Goal: Information Seeking & Learning: Learn about a topic

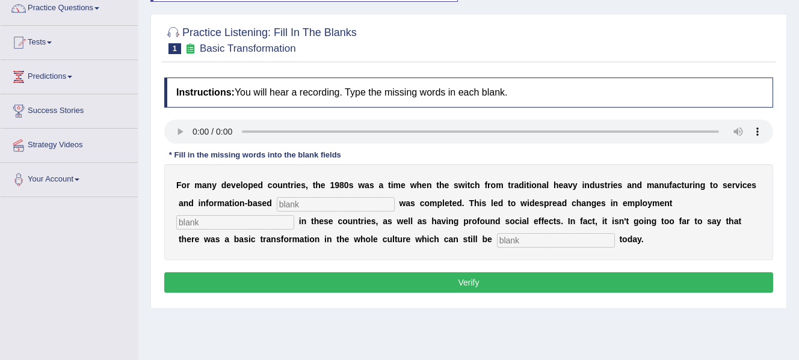
scroll to position [102, 0]
click at [331, 282] on button "Verify" at bounding box center [468, 283] width 609 height 20
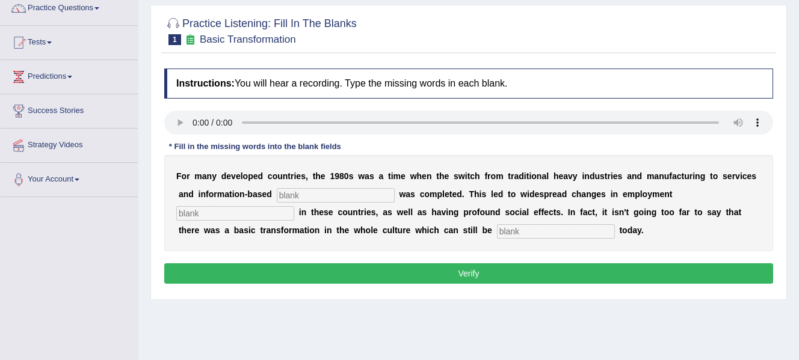
click at [457, 274] on button "Verify" at bounding box center [468, 274] width 609 height 20
click at [356, 194] on input "text" at bounding box center [336, 195] width 118 height 14
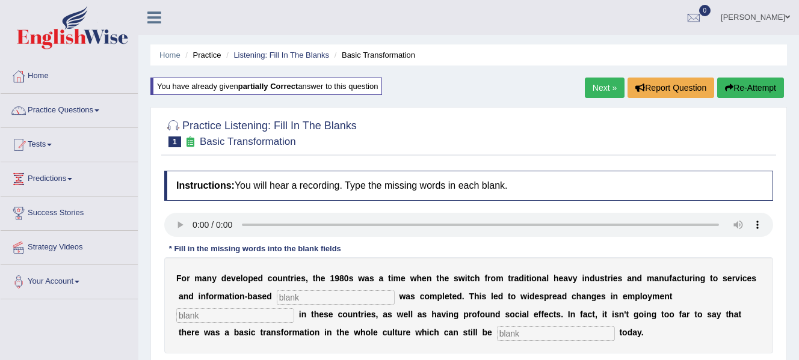
click at [736, 88] on button "Re-Attempt" at bounding box center [750, 88] width 67 height 20
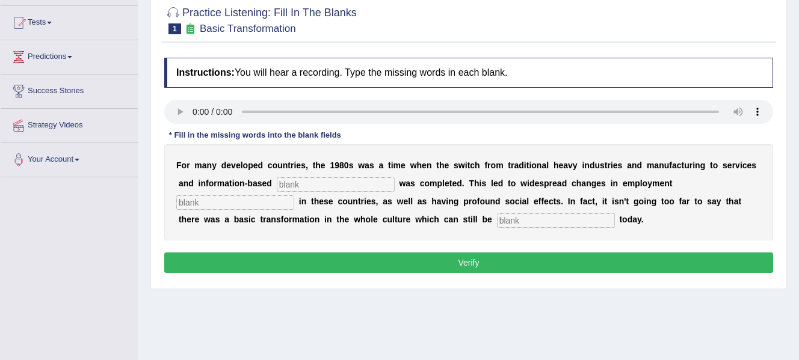
click at [320, 178] on input "text" at bounding box center [336, 184] width 118 height 14
type input "enterprises"
click at [283, 203] on input "text" at bounding box center [235, 203] width 118 height 14
type input "patterns"
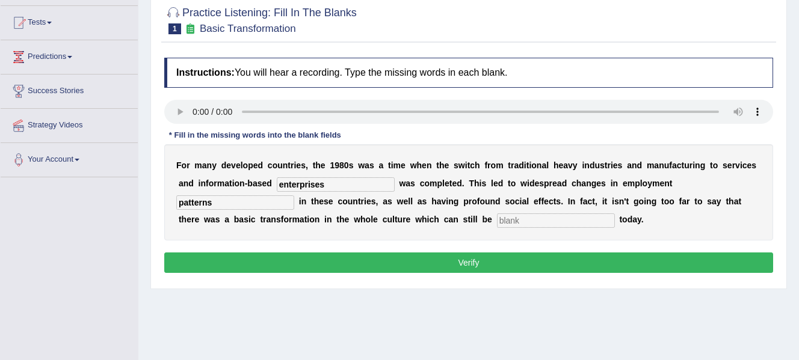
click at [526, 217] on input "text" at bounding box center [556, 221] width 118 height 14
type input "observe"
click at [484, 265] on button "Verify" at bounding box center [468, 263] width 609 height 20
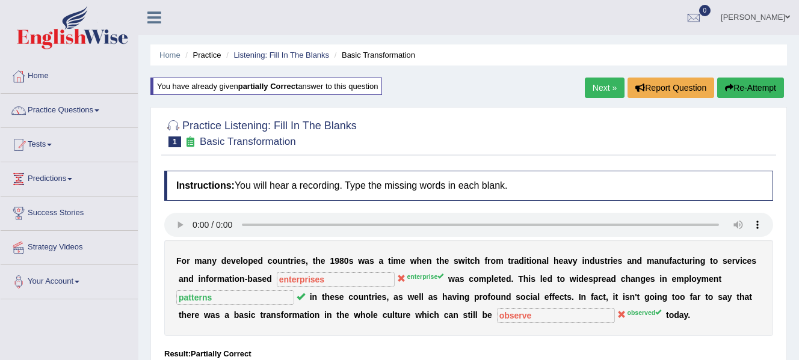
click at [726, 93] on button "Re-Attempt" at bounding box center [750, 88] width 67 height 20
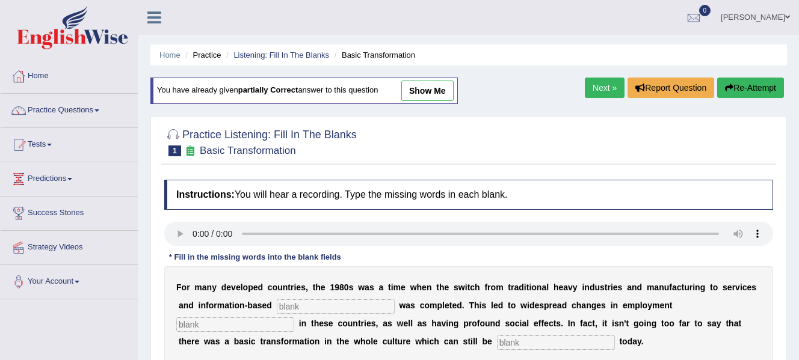
click at [349, 307] on input "text" at bounding box center [336, 307] width 118 height 14
type input "enterprises"
click at [251, 326] on input "text" at bounding box center [235, 325] width 118 height 14
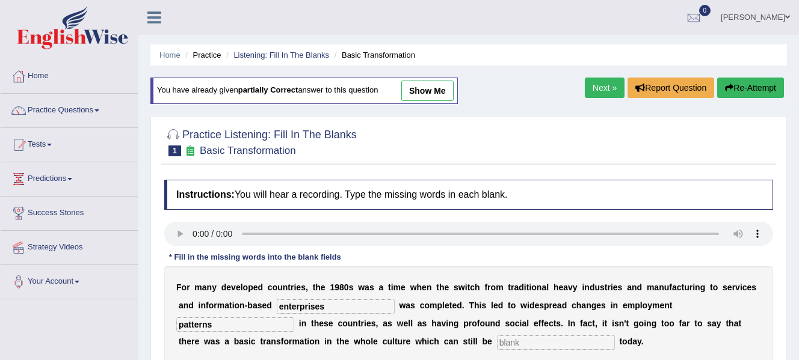
type input "patterns"
click at [516, 344] on input "text" at bounding box center [556, 343] width 118 height 14
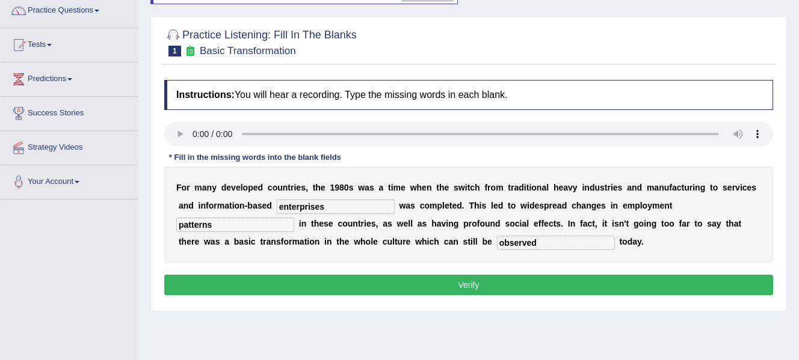
scroll to position [108, 0]
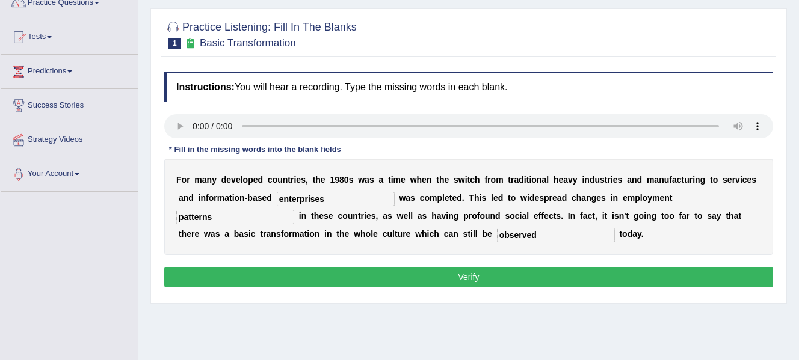
type input "observed"
click at [603, 279] on button "Verify" at bounding box center [468, 277] width 609 height 20
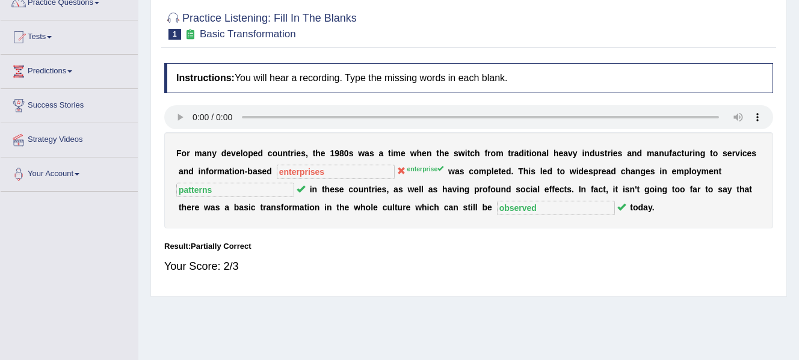
scroll to position [0, 0]
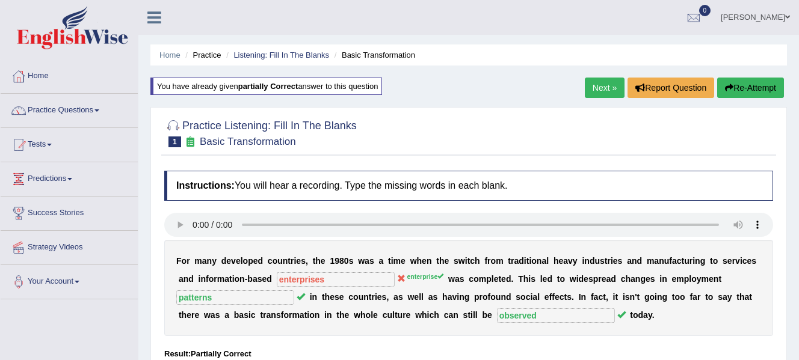
click at [603, 90] on link "Next »" at bounding box center [605, 88] width 40 height 20
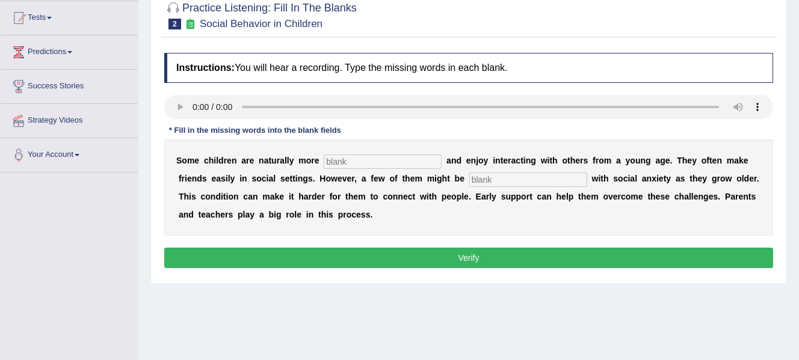
scroll to position [135, 0]
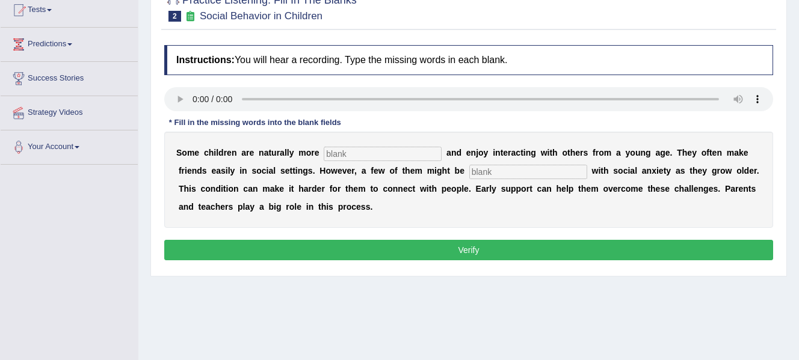
click at [362, 155] on input "text" at bounding box center [383, 154] width 118 height 14
type input "sociable"
click at [487, 174] on input "text" at bounding box center [528, 172] width 118 height 14
type input "diagnosed"
click at [489, 253] on button "Verify" at bounding box center [468, 250] width 609 height 20
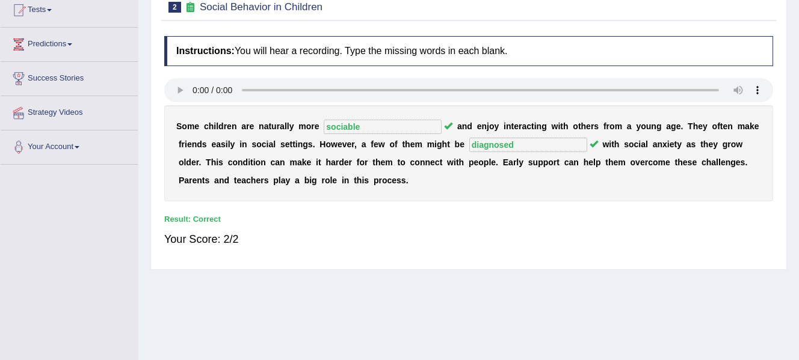
scroll to position [0, 0]
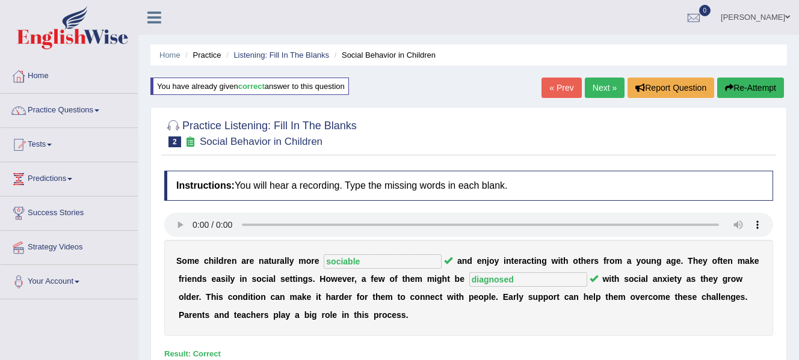
click at [599, 86] on link "Next »" at bounding box center [605, 88] width 40 height 20
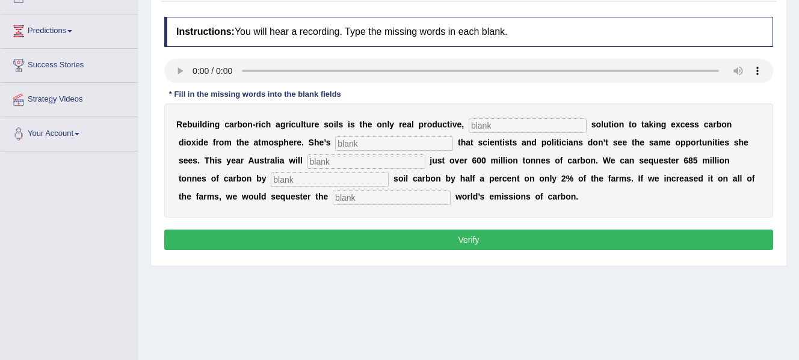
scroll to position [165, 0]
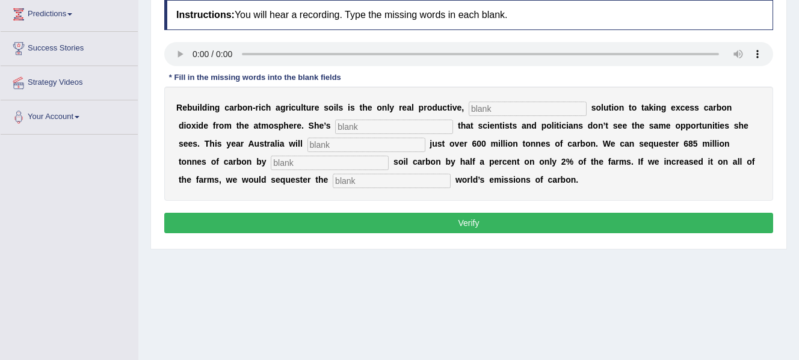
click at [475, 103] on input "text" at bounding box center [528, 109] width 118 height 14
type input "permanent"
click at [402, 129] on input "text" at bounding box center [394, 127] width 118 height 14
type input "frustated"
click at [360, 143] on input "text" at bounding box center [366, 145] width 118 height 14
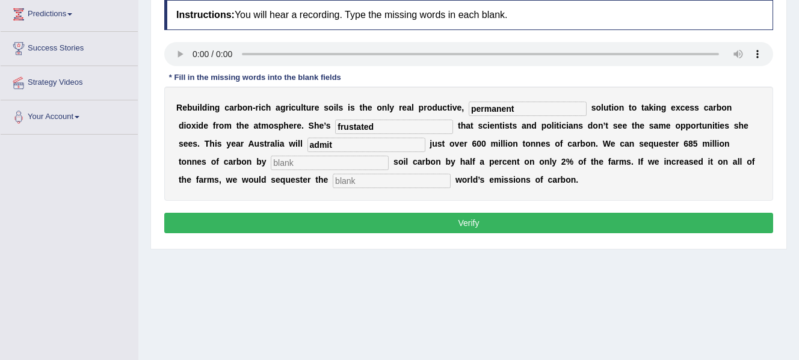
type input "admit"
click at [338, 164] on input "text" at bounding box center [330, 163] width 118 height 14
type input "increasing"
click at [387, 178] on input "text" at bounding box center [392, 181] width 118 height 14
type input "whole"
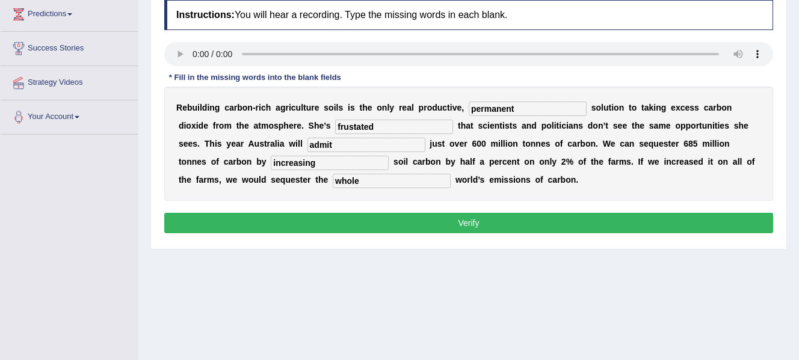
click at [464, 227] on button "Verify" at bounding box center [468, 223] width 609 height 20
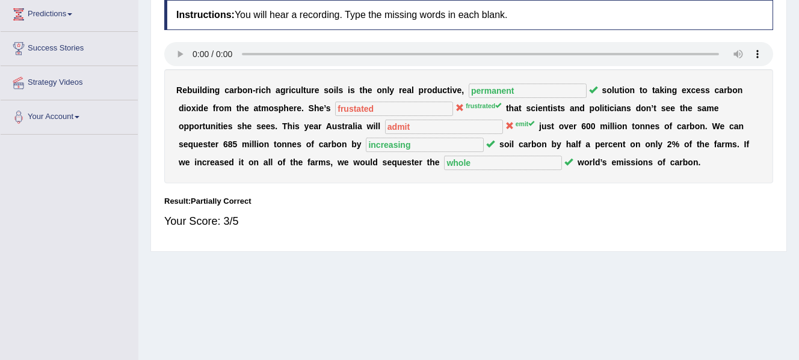
scroll to position [0, 0]
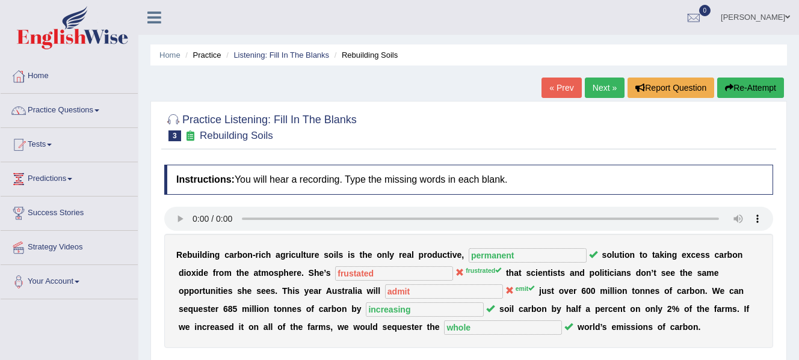
click at [599, 88] on link "Next »" at bounding box center [605, 88] width 40 height 20
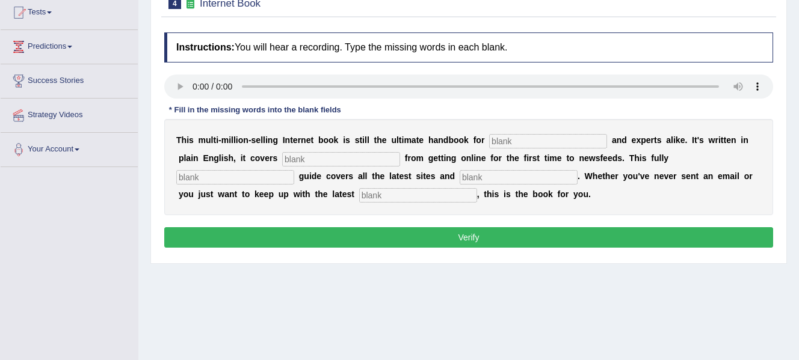
scroll to position [137, 0]
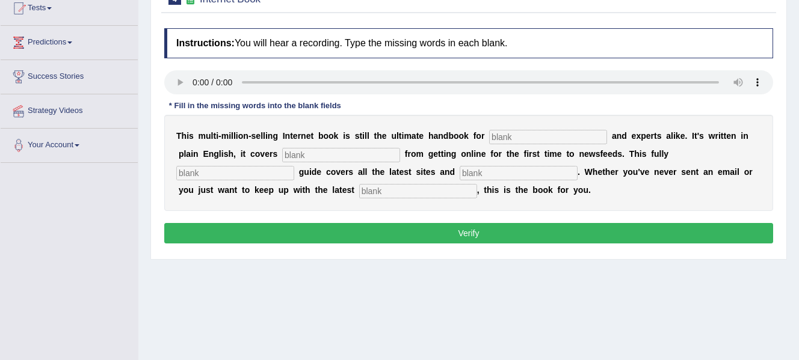
click at [546, 139] on input "text" at bounding box center [548, 137] width 118 height 14
type input "novices"
click at [377, 155] on input "text" at bounding box center [341, 155] width 118 height 14
type input "everything"
click at [275, 173] on input "text" at bounding box center [235, 173] width 118 height 14
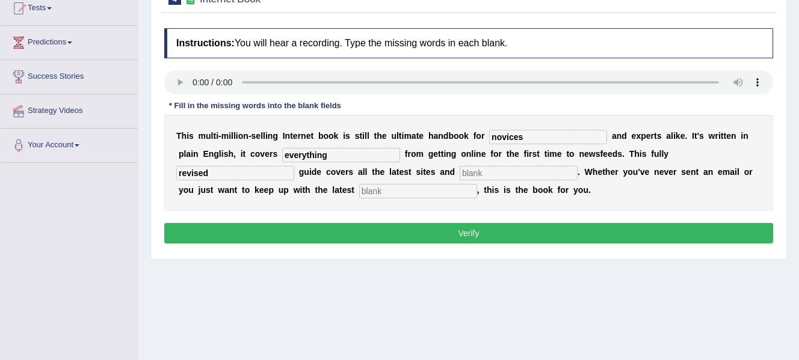
type input "revised"
click at [496, 174] on input "text" at bounding box center [519, 173] width 118 height 14
type input "crazes"
click at [434, 197] on input "text" at bounding box center [418, 191] width 118 height 14
type input "developments"
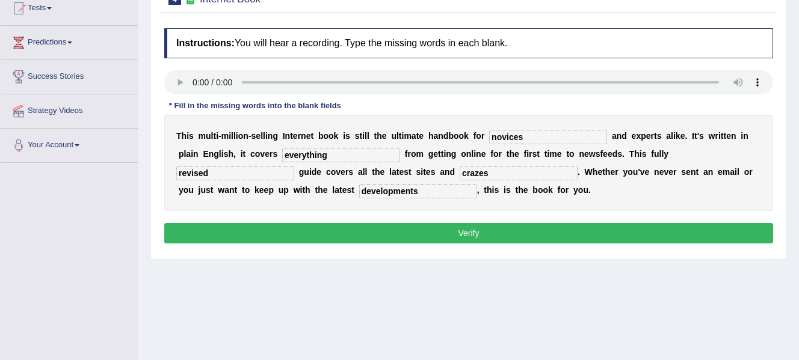
click at [439, 232] on button "Verify" at bounding box center [468, 233] width 609 height 20
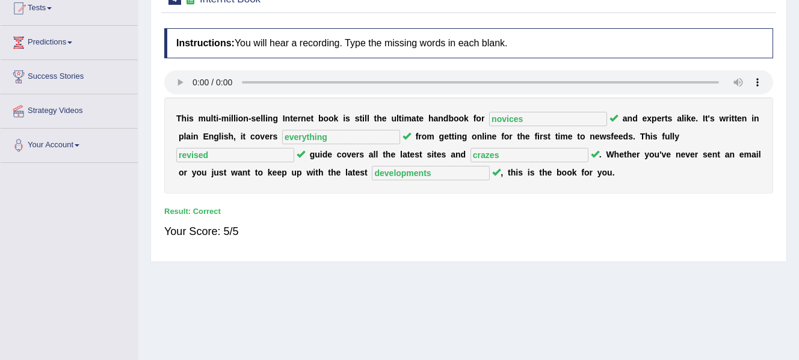
scroll to position [0, 0]
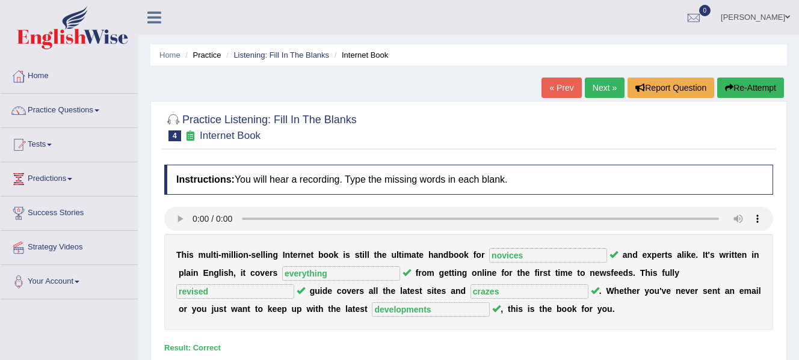
click at [602, 84] on link "Next »" at bounding box center [605, 88] width 40 height 20
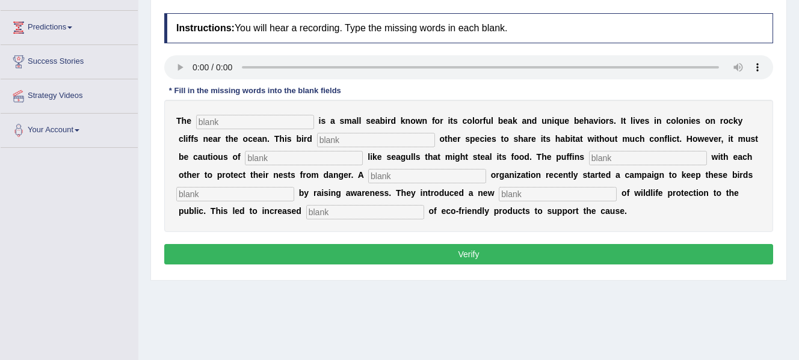
scroll to position [152, 0]
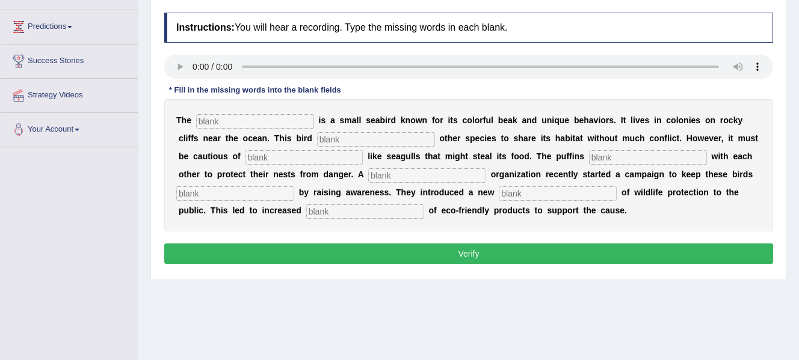
click at [284, 118] on input "text" at bounding box center [255, 121] width 118 height 14
type input "puffin"
click at [353, 143] on input "text" at bounding box center [376, 139] width 118 height 14
type input "allows"
click at [319, 161] on input "text" at bounding box center [304, 157] width 118 height 14
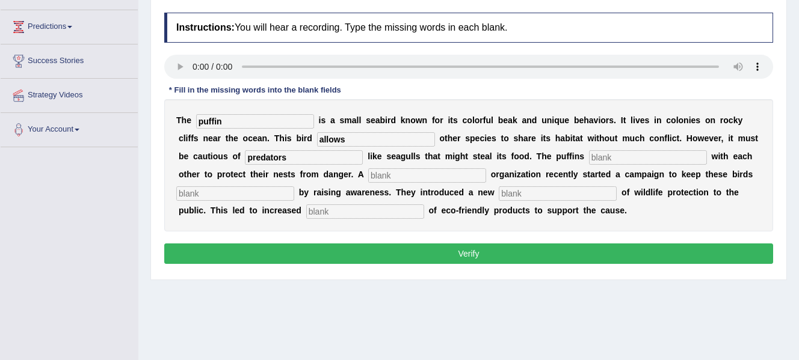
type input "predators"
click at [412, 180] on input "text" at bounding box center [427, 175] width 118 height 14
type input "coll"
click at [614, 156] on input "text" at bounding box center [648, 157] width 118 height 14
type input "collaborate"
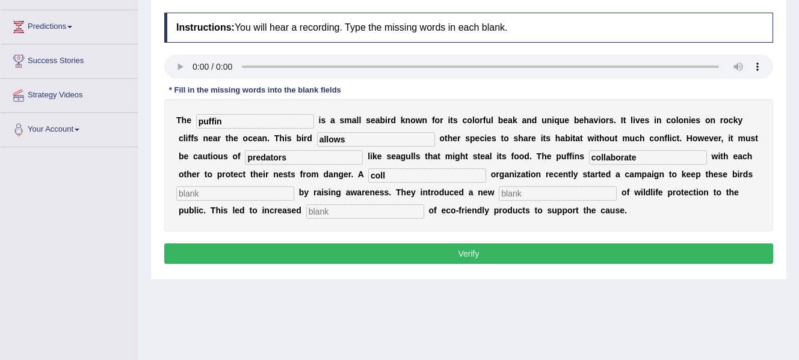
click at [463, 177] on input "coll" at bounding box center [427, 175] width 118 height 14
type input "corporate"
click at [259, 194] on input "text" at bounding box center [235, 194] width 118 height 14
type input "safe"
click at [531, 190] on input "text" at bounding box center [558, 194] width 118 height 14
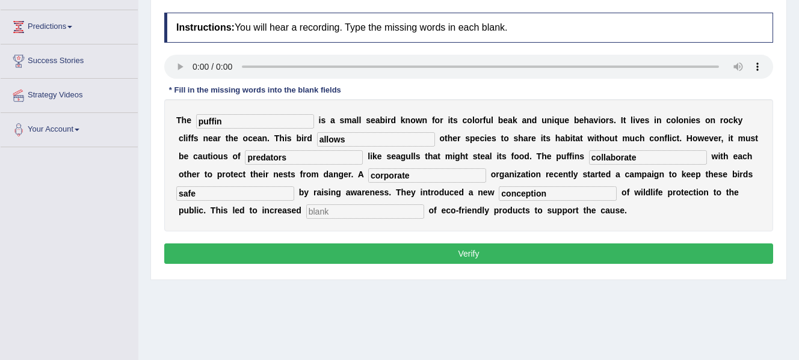
type input "conception"
click at [396, 214] on input "text" at bounding box center [365, 212] width 118 height 14
type input "consumption"
click at [427, 254] on button "Verify" at bounding box center [468, 254] width 609 height 20
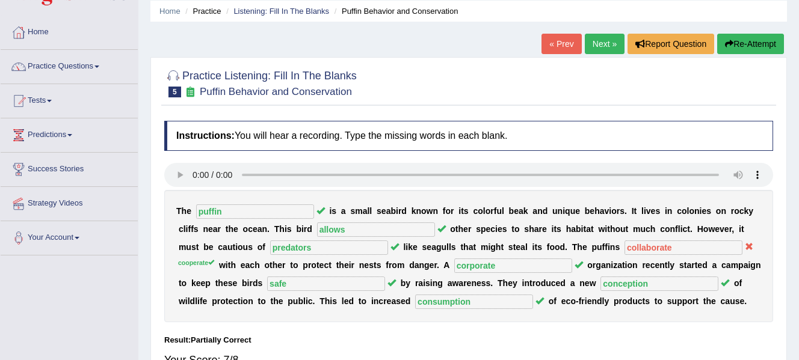
scroll to position [0, 0]
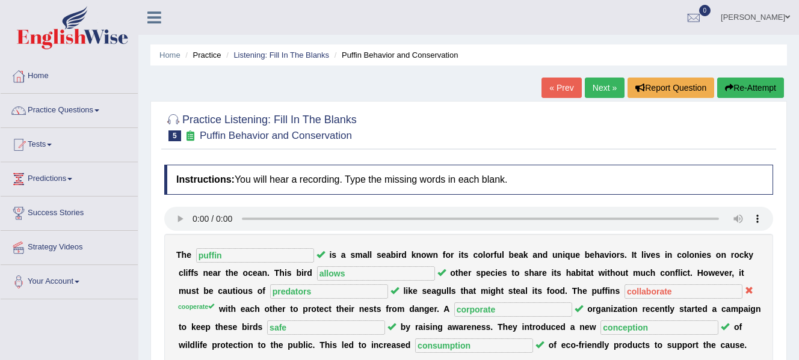
click at [605, 93] on link "Next »" at bounding box center [605, 88] width 40 height 20
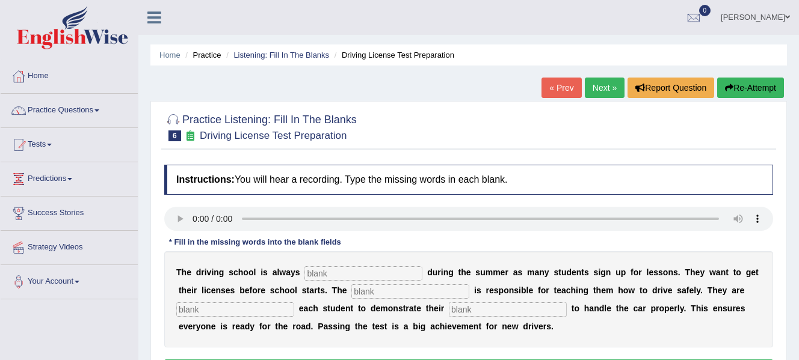
click at [336, 276] on input "text" at bounding box center [363, 274] width 118 height 14
type input "busy"
click at [389, 294] on input "text" at bounding box center [410, 292] width 118 height 14
type input "instructor"
click at [253, 310] on input "text" at bounding box center [235, 310] width 118 height 14
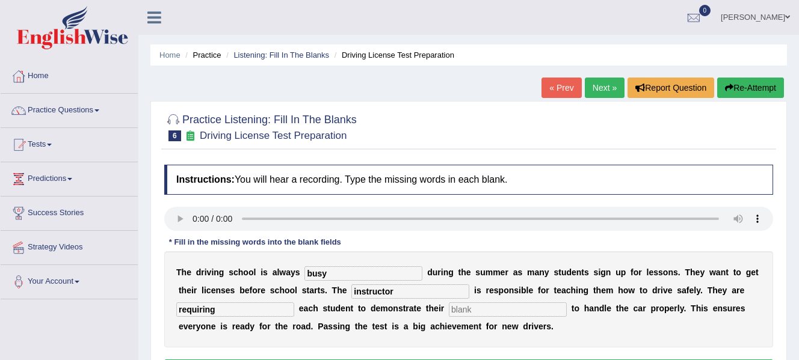
type input "requiring"
click at [483, 309] on input "text" at bounding box center [508, 310] width 118 height 14
type input "ability"
click at [252, 307] on input "requiring" at bounding box center [235, 310] width 118 height 14
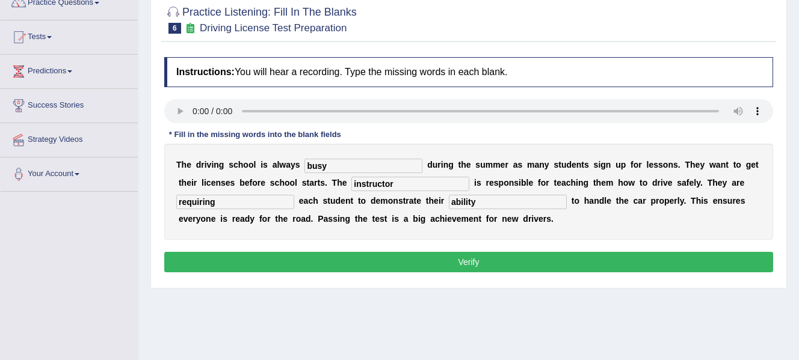
scroll to position [109, 0]
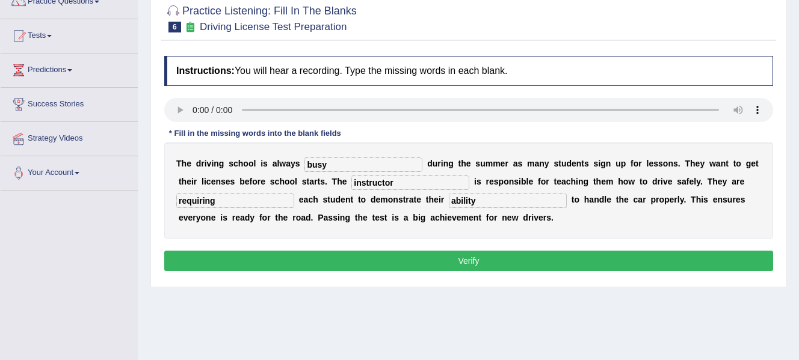
click at [680, 267] on button "Verify" at bounding box center [468, 261] width 609 height 20
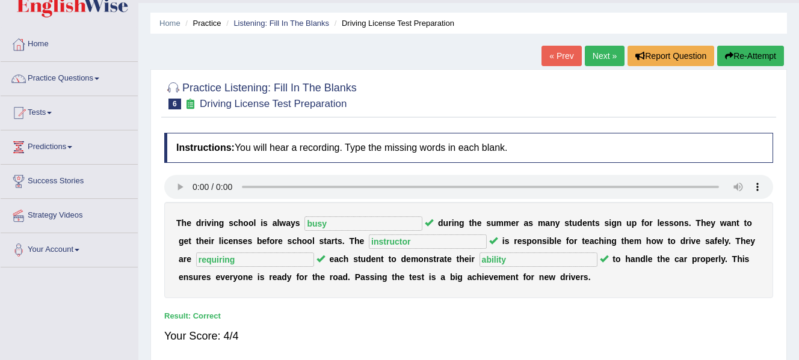
scroll to position [0, 0]
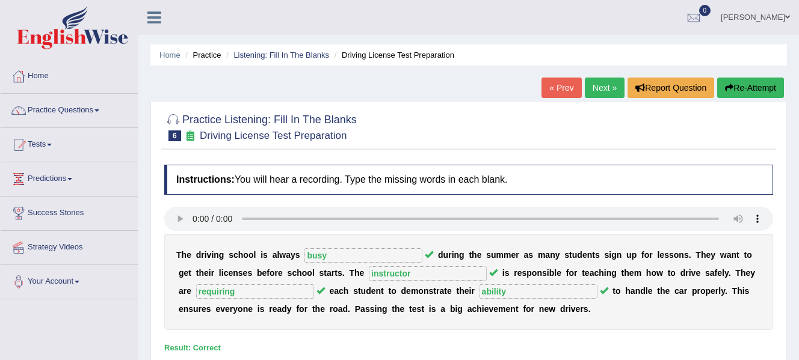
click at [598, 84] on link "Next »" at bounding box center [605, 88] width 40 height 20
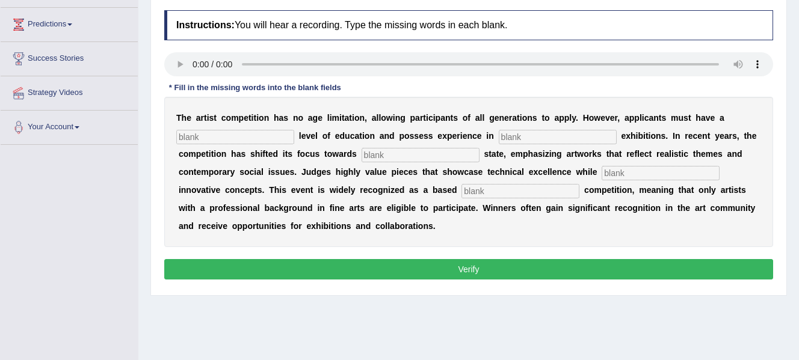
scroll to position [156, 0]
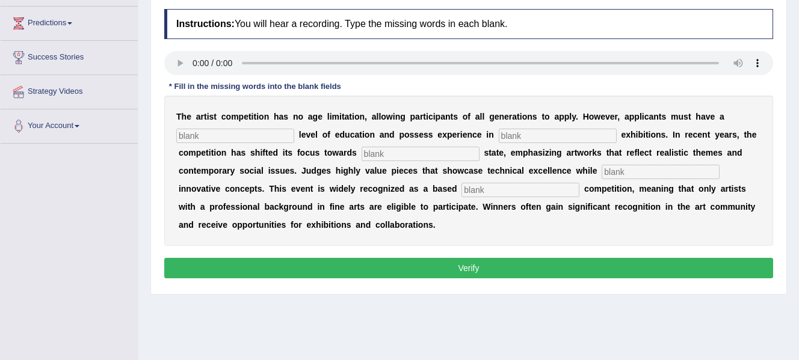
click at [211, 141] on input "text" at bounding box center [235, 136] width 118 height 14
type input "graduate"
click at [528, 135] on input "text" at bounding box center [558, 136] width 118 height 14
type input "sculpture"
click at [437, 155] on input "text" at bounding box center [421, 154] width 118 height 14
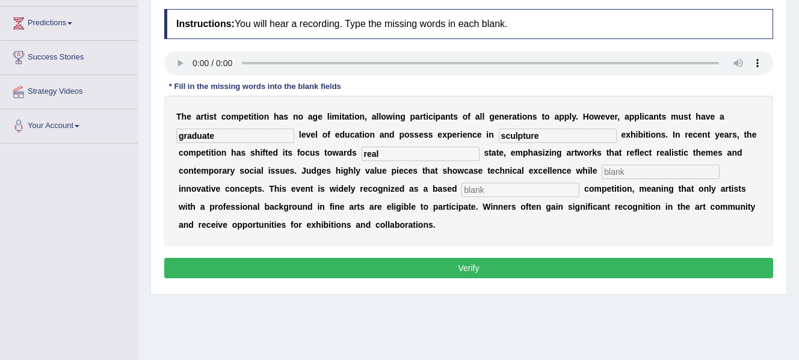
type input "real"
click at [626, 171] on input "text" at bounding box center [661, 172] width 118 height 14
click at [532, 187] on input "text" at bounding box center [520, 190] width 118 height 14
click at [532, 187] on input "professional" at bounding box center [520, 190] width 118 height 14
type input "professional"
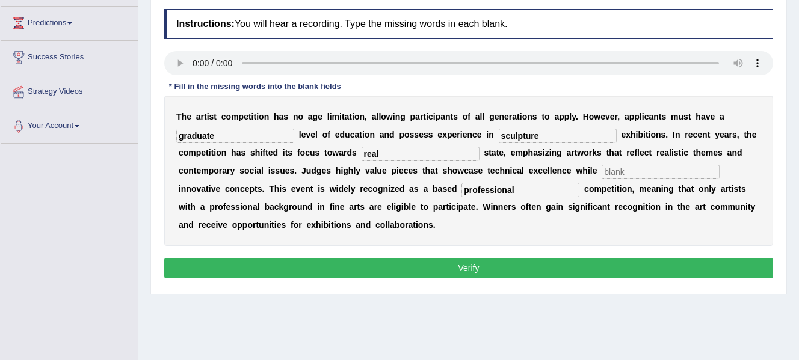
click at [632, 174] on input "text" at bounding box center [661, 172] width 118 height 14
type input "incorporating"
click at [578, 271] on button "Verify" at bounding box center [468, 268] width 609 height 20
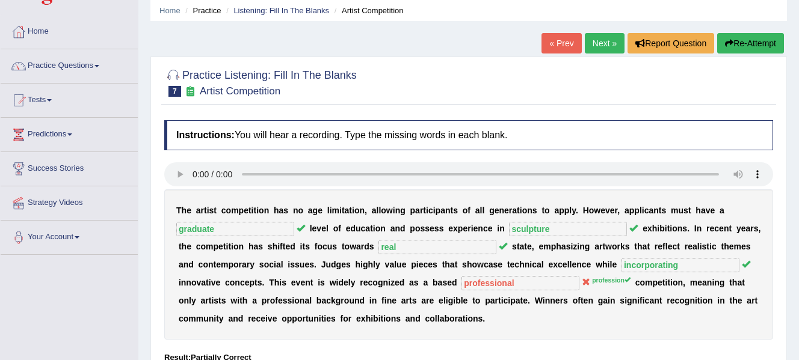
scroll to position [0, 0]
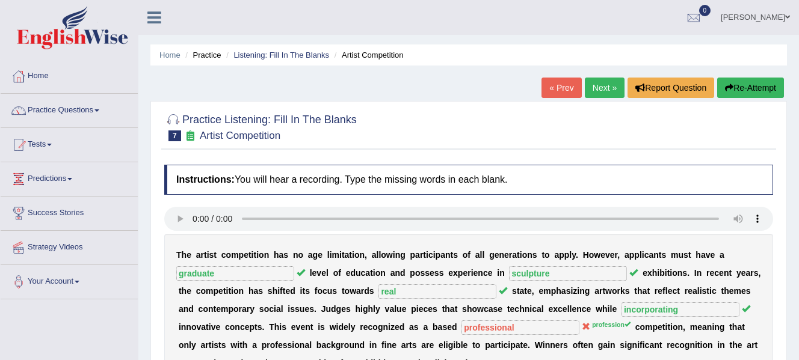
click at [602, 90] on link "Next »" at bounding box center [605, 88] width 40 height 20
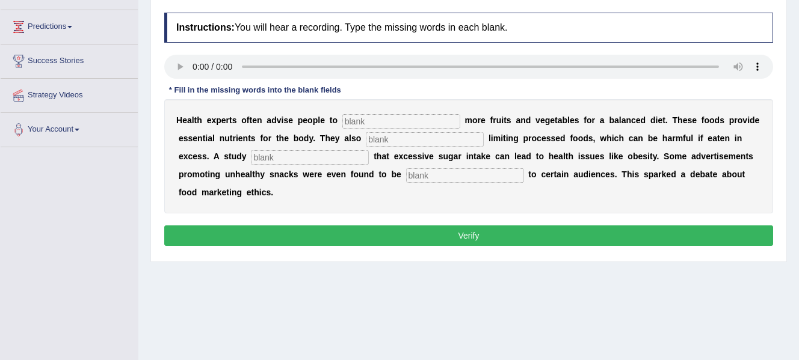
scroll to position [153, 0]
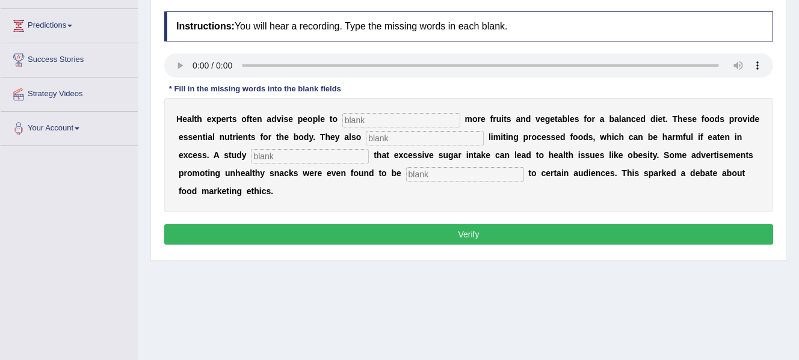
click at [357, 120] on input "text" at bounding box center [401, 120] width 118 height 14
type input "consume"
click at [384, 141] on input "text" at bounding box center [425, 138] width 118 height 14
type input "recommended"
click at [319, 156] on input "text" at bounding box center [310, 156] width 118 height 14
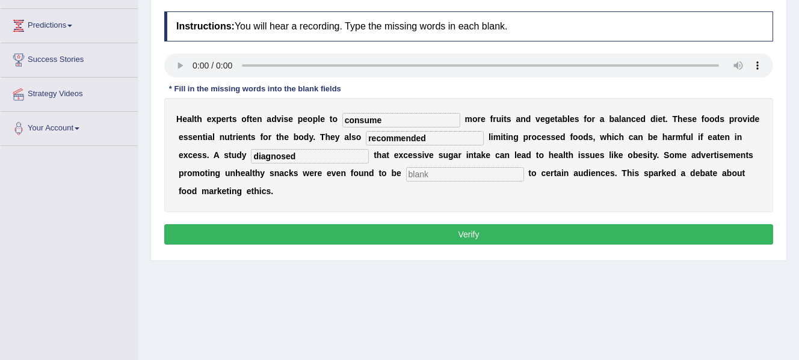
type input "diagnosed"
click at [424, 173] on input "text" at bounding box center [465, 174] width 118 height 14
type input "offensive"
click at [465, 232] on button "Verify" at bounding box center [468, 234] width 609 height 20
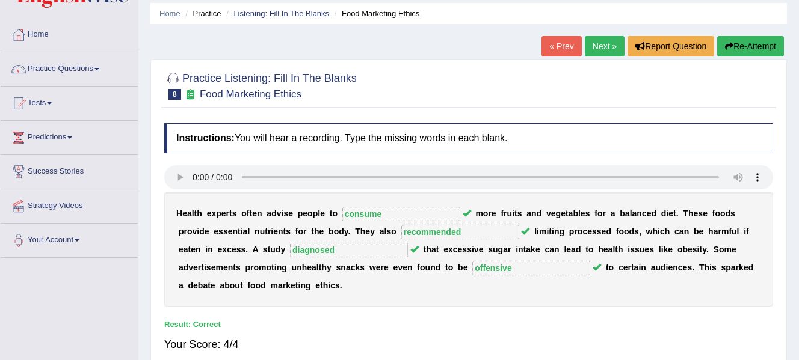
scroll to position [0, 0]
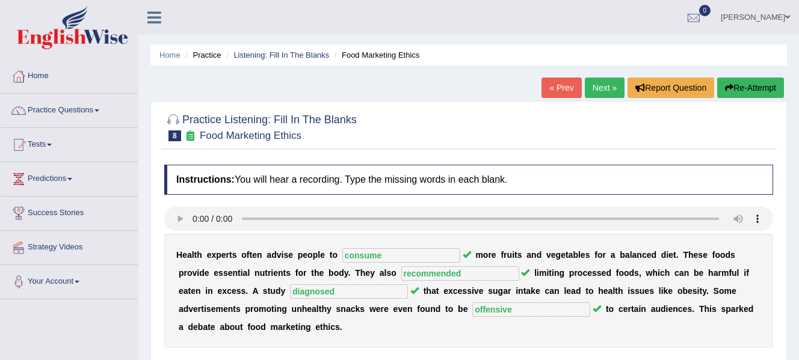
click at [602, 92] on link "Next »" at bounding box center [605, 88] width 40 height 20
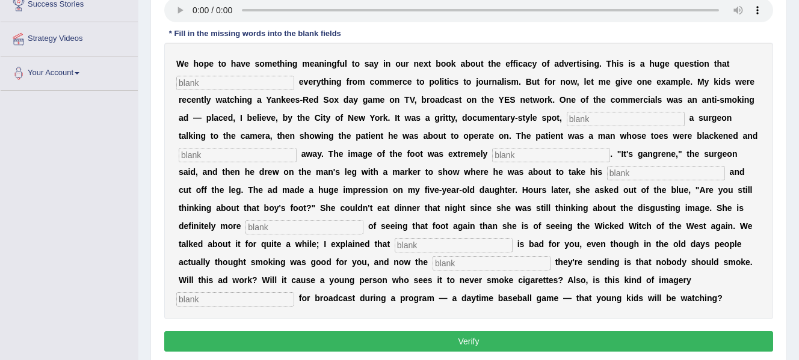
scroll to position [210, 0]
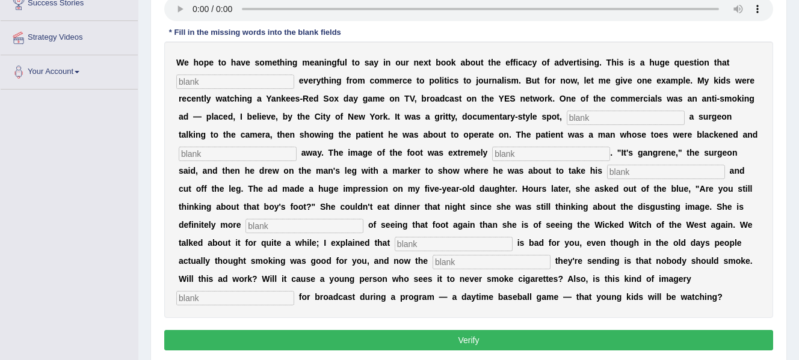
drag, startPoint x: 801, startPoint y: 77, endPoint x: 806, endPoint y: 190, distance: 112.6
click at [251, 80] on input "text" at bounding box center [235, 82] width 118 height 14
type input "impacts"
click at [599, 125] on input "text" at bounding box center [626, 118] width 118 height 14
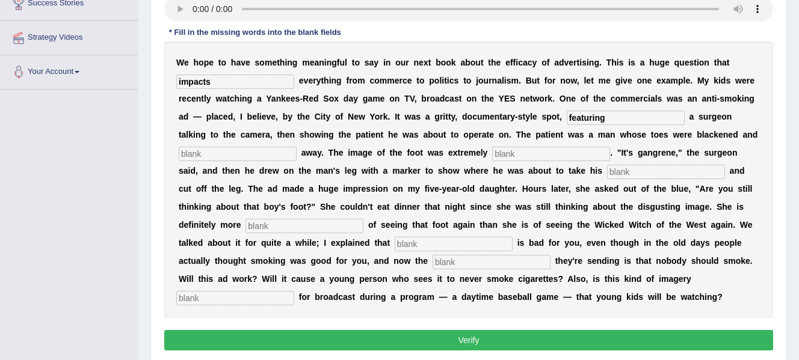
type input "featuring"
click at [242, 150] on input "text" at bounding box center [238, 154] width 118 height 14
type input "riding"
click at [511, 155] on input "text" at bounding box center [551, 154] width 118 height 14
type input "disgusting"
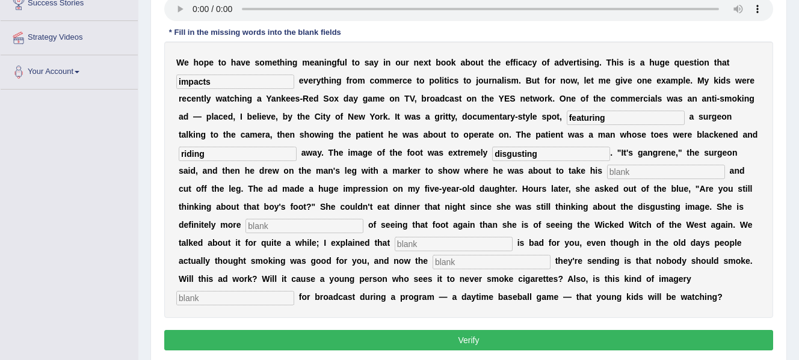
click at [650, 175] on input "text" at bounding box center [666, 172] width 118 height 14
click at [289, 225] on input "text" at bounding box center [304, 226] width 118 height 14
type input "scared"
click at [421, 245] on input "text" at bounding box center [454, 244] width 118 height 14
type input "smoking"
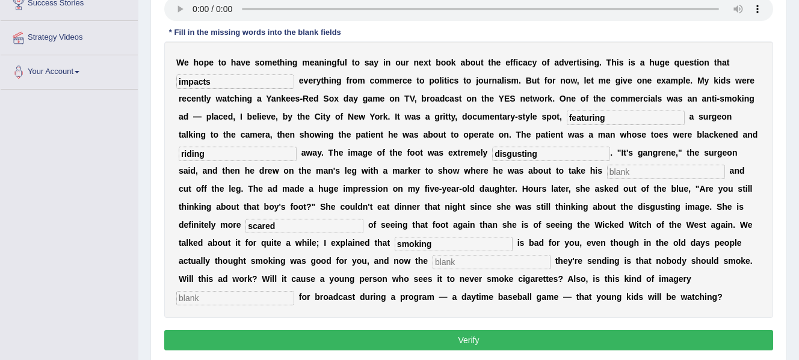
click at [470, 267] on input "text" at bounding box center [492, 262] width 118 height 14
type input "message"
click at [280, 299] on input "text" at bounding box center [235, 298] width 118 height 14
type input "appropriate"
click at [493, 263] on input "message" at bounding box center [492, 262] width 118 height 14
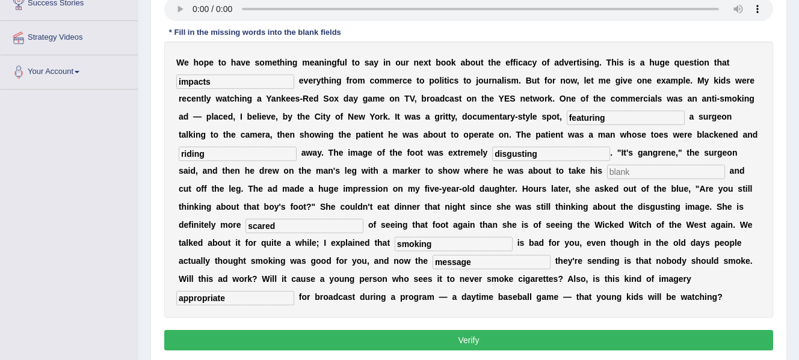
click at [457, 342] on button "Verify" at bounding box center [468, 340] width 609 height 20
click at [653, 172] on input "text" at bounding box center [666, 172] width 118 height 14
type input "hacks off"
click at [577, 339] on button "Verify" at bounding box center [468, 340] width 609 height 20
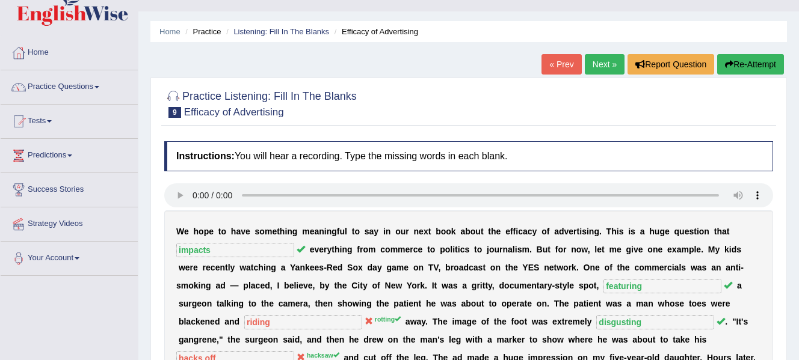
scroll to position [0, 0]
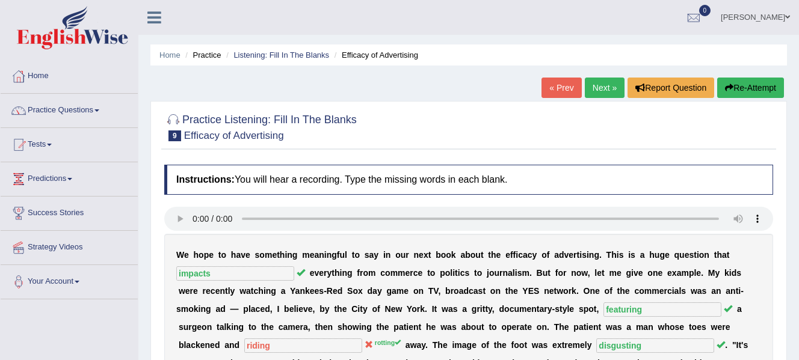
click at [597, 90] on link "Next »" at bounding box center [605, 88] width 40 height 20
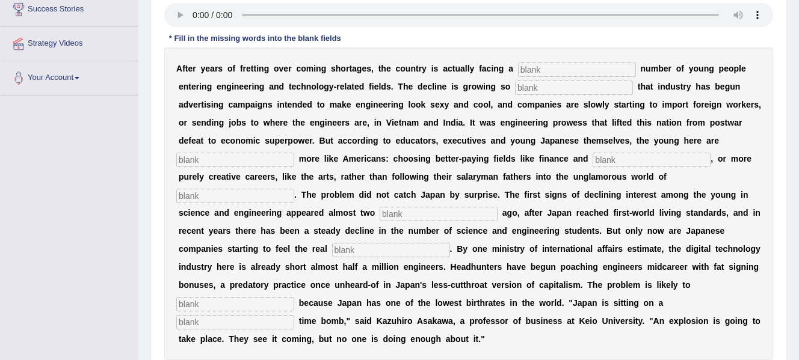
scroll to position [203, 0]
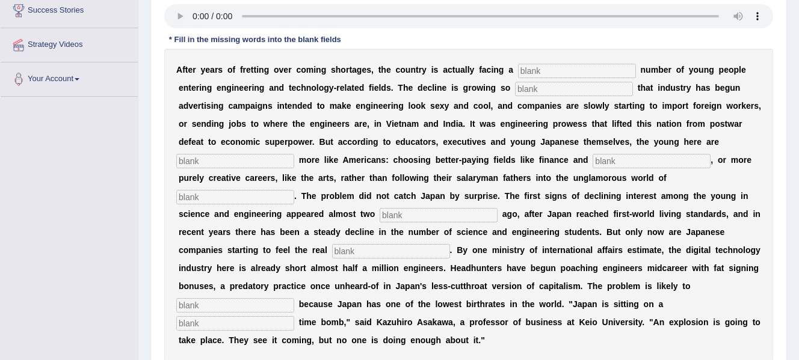
click at [540, 70] on input "text" at bounding box center [577, 71] width 118 height 14
type input "dwindling"
click at [561, 91] on input "text" at bounding box center [574, 89] width 118 height 14
type input "drastic"
click at [241, 158] on input "text" at bounding box center [235, 161] width 118 height 14
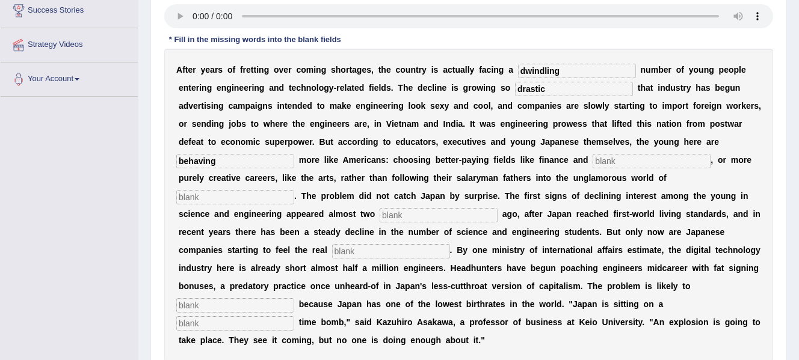
type input "behaving"
click at [609, 159] on input "text" at bounding box center [652, 161] width 118 height 14
type input "medicine"
click at [274, 194] on input "text" at bounding box center [235, 197] width 118 height 14
click at [403, 218] on input "text" at bounding box center [439, 215] width 118 height 14
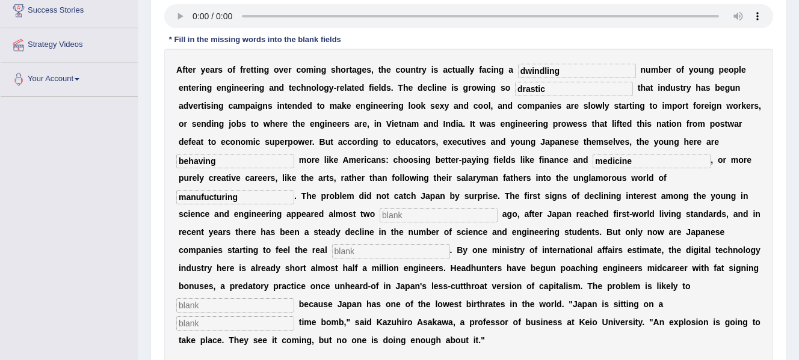
click at [280, 194] on input "manufucturing" at bounding box center [235, 197] width 118 height 14
click at [200, 200] on input "manufacturing" at bounding box center [235, 197] width 118 height 14
click at [251, 190] on input "manifacturing" at bounding box center [235, 197] width 118 height 14
click at [198, 198] on input "manifacturing" at bounding box center [235, 197] width 118 height 14
type input "manufacturing"
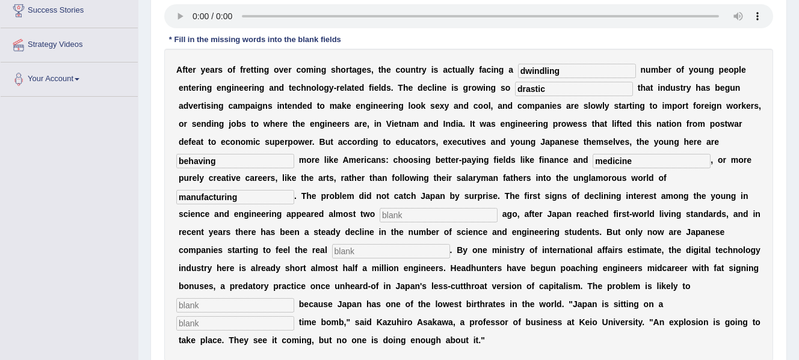
click at [410, 214] on input "text" at bounding box center [439, 215] width 118 height 14
type input "decades"
click at [347, 254] on input "text" at bounding box center [391, 251] width 118 height 14
click at [222, 307] on input "text" at bounding box center [235, 305] width 118 height 14
type input "worsen"
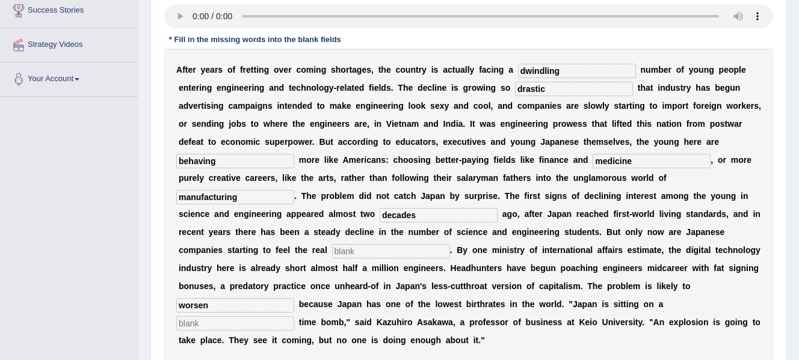
click at [227, 326] on input "text" at bounding box center [235, 323] width 118 height 14
type input "demographic"
click at [247, 167] on input "behaving" at bounding box center [235, 161] width 118 height 14
click at [349, 253] on input "text" at bounding box center [391, 251] width 118 height 14
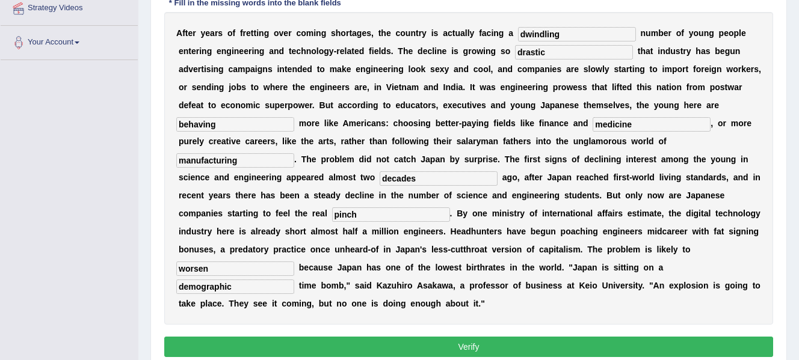
scroll to position [292, 0]
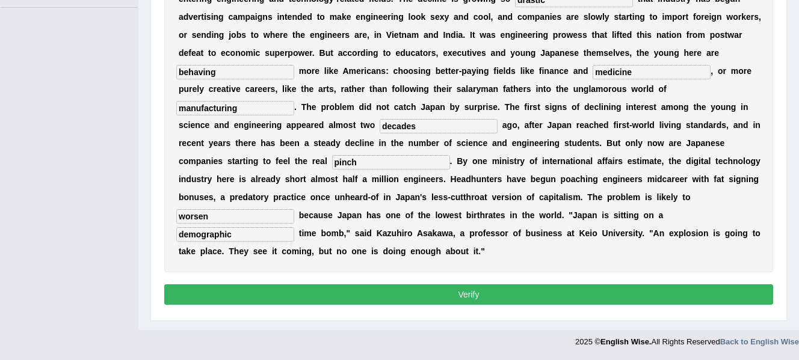
type input "pinch"
click at [619, 298] on button "Verify" at bounding box center [468, 295] width 609 height 20
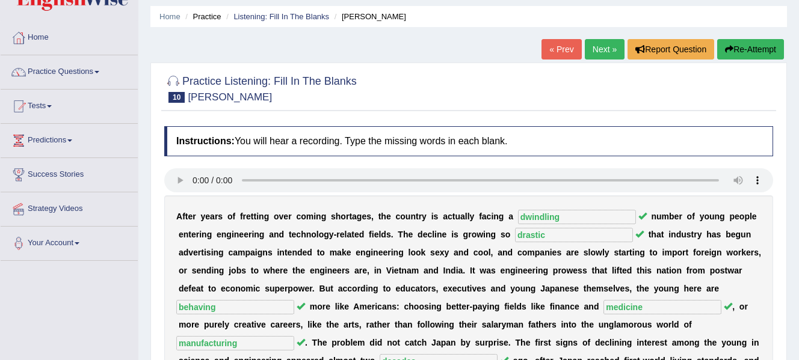
scroll to position [6, 0]
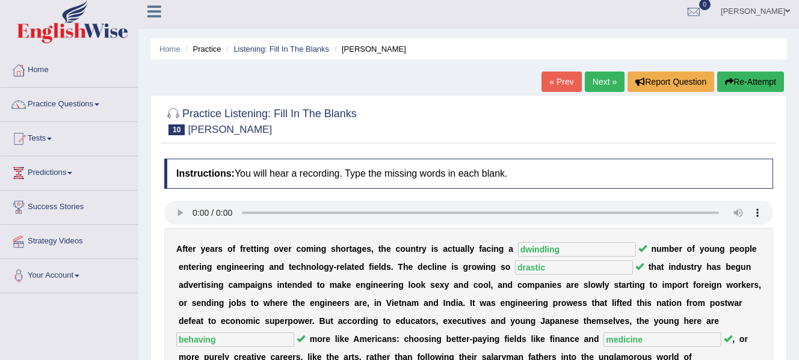
click at [604, 81] on link "Next »" at bounding box center [605, 82] width 40 height 20
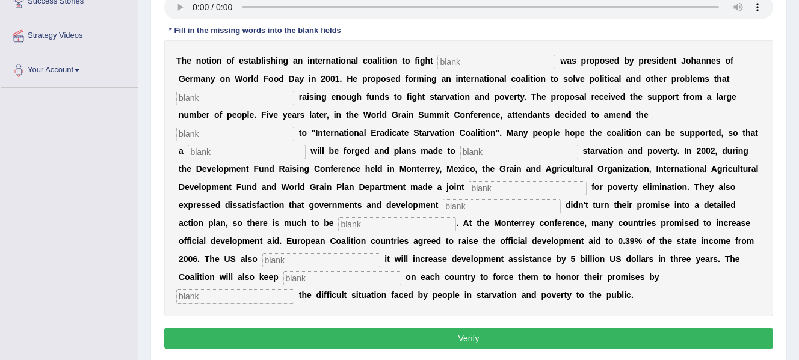
click at [508, 66] on input "text" at bounding box center [496, 62] width 118 height 14
type input "[MEDICAL_DATA]"
click at [230, 94] on input "text" at bounding box center [235, 98] width 118 height 14
click at [265, 94] on input "text" at bounding box center [235, 98] width 118 height 14
type input "obstuct"
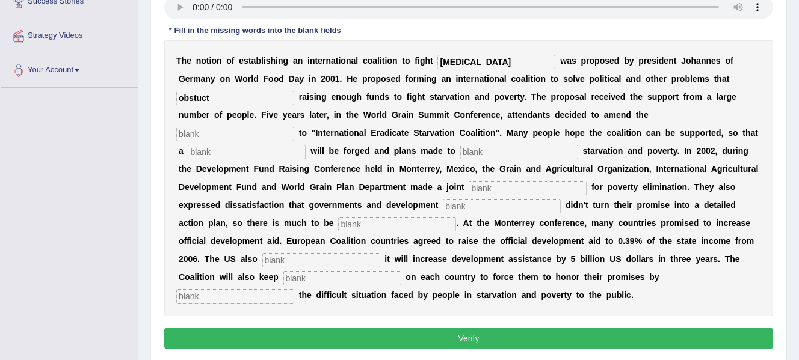
click at [233, 136] on input "text" at bounding box center [235, 134] width 118 height 14
type input "menifester"
click at [271, 149] on input "text" at bounding box center [247, 152] width 118 height 14
type input "resolution"
click at [501, 155] on input "text" at bounding box center [519, 152] width 118 height 14
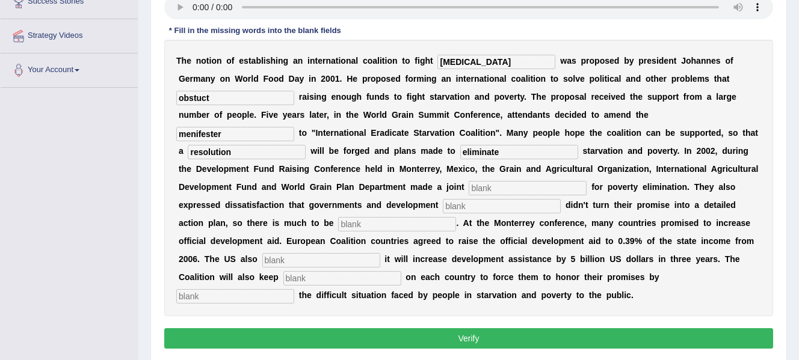
type input "eliminate"
click at [518, 186] on input "text" at bounding box center [528, 188] width 118 height 14
type input "appeal"
click at [469, 203] on input "text" at bounding box center [502, 206] width 118 height 14
type input "partners"
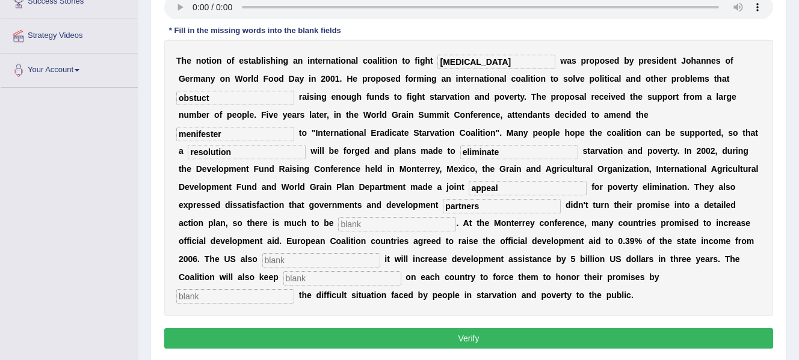
click at [383, 223] on input "text" at bounding box center [397, 224] width 118 height 14
type input "desired"
click at [342, 254] on input "text" at bounding box center [321, 260] width 118 height 14
type input "announced"
click at [319, 282] on input "text" at bounding box center [342, 278] width 118 height 14
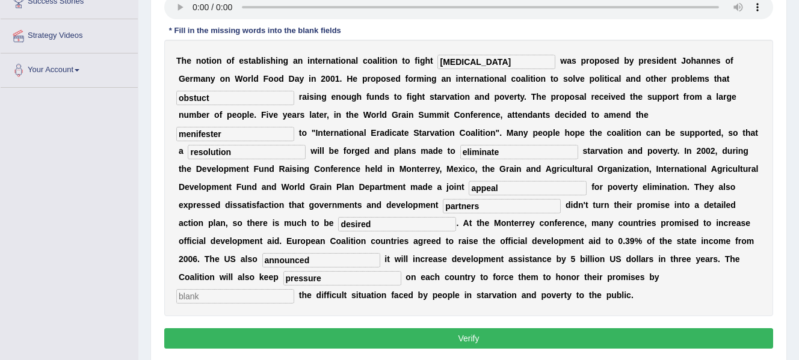
type input "pressure"
click at [277, 294] on input "text" at bounding box center [235, 296] width 118 height 14
type input "exposing"
click at [247, 147] on input "resolution" at bounding box center [247, 152] width 118 height 14
click at [514, 154] on input "eliminate" at bounding box center [519, 152] width 118 height 14
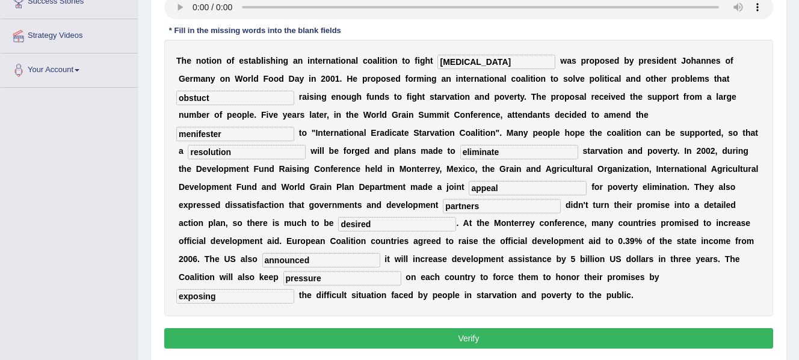
click at [491, 211] on input "partners" at bounding box center [502, 206] width 118 height 14
click at [257, 96] on input "obstuct" at bounding box center [235, 98] width 118 height 14
click at [395, 338] on button "Verify" at bounding box center [468, 338] width 609 height 20
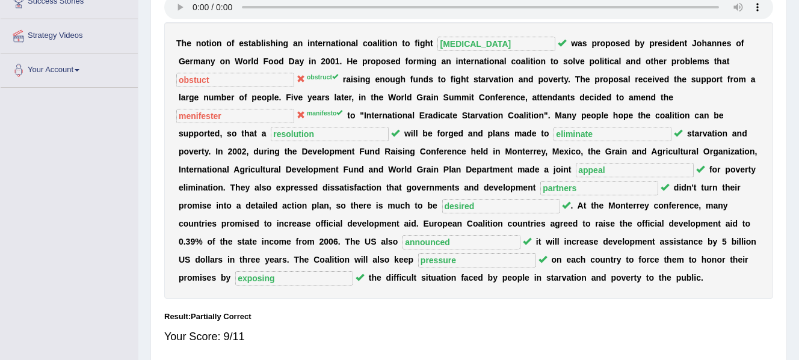
scroll to position [0, 0]
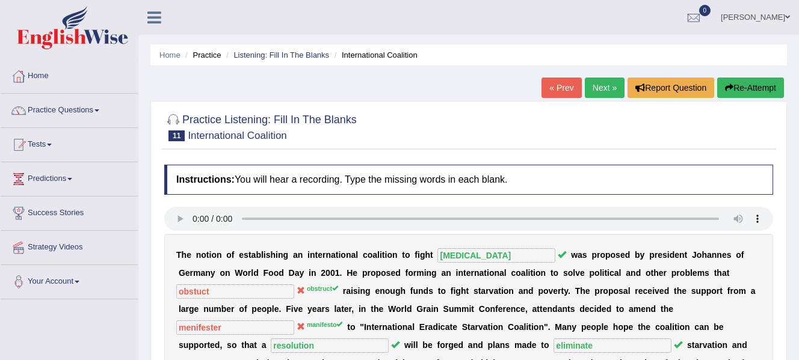
click at [606, 93] on link "Next »" at bounding box center [605, 88] width 40 height 20
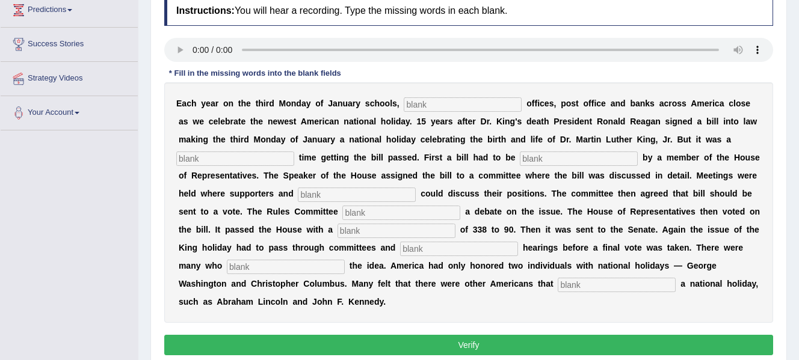
scroll to position [170, 0]
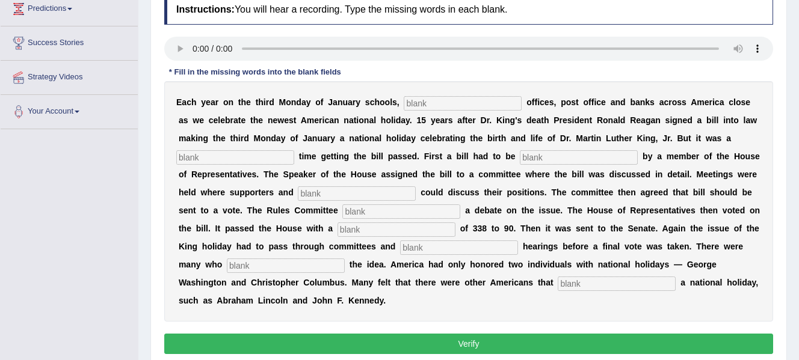
click at [418, 103] on input "text" at bounding box center [463, 103] width 118 height 14
type input "federal"
click at [265, 160] on input "text" at bounding box center [235, 157] width 118 height 14
type input "tough"
click at [560, 157] on input "text" at bounding box center [579, 157] width 118 height 14
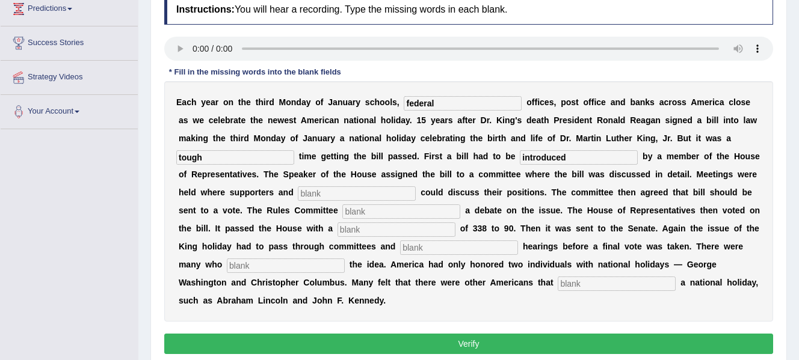
type input "introduced"
click at [338, 200] on input "text" at bounding box center [357, 194] width 118 height 14
type input "opponent"
click at [357, 213] on input "text" at bounding box center [401, 212] width 118 height 14
type input "scheduled"
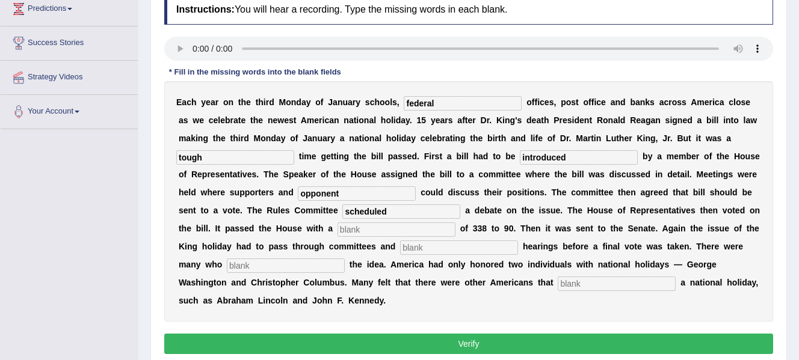
click at [357, 232] on input "text" at bounding box center [397, 230] width 118 height 14
type input "vote"
click at [436, 255] on div "E a c h y e a r o n t h e t h i r d M o n d a y o f J a n u a r y s c h o o l s…" at bounding box center [468, 201] width 609 height 241
click at [439, 252] on input "text" at bounding box center [459, 248] width 118 height 14
type input "public"
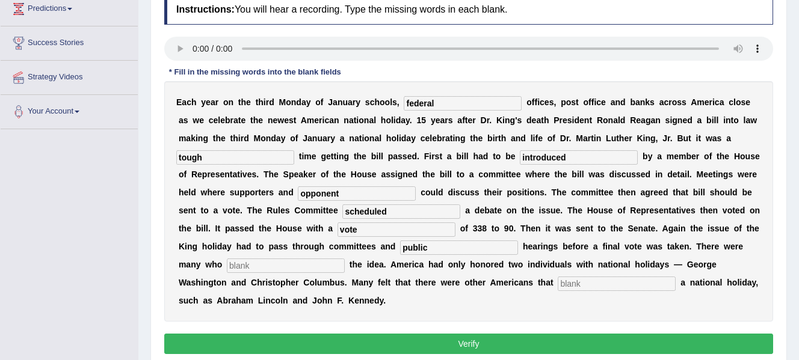
click at [306, 262] on input "text" at bounding box center [286, 266] width 118 height 14
type input "opposed"
click at [575, 281] on input "text" at bounding box center [617, 284] width 118 height 14
type input "deserved"
click at [606, 308] on div "E a c h y e a r o n t h e t h i r d M o n d a y o f J a n u a r y s c h o o l s…" at bounding box center [468, 201] width 609 height 241
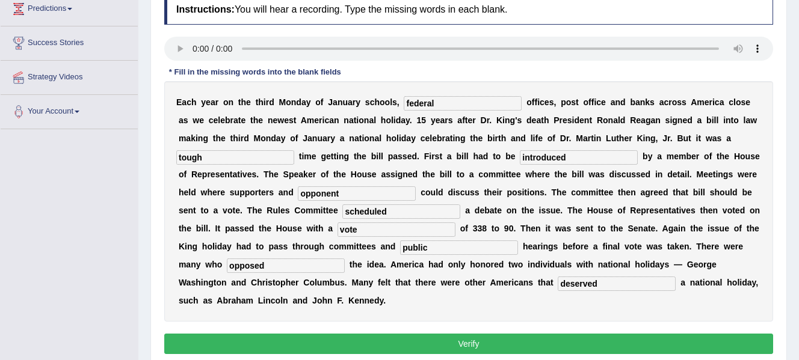
click at [366, 198] on input "opponent" at bounding box center [357, 194] width 118 height 14
click at [467, 102] on input "federal" at bounding box center [463, 103] width 118 height 14
click at [236, 159] on input "tough" at bounding box center [235, 157] width 118 height 14
drag, startPoint x: 588, startPoint y: 157, endPoint x: 398, endPoint y: 216, distance: 199.0
click at [398, 216] on div "E a c h y e a r o n t h e t h i r d M o n d a y o f J a n u a r y s c h o o l s…" at bounding box center [468, 201] width 609 height 241
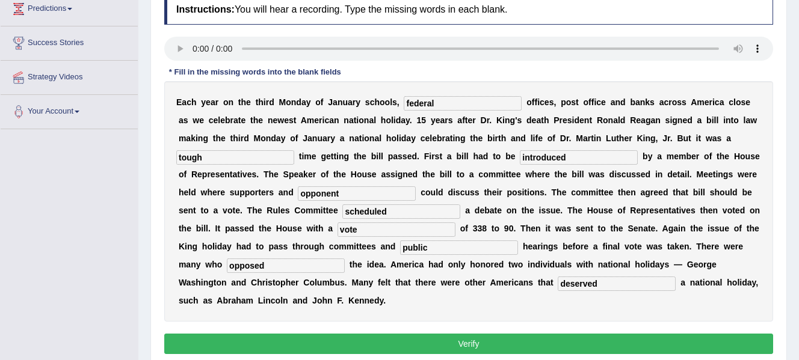
click at [398, 216] on input "scheduled" at bounding box center [401, 212] width 118 height 14
click at [384, 226] on input "vote" at bounding box center [397, 230] width 118 height 14
click at [287, 263] on input "opposed" at bounding box center [286, 266] width 118 height 14
drag, startPoint x: 610, startPoint y: 285, endPoint x: 522, endPoint y: 347, distance: 108.0
click at [522, 347] on div "Instructions: You will hear a recording. Type the missing words in each blank. …" at bounding box center [468, 176] width 615 height 375
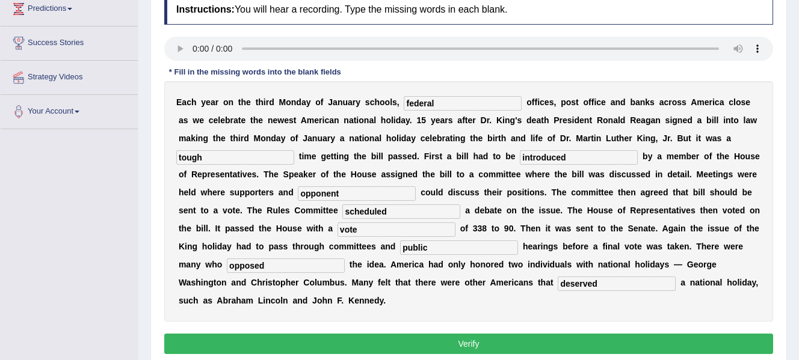
click at [522, 347] on button "Verify" at bounding box center [468, 344] width 609 height 20
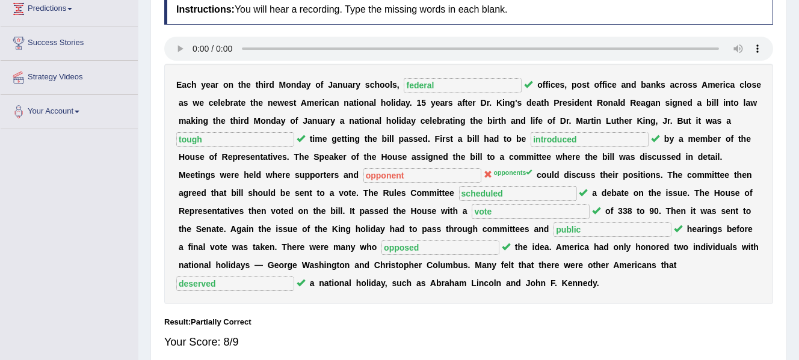
scroll to position [0, 0]
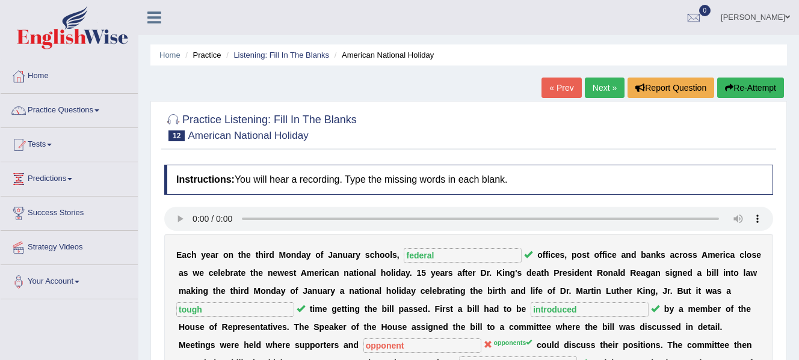
click at [609, 91] on link "Next »" at bounding box center [605, 88] width 40 height 20
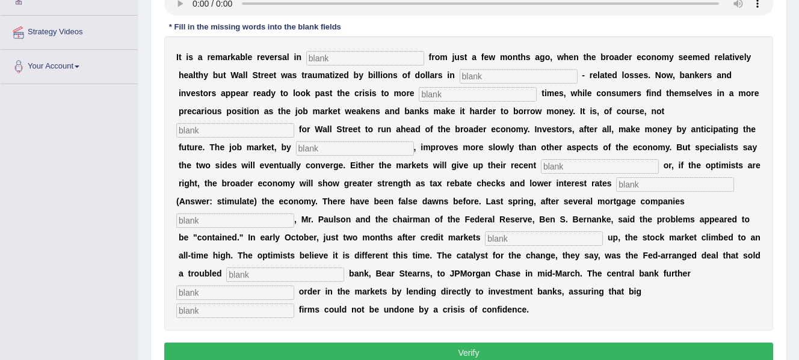
scroll to position [214, 0]
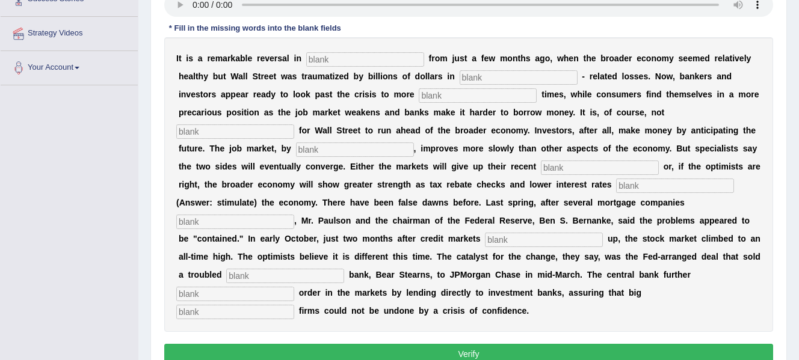
click at [504, 75] on input "text" at bounding box center [519, 77] width 118 height 14
type input "morgage"
click at [454, 94] on input "text" at bounding box center [478, 95] width 118 height 14
type input "profitable"
click at [260, 128] on input "text" at bounding box center [235, 132] width 118 height 14
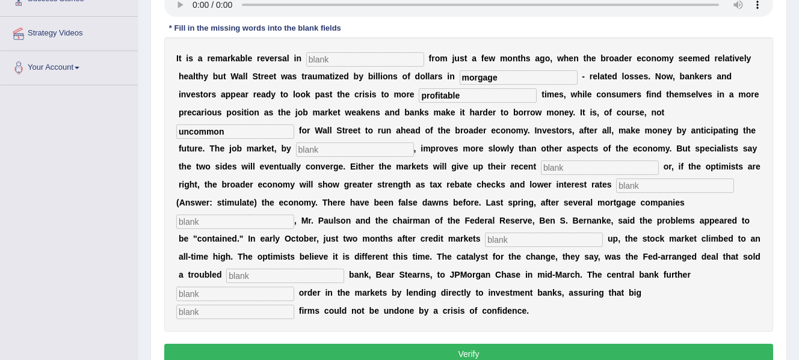
type input "uncommon"
click at [339, 152] on input "text" at bounding box center [355, 150] width 118 height 14
type input "contrast"
click at [587, 173] on input "text" at bounding box center [600, 168] width 118 height 14
type input "gains"
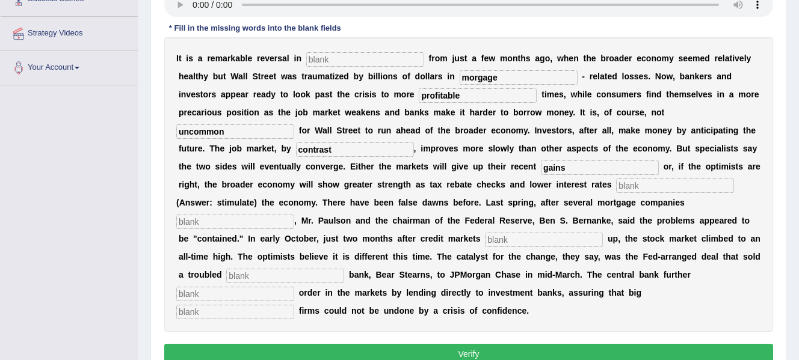
click at [272, 221] on input "text" at bounding box center [235, 222] width 118 height 14
click at [673, 183] on input "text" at bounding box center [675, 186] width 118 height 14
type input "stimulate"
click at [264, 225] on input "text" at bounding box center [235, 222] width 118 height 14
type input "collapsed"
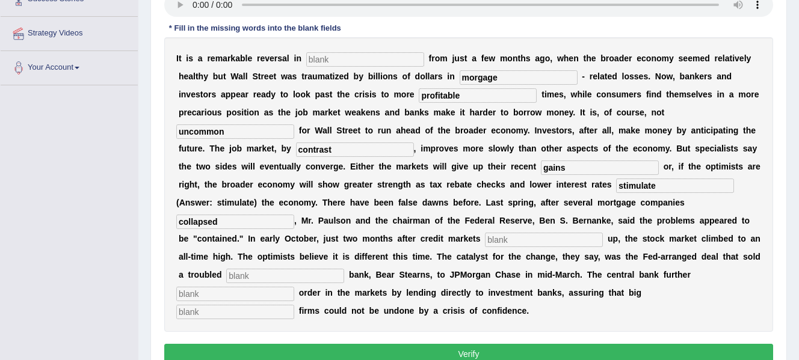
click at [505, 241] on input "text" at bounding box center [544, 240] width 118 height 14
type input "froze"
click at [256, 273] on input "text" at bounding box center [285, 276] width 118 height 14
type input "investment"
click at [224, 298] on input "text" at bounding box center [235, 294] width 118 height 14
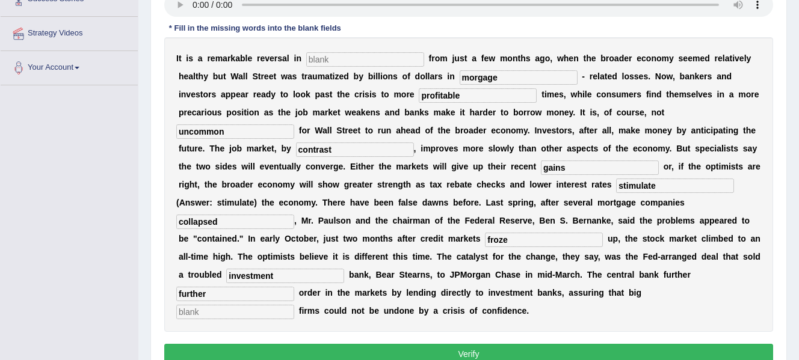
type input "further"
click at [271, 297] on input "further" at bounding box center [235, 294] width 118 height 14
click at [261, 315] on input "text" at bounding box center [235, 312] width 118 height 14
type input "securities"
click at [363, 55] on input "text" at bounding box center [365, 59] width 118 height 14
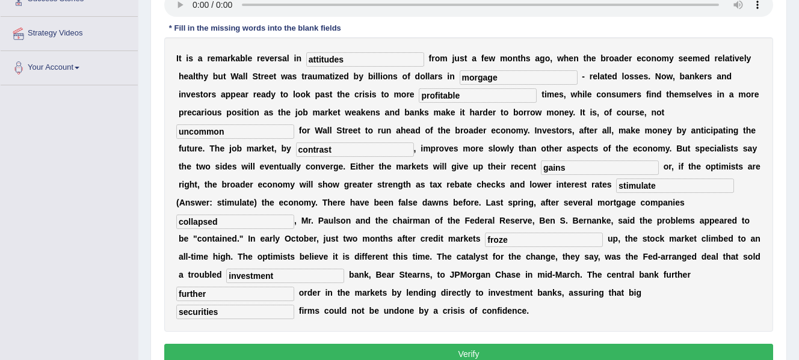
type input "attitudes"
click at [533, 84] on input "morgage" at bounding box center [519, 77] width 118 height 14
type input "mortgage"
click at [251, 313] on input "securities" at bounding box center [235, 312] width 118 height 14
click at [422, 347] on button "Verify" at bounding box center [468, 354] width 609 height 20
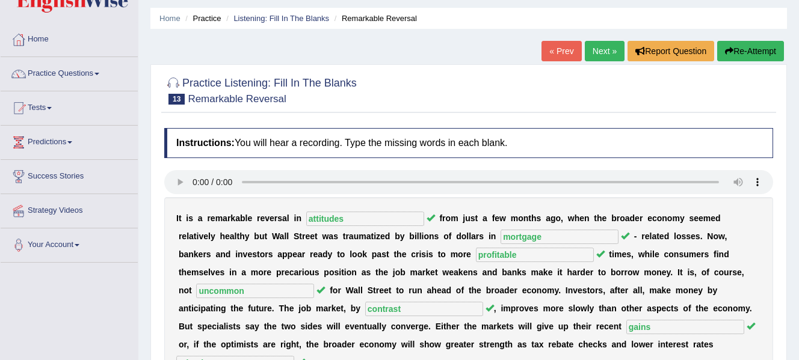
scroll to position [0, 0]
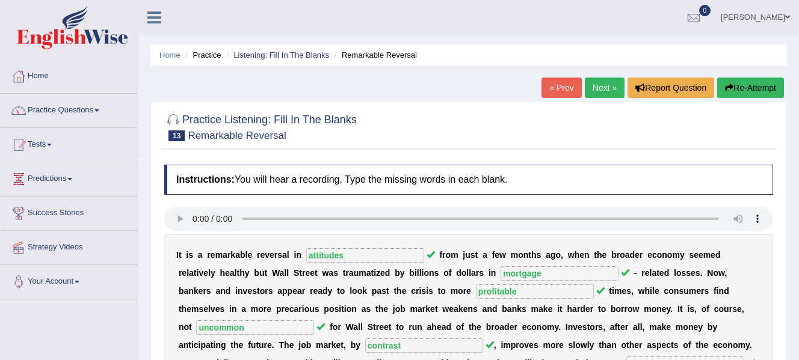
click at [602, 84] on link "Next »" at bounding box center [605, 88] width 40 height 20
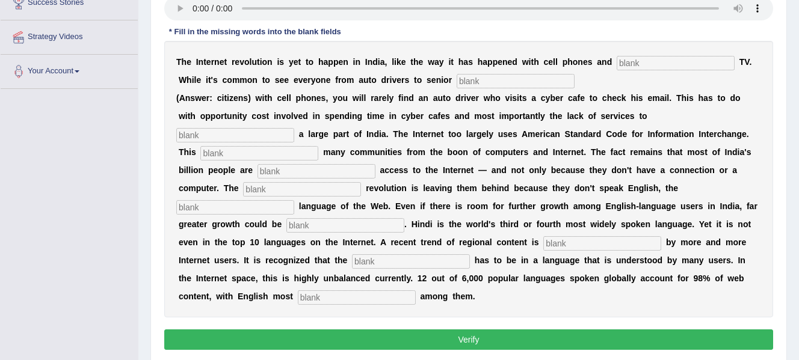
click at [275, 136] on input "text" at bounding box center [235, 135] width 118 height 14
type input "target"
click at [241, 156] on input "text" at bounding box center [259, 153] width 118 height 14
click at [275, 170] on input "text" at bounding box center [316, 171] width 118 height 14
type input "denied"
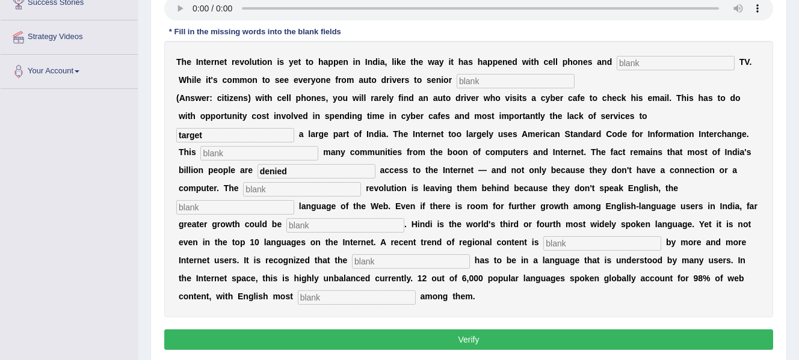
click at [284, 197] on div "T h e I n t e r n e t r e v o l u t i o n i s y e t t o h a p p e n i n I n d i…" at bounding box center [468, 179] width 609 height 277
click at [295, 185] on input "text" at bounding box center [302, 189] width 118 height 14
type input "digital"
click at [248, 206] on input "text" at bounding box center [235, 207] width 118 height 14
type input "dominant"
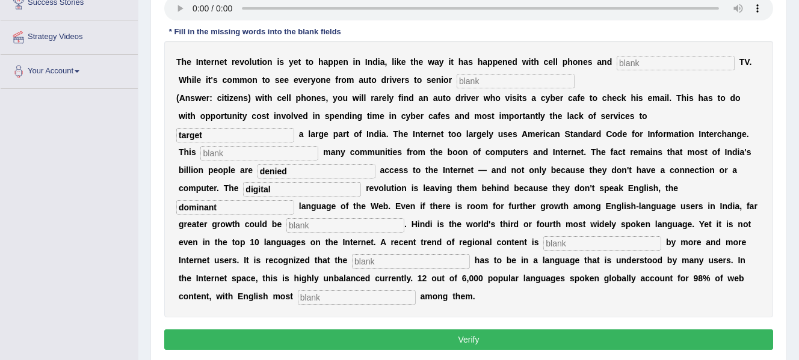
click at [319, 228] on input "text" at bounding box center [345, 225] width 118 height 14
type input "among"
click at [564, 245] on input "text" at bounding box center [602, 243] width 118 height 14
type input "prefered"
click at [427, 259] on input "text" at bounding box center [411, 261] width 118 height 14
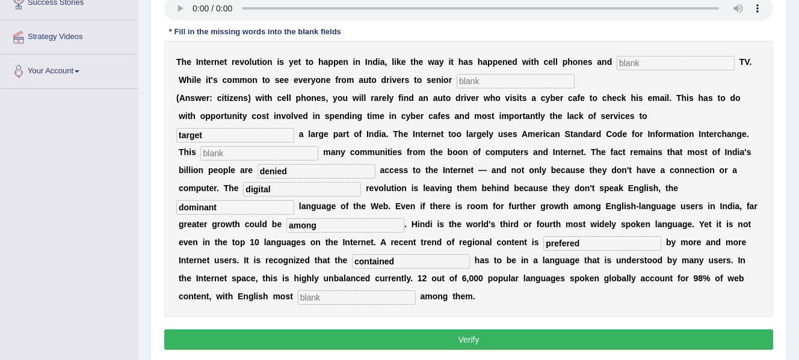
click at [361, 297] on input "text" at bounding box center [357, 298] width 118 height 14
click at [423, 260] on input "contained" at bounding box center [411, 261] width 118 height 14
type input "content"
click at [354, 293] on input "text" at bounding box center [357, 298] width 118 height 14
type input "prominant"
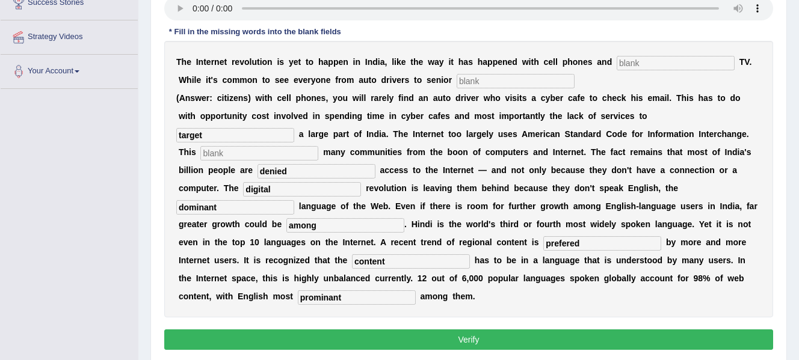
click at [659, 60] on input "text" at bounding box center [676, 63] width 118 height 14
type input "cable"
click at [496, 84] on input "text" at bounding box center [516, 81] width 118 height 14
type input "citizens"
click at [277, 150] on input "text" at bounding box center [259, 153] width 118 height 14
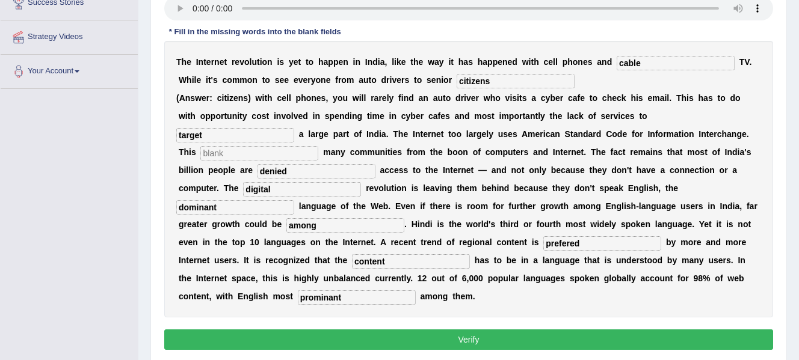
click at [245, 140] on input "target" at bounding box center [235, 135] width 118 height 14
click at [297, 153] on input "text" at bounding box center [259, 153] width 118 height 14
type input "allianet"
click at [309, 169] on input "denied" at bounding box center [316, 171] width 118 height 14
click at [300, 191] on input "digital" at bounding box center [302, 189] width 118 height 14
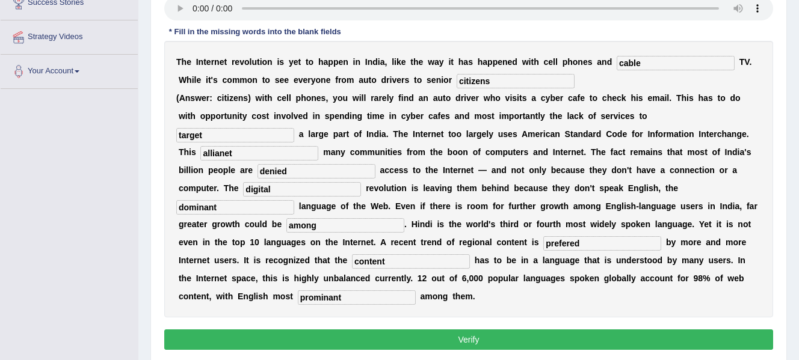
click at [253, 210] on input "dominant" at bounding box center [235, 207] width 118 height 14
drag, startPoint x: 253, startPoint y: 210, endPoint x: 335, endPoint y: 227, distance: 84.1
click at [335, 227] on div "T h e I n t e r n e t r e v o l u t i o n i s y e t t o h a p p e n i n I n d i…" at bounding box center [468, 179] width 609 height 277
click at [335, 227] on input "among" at bounding box center [345, 225] width 118 height 14
click at [357, 298] on input "prominant" at bounding box center [357, 298] width 118 height 14
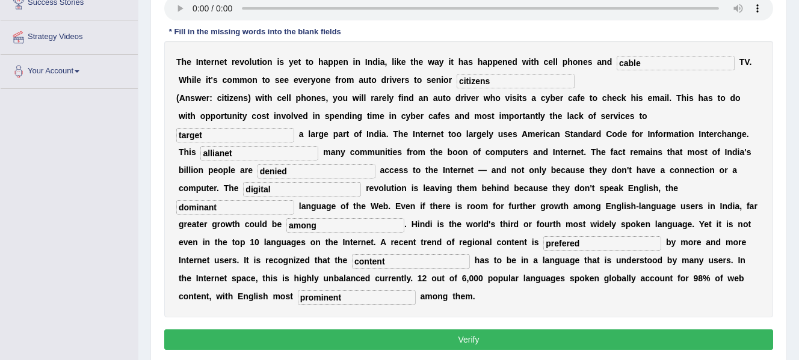
type input "prominent"
click at [401, 264] on input "content" at bounding box center [411, 261] width 118 height 14
click at [397, 342] on button "Verify" at bounding box center [468, 340] width 609 height 20
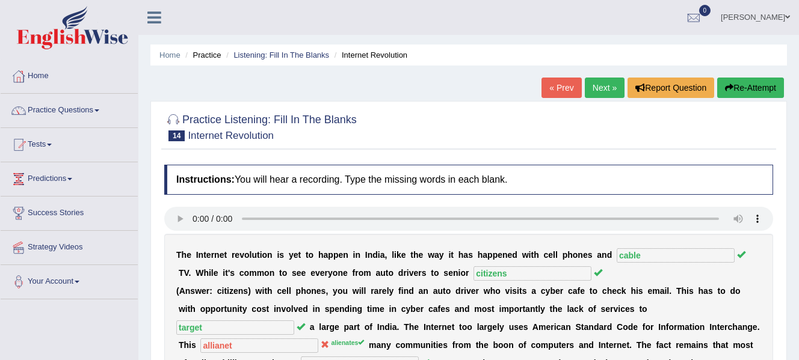
click at [593, 86] on link "Next »" at bounding box center [605, 88] width 40 height 20
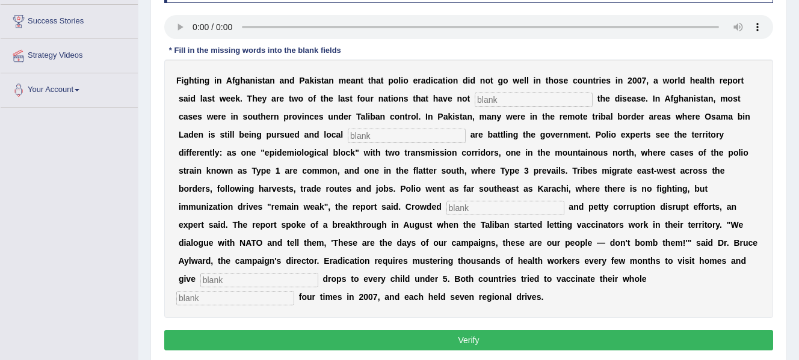
scroll to position [193, 0]
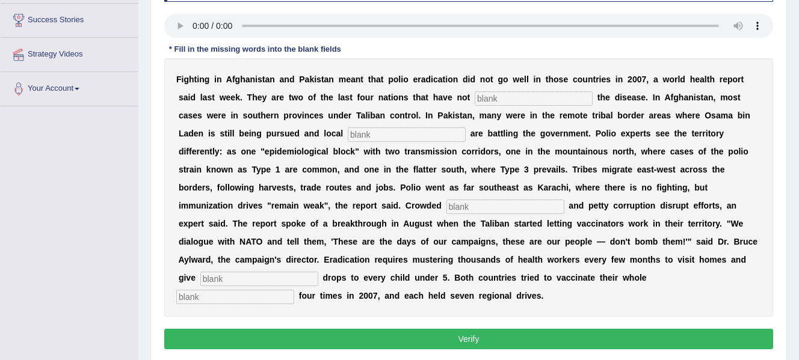
click at [515, 95] on input "text" at bounding box center [534, 98] width 118 height 14
click at [513, 100] on input "text" at bounding box center [534, 98] width 118 height 14
type input "eliminated"
click at [440, 131] on input "text" at bounding box center [407, 135] width 118 height 14
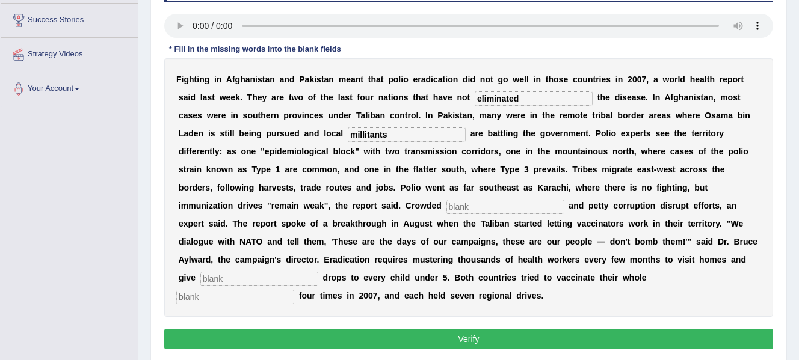
type input "millitants"
click at [463, 207] on input "text" at bounding box center [505, 207] width 118 height 14
type input "slums"
click at [276, 274] on input "text" at bounding box center [259, 279] width 118 height 14
type input "vaccine"
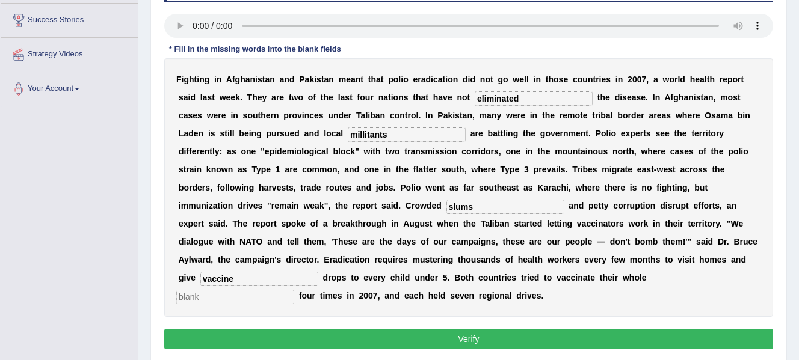
click at [242, 292] on input "text" at bounding box center [235, 297] width 118 height 14
type input "populations"
click at [439, 337] on button "Verify" at bounding box center [468, 339] width 609 height 20
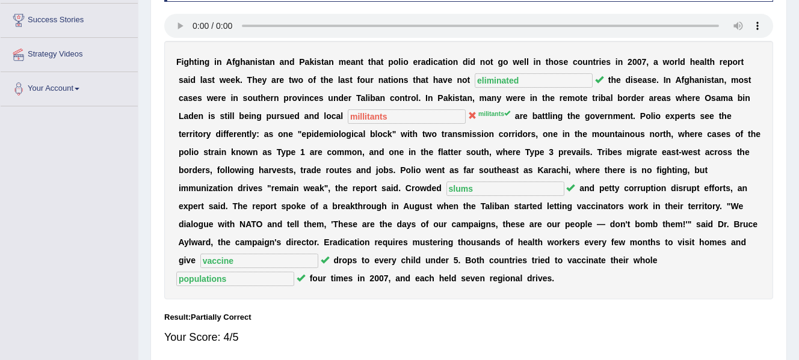
scroll to position [0, 0]
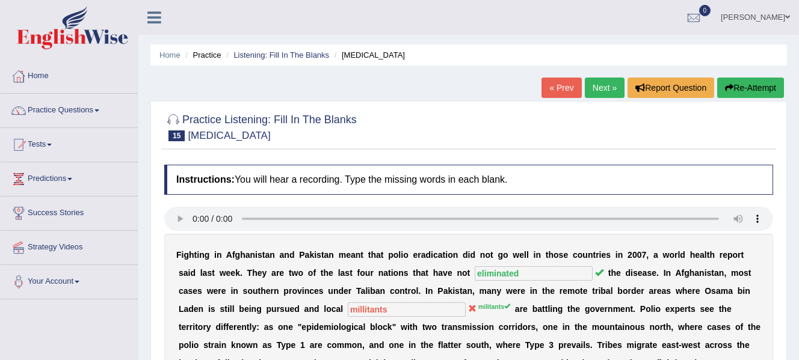
click at [600, 90] on link "Next »" at bounding box center [605, 88] width 40 height 20
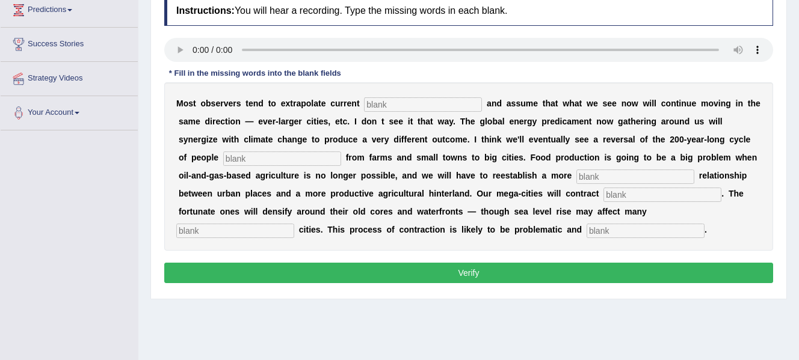
scroll to position [171, 0]
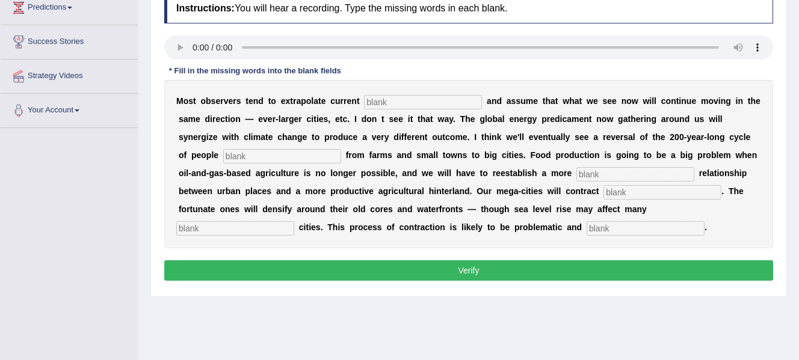
click at [382, 103] on input "text" at bounding box center [423, 102] width 118 height 14
click at [376, 102] on input "text" at bounding box center [423, 102] width 118 height 14
type input "trends"
click at [292, 154] on input "text" at bounding box center [282, 156] width 118 height 14
type input "moving"
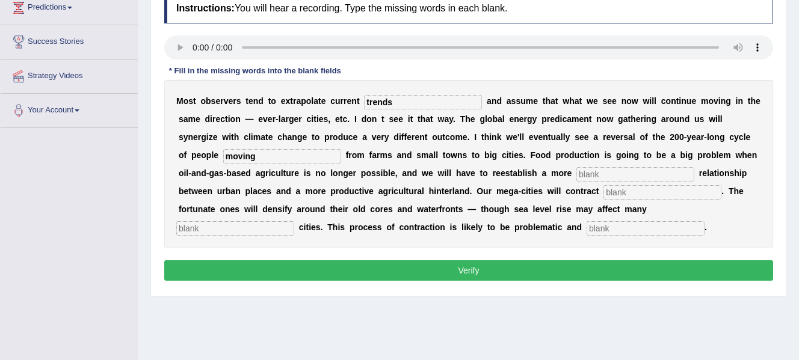
click at [600, 176] on input "text" at bounding box center [635, 174] width 118 height 14
type input "meaningfl"
click at [635, 194] on input "text" at bounding box center [662, 192] width 118 height 14
type input "substancially"
click at [271, 223] on input "text" at bounding box center [235, 228] width 118 height 14
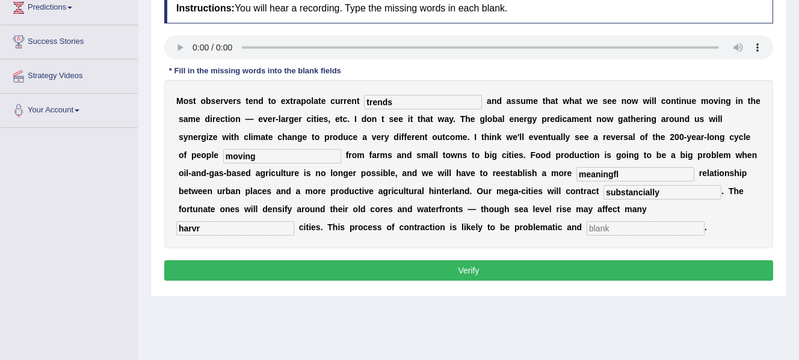
click at [220, 232] on input "harvr" at bounding box center [235, 228] width 118 height 14
type input "harbour"
click at [636, 174] on input "meaningfl" at bounding box center [635, 174] width 118 height 14
type input "meaningful"
click at [674, 198] on input "substancially" at bounding box center [662, 192] width 118 height 14
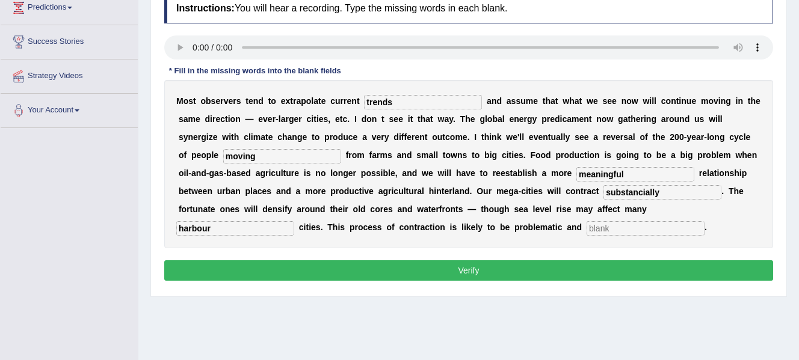
click at [605, 232] on input "text" at bounding box center [646, 228] width 118 height 14
click at [611, 230] on input "text" at bounding box center [646, 228] width 118 height 14
type input "disorderly"
click at [484, 270] on button "Verify" at bounding box center [468, 270] width 609 height 20
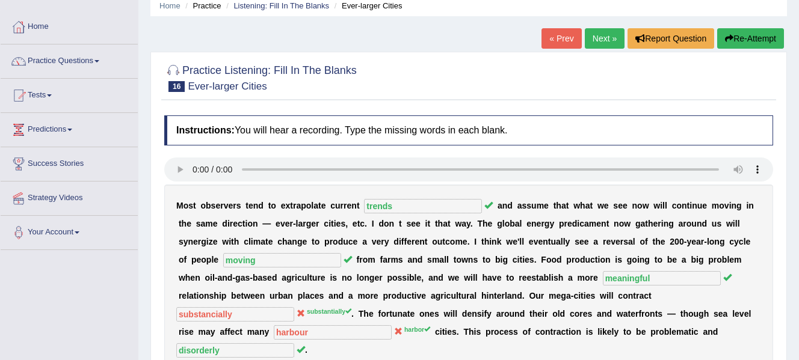
scroll to position [42, 0]
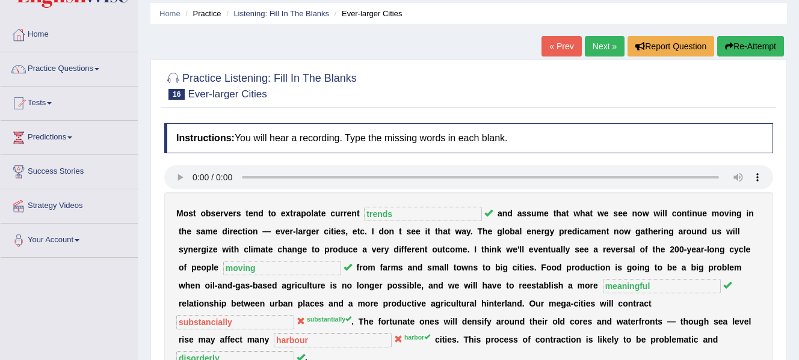
click at [600, 48] on link "Next »" at bounding box center [605, 46] width 40 height 20
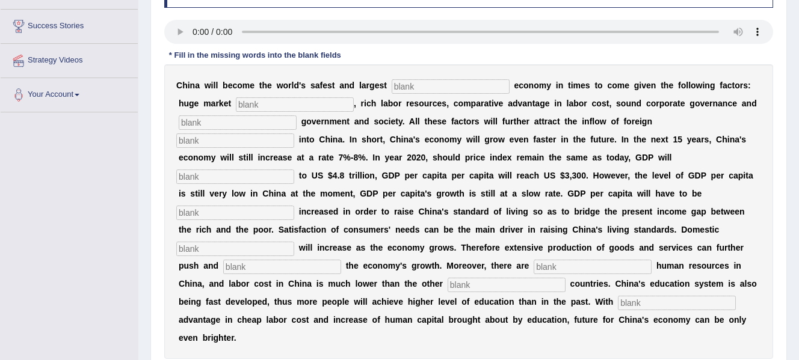
scroll to position [199, 0]
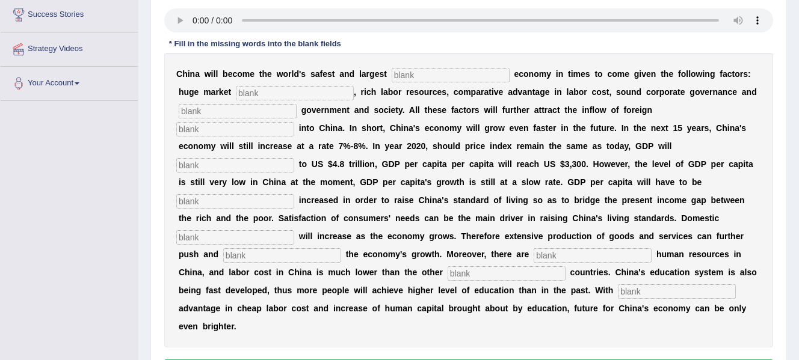
drag, startPoint x: 0, startPoint y: 0, endPoint x: 810, endPoint y: 188, distance: 831.8
click at [421, 74] on input "text" at bounding box center [451, 75] width 118 height 14
type input "investment"
click at [298, 98] on input "text" at bounding box center [295, 93] width 118 height 14
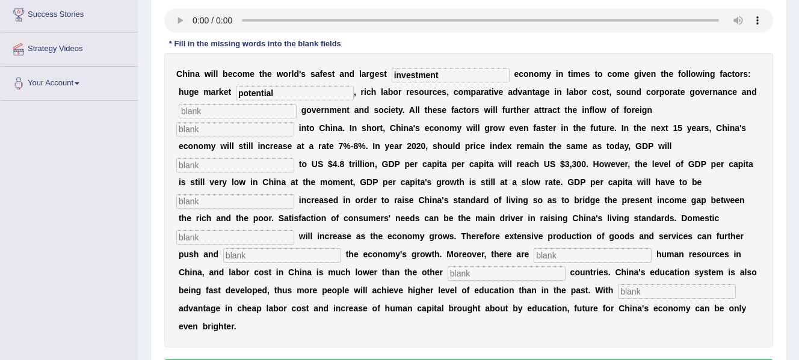
type input "potential"
click at [268, 114] on input "text" at bounding box center [238, 111] width 118 height 14
type input "stable"
click at [229, 129] on input "text" at bounding box center [235, 129] width 118 height 14
type input "capital"
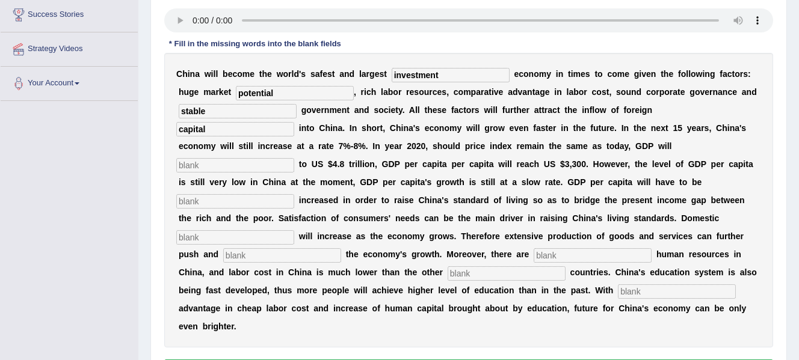
click at [241, 164] on input "text" at bounding box center [235, 165] width 118 height 14
type input "amount"
click at [270, 199] on input "text" at bounding box center [235, 201] width 118 height 14
type input "further"
click at [270, 238] on input "text" at bounding box center [235, 237] width 118 height 14
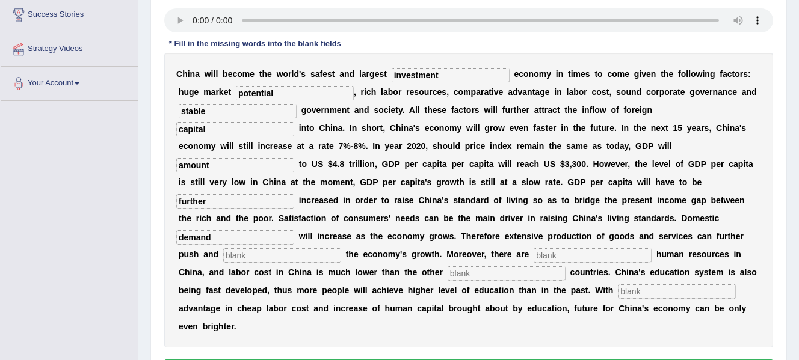
type input "demand"
click at [294, 257] on input "text" at bounding box center [282, 255] width 118 height 14
type input "sustain"
click at [550, 260] on input "text" at bounding box center [593, 255] width 118 height 14
type input "abondant"
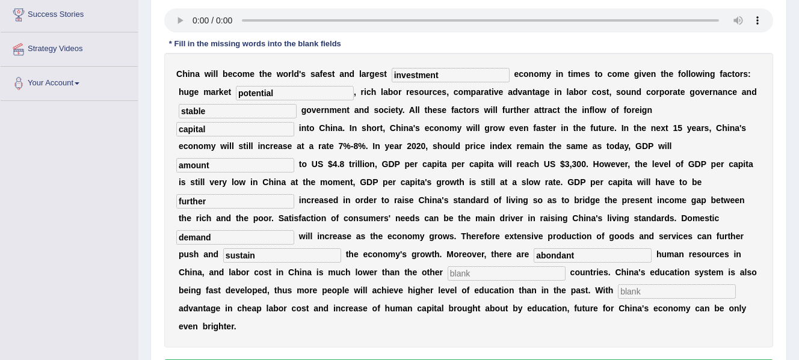
click at [544, 272] on input "text" at bounding box center [507, 274] width 118 height 14
type input "industrilised"
click at [669, 292] on input "text" at bounding box center [677, 292] width 118 height 14
type input "comparative"
click at [626, 251] on input "abondant" at bounding box center [593, 255] width 118 height 14
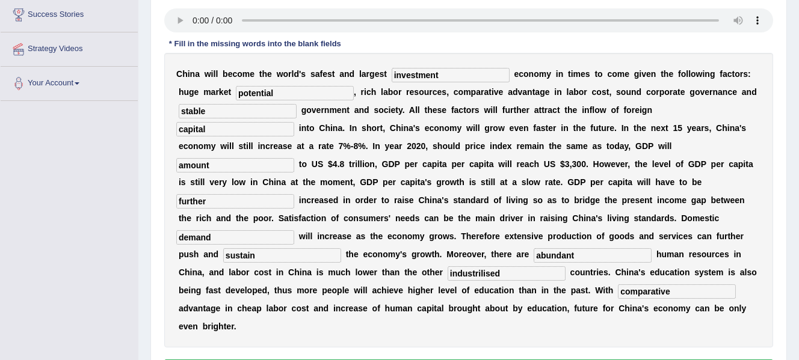
type input "abundant"
click at [265, 250] on input "sustain" at bounding box center [282, 255] width 118 height 14
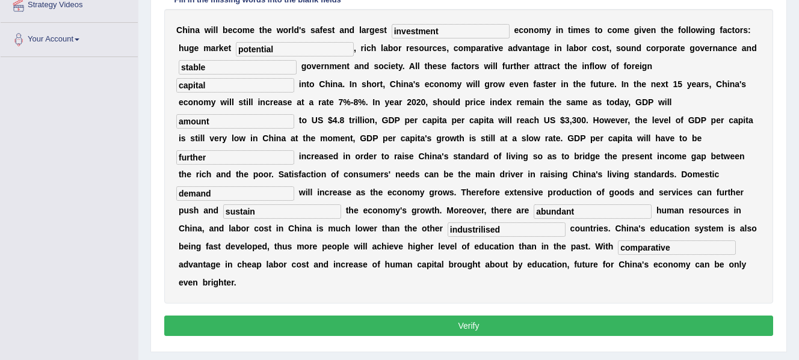
scroll to position [244, 0]
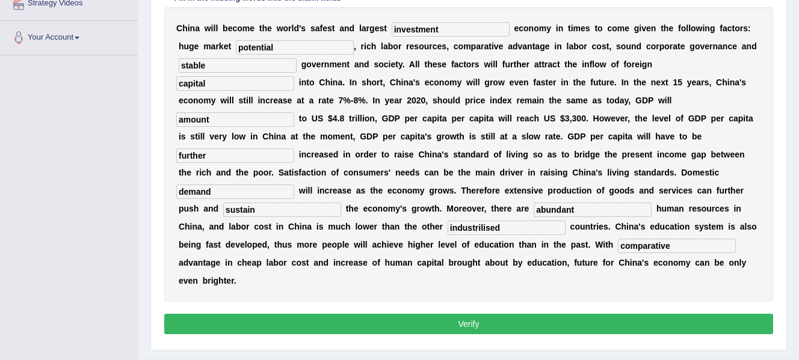
click at [566, 328] on button "Verify" at bounding box center [468, 324] width 609 height 20
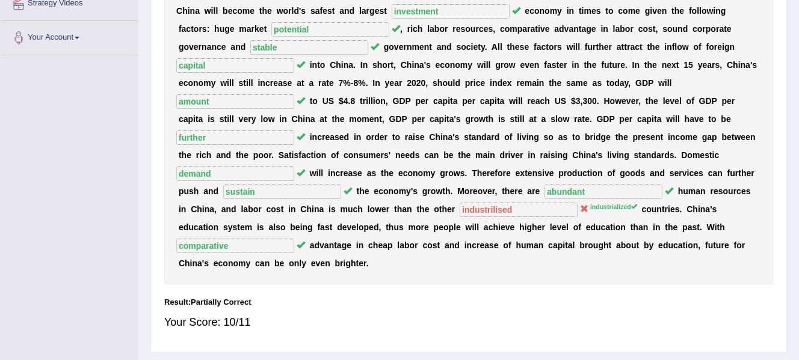
scroll to position [0, 0]
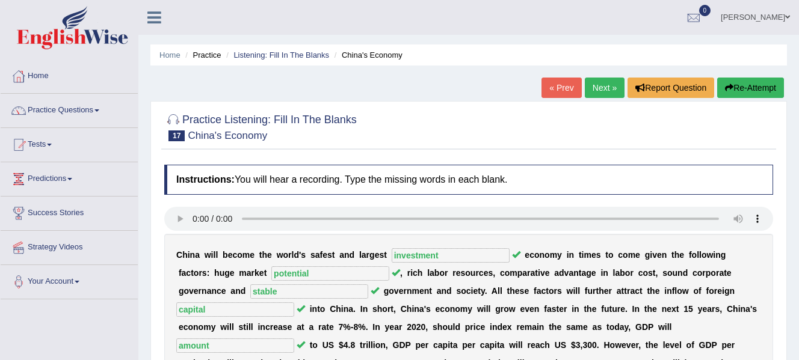
click at [605, 90] on link "Next »" at bounding box center [605, 88] width 40 height 20
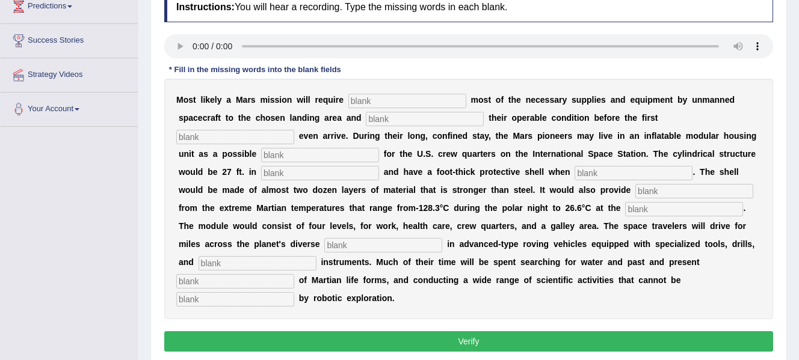
scroll to position [177, 0]
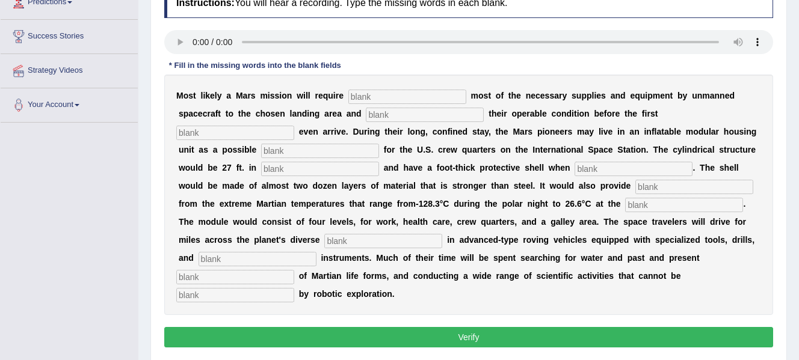
click at [639, 207] on input "text" at bounding box center [684, 205] width 118 height 14
drag, startPoint x: 363, startPoint y: 233, endPoint x: 370, endPoint y: 241, distance: 10.2
click at [370, 241] on div "M o s t l i k e l y a M a r s m i s s i o n w i l l r e q u i r e m o s t o f t…" at bounding box center [468, 195] width 609 height 241
click at [370, 241] on input "text" at bounding box center [383, 241] width 118 height 14
type input "diverse"
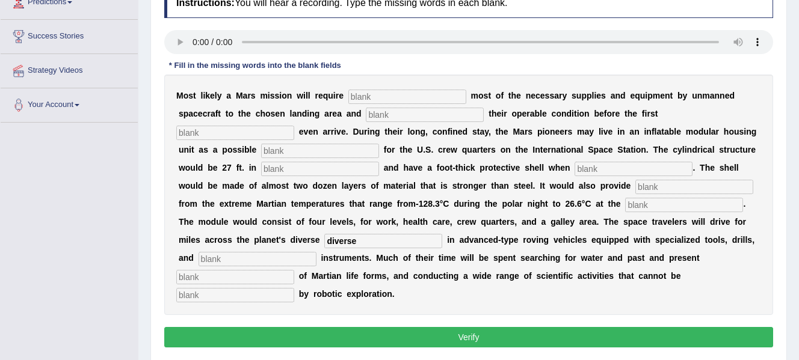
click at [285, 262] on input "text" at bounding box center [258, 259] width 118 height 14
type input "analitical"
click at [264, 282] on input "text" at bounding box center [235, 277] width 118 height 14
type input "evidencee"
click at [234, 298] on input "text" at bounding box center [235, 295] width 118 height 14
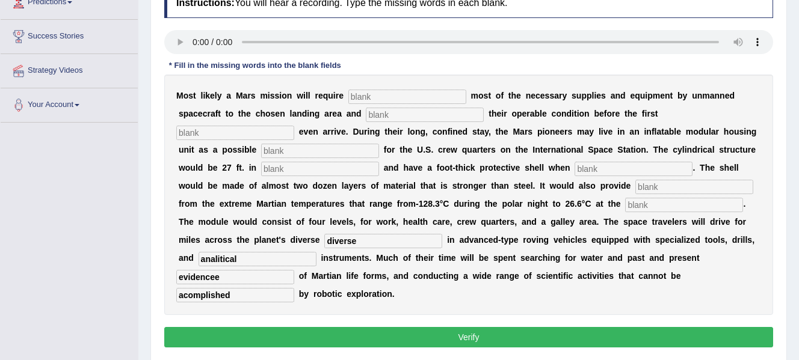
type input "acomplished"
click at [270, 282] on input "evidencee" at bounding box center [235, 277] width 118 height 14
type input "evidence"
click at [246, 298] on input "acomplished" at bounding box center [235, 295] width 118 height 14
type input "a"
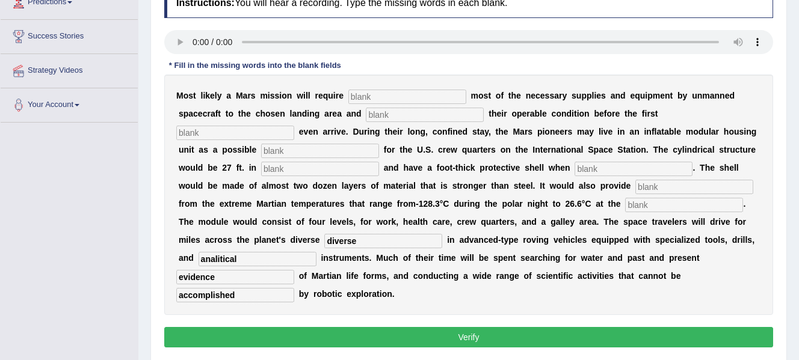
type input "accomplished"
click at [384, 239] on input "diverse" at bounding box center [383, 241] width 118 height 14
click at [284, 259] on input "analitical" at bounding box center [258, 259] width 118 height 14
type input "analyrical"
click at [390, 239] on input "diverse" at bounding box center [383, 241] width 118 height 14
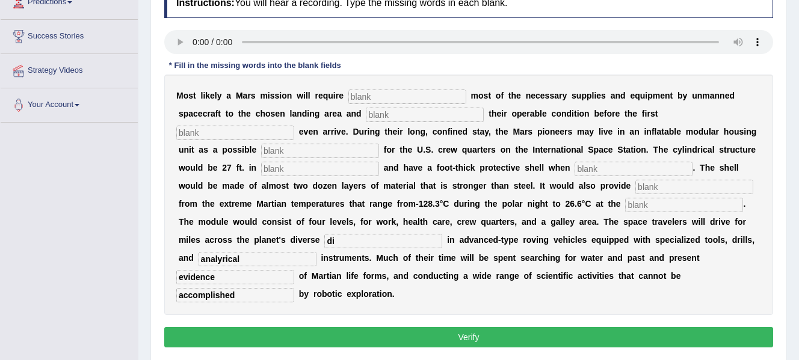
type input "d"
click at [365, 98] on input "text" at bounding box center [407, 97] width 118 height 14
click at [381, 116] on input "text" at bounding box center [425, 115] width 118 height 14
click at [381, 96] on input "transpoting" at bounding box center [407, 97] width 118 height 14
click at [410, 96] on input "transporting" at bounding box center [407, 97] width 118 height 14
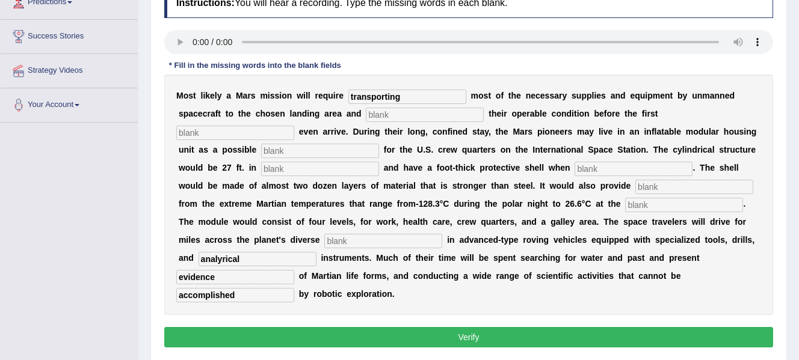
type input "transporting"
click at [400, 118] on input "text" at bounding box center [425, 115] width 118 height 14
type input "confirming"
click at [256, 134] on input "text" at bounding box center [235, 133] width 118 height 14
click at [277, 131] on input "text" at bounding box center [235, 133] width 118 height 14
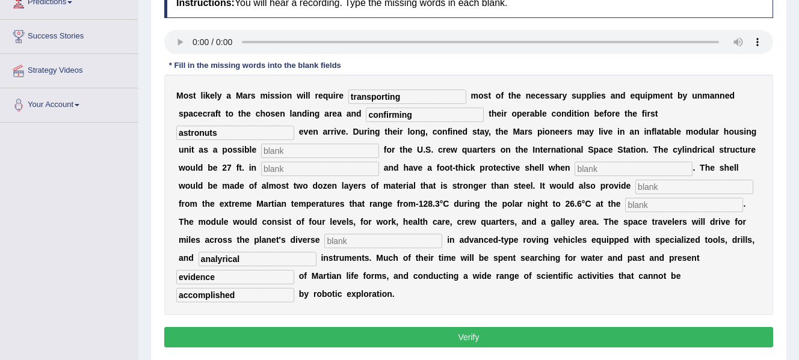
type input "astronuts"
click at [300, 153] on input "text" at bounding box center [320, 151] width 118 height 14
type input "replacemnt"
click at [316, 172] on input "text" at bounding box center [320, 169] width 118 height 14
type input "diameter"
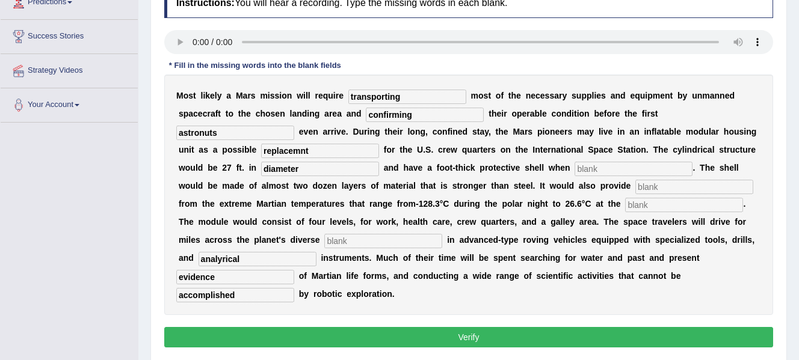
click at [585, 170] on input "text" at bounding box center [634, 169] width 118 height 14
type input "inflated"
click at [677, 187] on input "text" at bounding box center [694, 187] width 118 height 14
type input "insulation"
click at [648, 204] on input "text" at bounding box center [684, 205] width 118 height 14
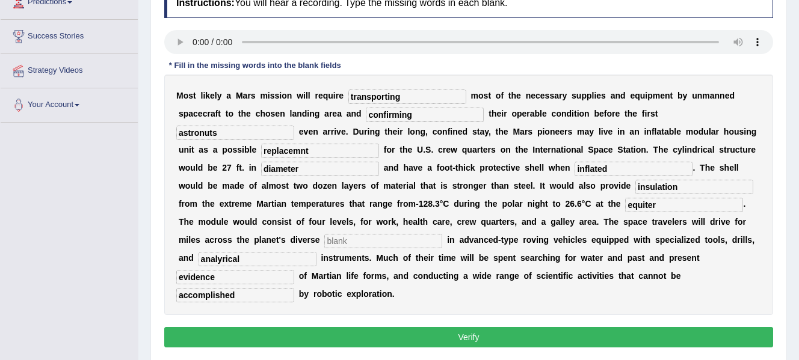
type input "equiter"
click at [418, 234] on input "text" at bounding box center [383, 241] width 118 height 14
type input "terren"
click at [356, 171] on input "diameter" at bounding box center [320, 169] width 118 height 14
click at [621, 168] on input "inflated" at bounding box center [634, 169] width 118 height 14
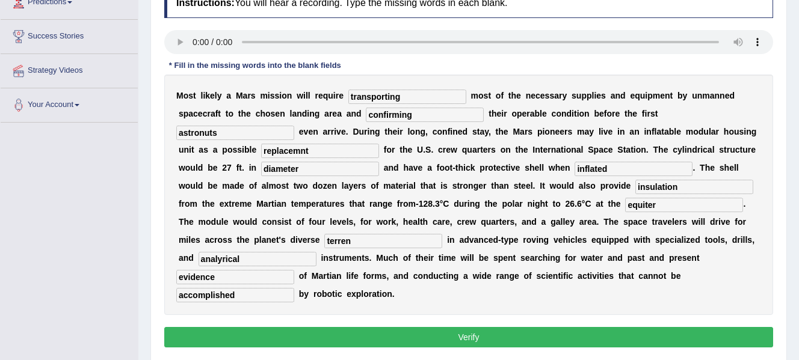
click at [692, 187] on input "insulation" at bounding box center [694, 187] width 118 height 14
click at [668, 206] on input "equiter" at bounding box center [684, 205] width 118 height 14
type input "equator"
click at [418, 241] on input "terren" at bounding box center [383, 241] width 118 height 14
type input "terrain"
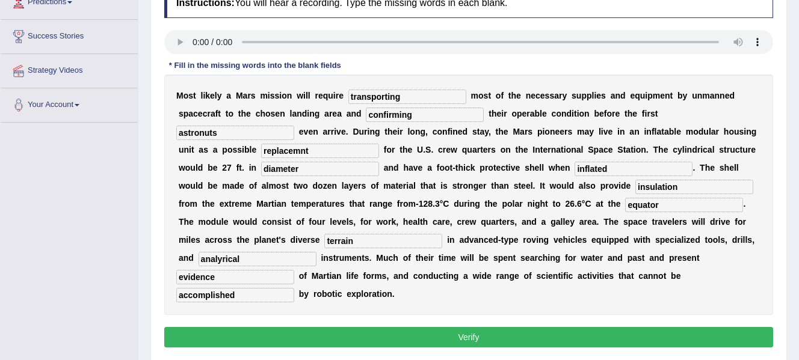
click at [279, 264] on input "analyrical" at bounding box center [258, 259] width 118 height 14
click at [248, 303] on div "M o s t l i k e l y a M a r s m i s s i o n w i l l r e q u i r e transporting …" at bounding box center [468, 195] width 609 height 241
click at [349, 340] on button "Verify" at bounding box center [468, 337] width 609 height 20
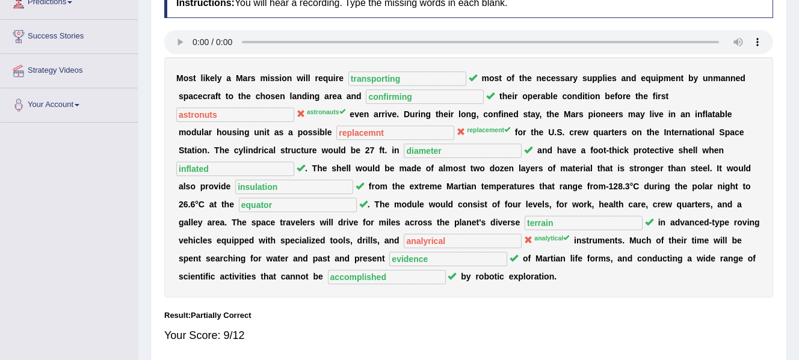
scroll to position [0, 0]
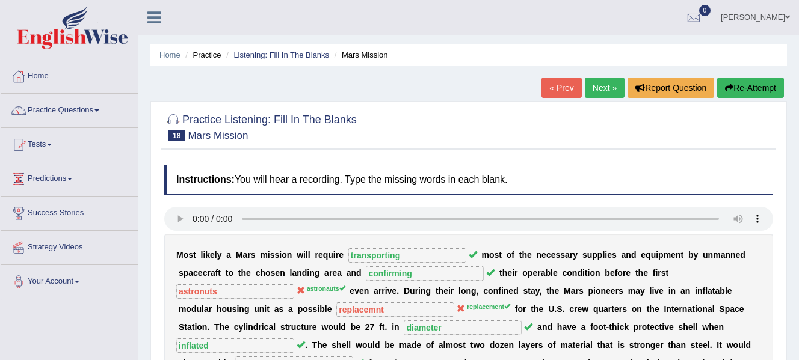
click at [736, 90] on button "Re-Attempt" at bounding box center [750, 88] width 67 height 20
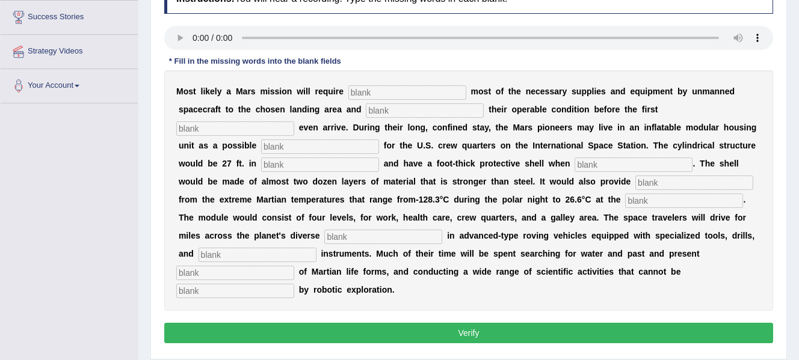
scroll to position [197, 0]
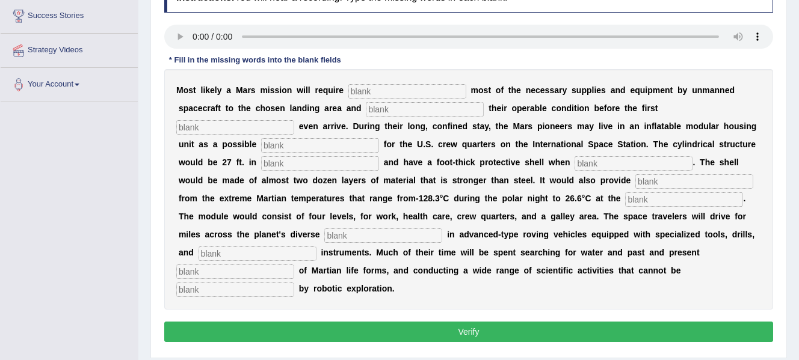
click at [372, 94] on input "text" at bounding box center [407, 91] width 118 height 14
type input "transporting"
click at [398, 112] on input "text" at bounding box center [425, 109] width 118 height 14
type input "confirming"
click at [249, 130] on input "text" at bounding box center [235, 127] width 118 height 14
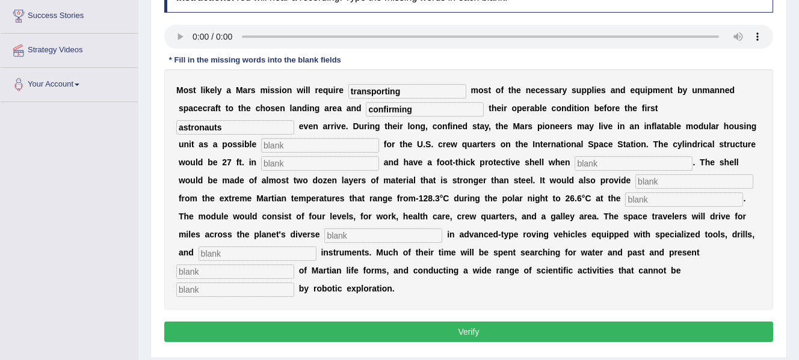
type input "astronauts"
click at [288, 147] on input "text" at bounding box center [320, 145] width 118 height 14
type input "replacement"
click at [300, 165] on input "text" at bounding box center [320, 163] width 118 height 14
type input "diameter"
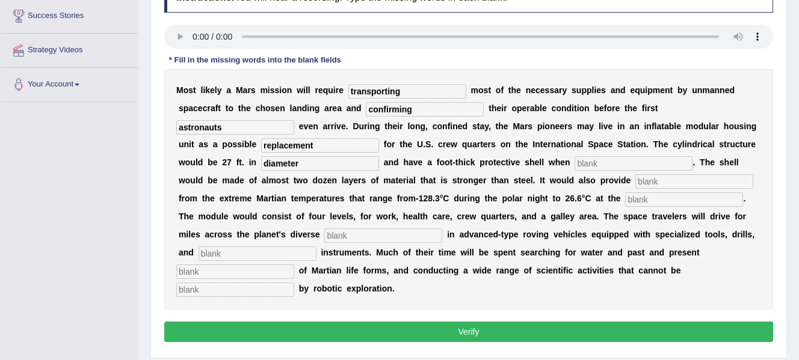
click at [596, 166] on input "text" at bounding box center [634, 163] width 118 height 14
type input "inflated"
click at [652, 181] on input "text" at bounding box center [694, 181] width 118 height 14
type input "e"
click at [652, 202] on input "text" at bounding box center [684, 200] width 118 height 14
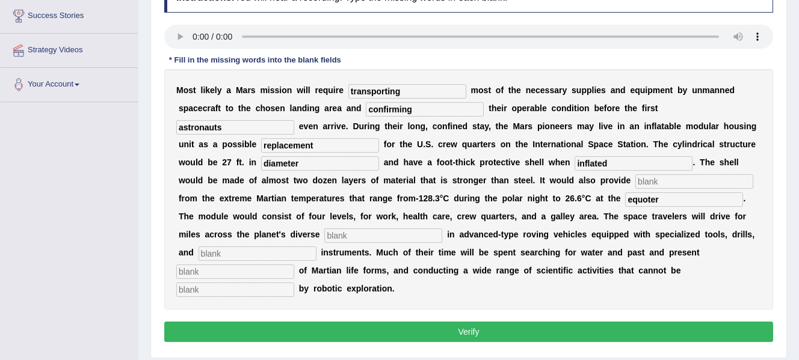
click at [388, 232] on input "text" at bounding box center [383, 236] width 118 height 14
click at [671, 199] on input "equoter" at bounding box center [684, 200] width 118 height 14
type input "equ"
click at [396, 232] on input "text" at bounding box center [383, 236] width 118 height 14
type input "terrain"
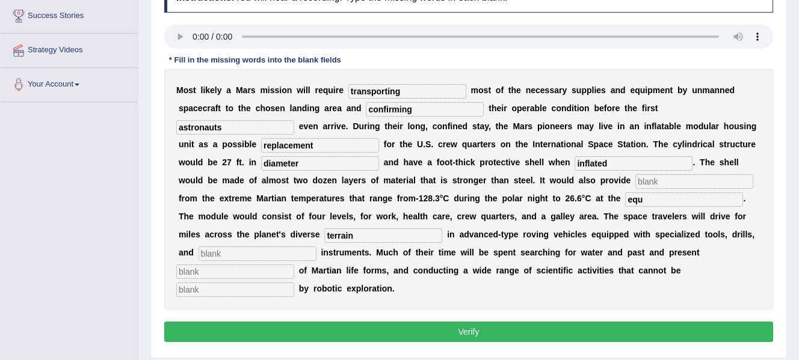
click at [664, 202] on input "equ" at bounding box center [684, 200] width 118 height 14
type input "equator"
click at [303, 248] on input "text" at bounding box center [258, 254] width 118 height 14
click at [228, 292] on input "text" at bounding box center [235, 290] width 118 height 14
click at [248, 133] on input "astronauts" at bounding box center [235, 127] width 118 height 14
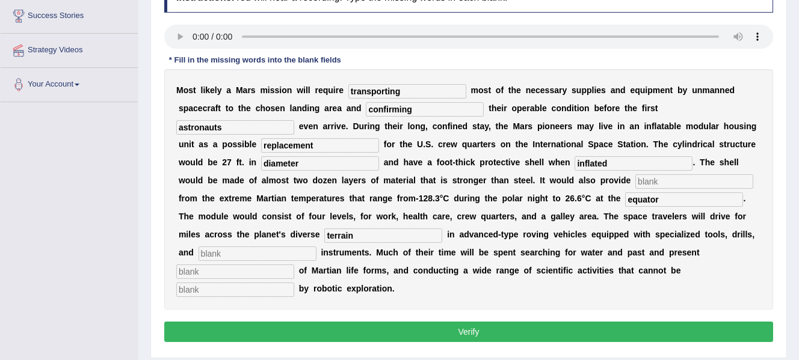
click at [353, 138] on input "replacement" at bounding box center [320, 145] width 118 height 14
click at [344, 168] on input "diameter" at bounding box center [320, 163] width 118 height 14
click at [641, 160] on input "inflated" at bounding box center [634, 163] width 118 height 14
click at [662, 186] on input "text" at bounding box center [694, 181] width 118 height 14
type input "insulation"
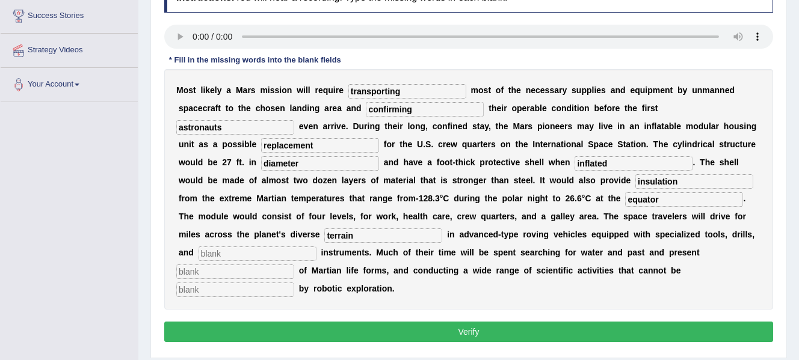
click at [671, 201] on input "equator" at bounding box center [684, 200] width 118 height 14
click at [373, 234] on input "terrain" at bounding box center [383, 236] width 118 height 14
click at [282, 256] on input "text" at bounding box center [258, 254] width 118 height 14
type input "analytical"
click at [253, 273] on input "text" at bounding box center [235, 272] width 118 height 14
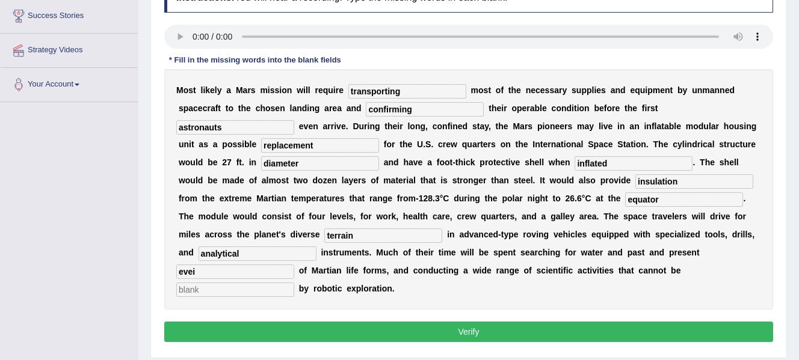
type input "evei"
click at [233, 289] on input "text" at bounding box center [235, 290] width 118 height 14
type input "accomplished"
click at [249, 272] on input "evei" at bounding box center [235, 272] width 118 height 14
type input "evidence"
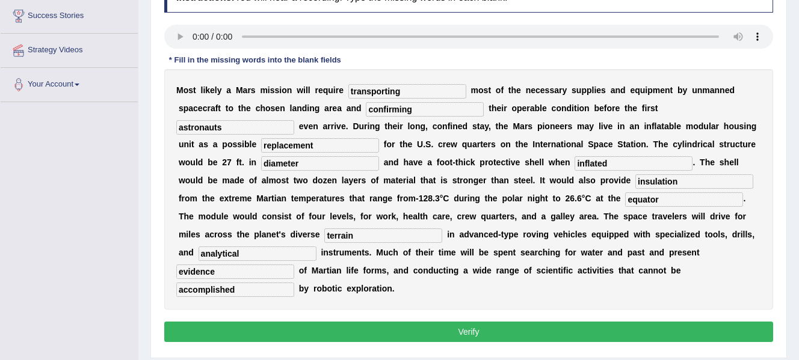
click at [481, 333] on button "Verify" at bounding box center [468, 332] width 609 height 20
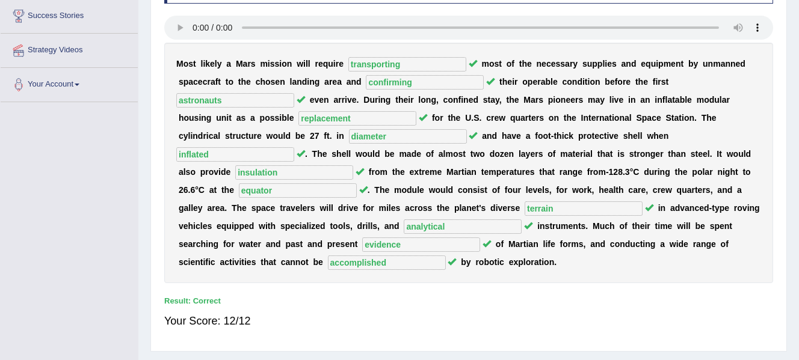
scroll to position [0, 0]
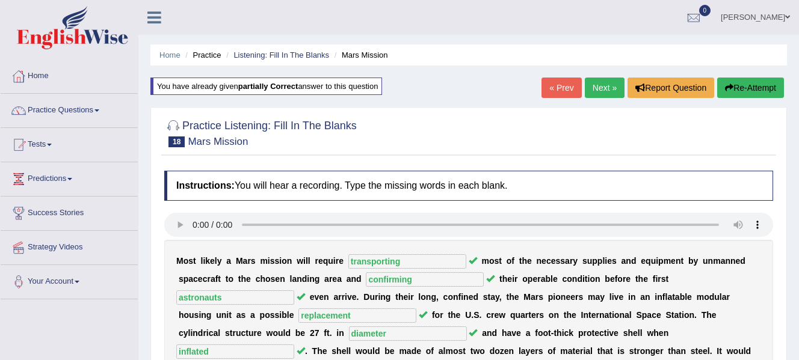
click at [604, 91] on link "Next »" at bounding box center [605, 88] width 40 height 20
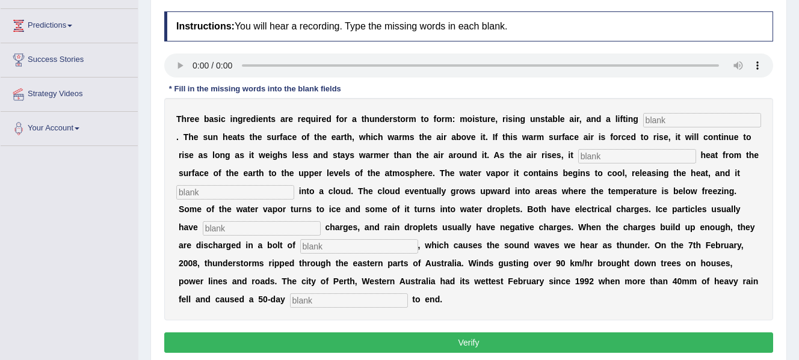
scroll to position [155, 0]
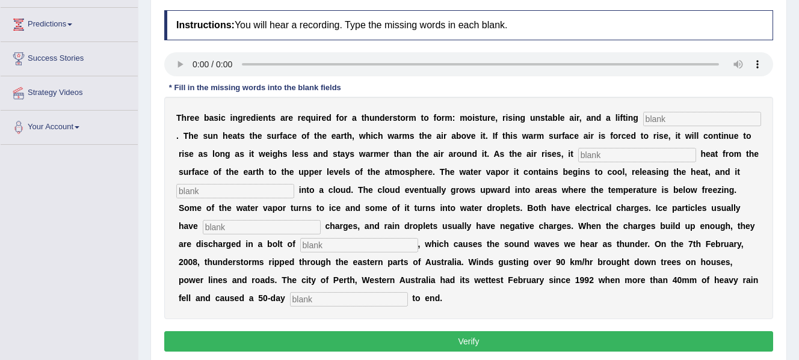
click at [643, 126] on input "text" at bounding box center [702, 119] width 118 height 14
type input "mechanism"
click at [578, 162] on input "text" at bounding box center [637, 155] width 118 height 14
type input "trasfers"
click at [294, 187] on input "text" at bounding box center [235, 191] width 118 height 14
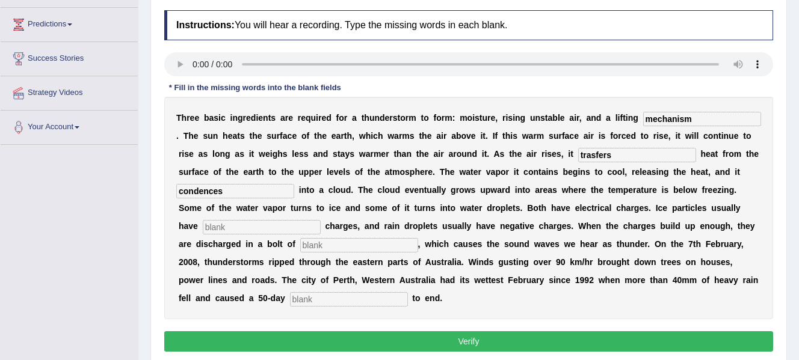
type input "condences"
click at [321, 227] on input "text" at bounding box center [262, 227] width 118 height 14
type input "positive"
click at [418, 245] on input "text" at bounding box center [359, 245] width 118 height 14
type input "lightening"
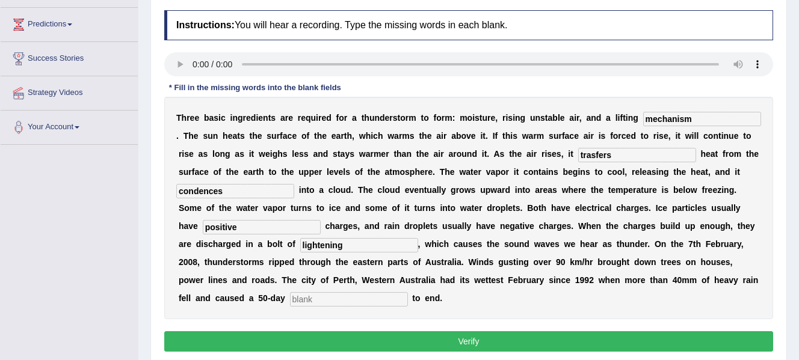
click at [408, 298] on input "text" at bounding box center [349, 299] width 118 height 14
type input "dr"
click at [408, 304] on input "dr" at bounding box center [349, 299] width 118 height 14
click at [578, 162] on input "trasfers" at bounding box center [637, 155] width 118 height 14
type input "transfers"
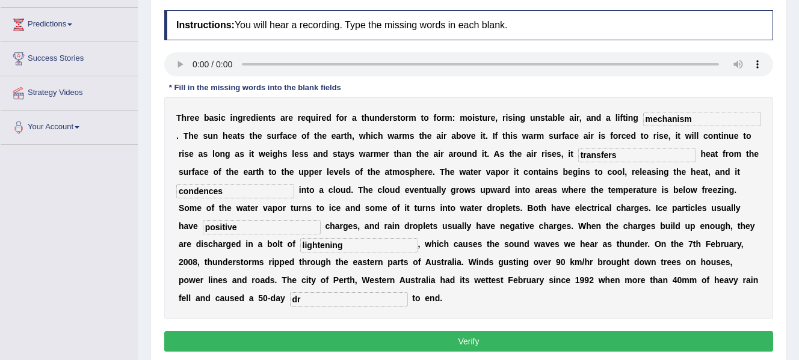
click at [294, 191] on input "condences" at bounding box center [235, 191] width 118 height 14
type input "condenses"
click at [321, 229] on input "positive" at bounding box center [262, 227] width 118 height 14
click at [418, 247] on input "lightening" at bounding box center [359, 245] width 118 height 14
click at [408, 295] on input "dr" at bounding box center [349, 299] width 118 height 14
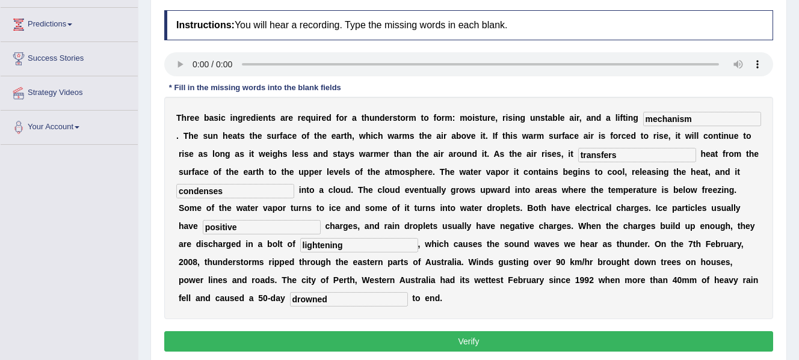
type input "drowned"
click at [495, 344] on button "Verify" at bounding box center [468, 341] width 609 height 20
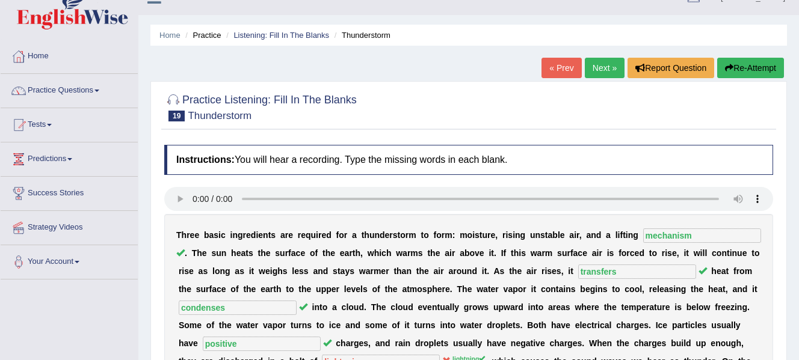
scroll to position [0, 0]
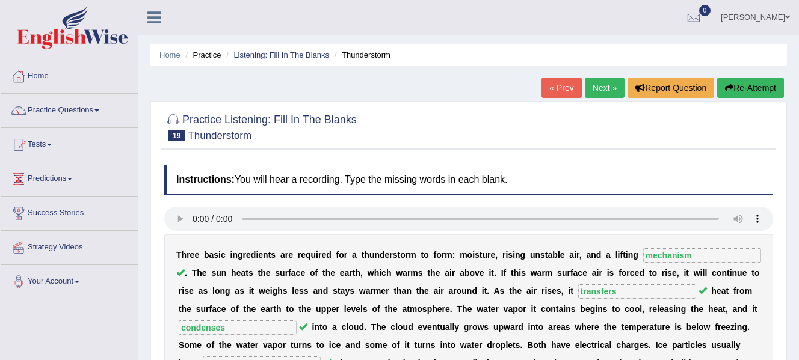
click at [599, 96] on link "Next »" at bounding box center [605, 88] width 40 height 20
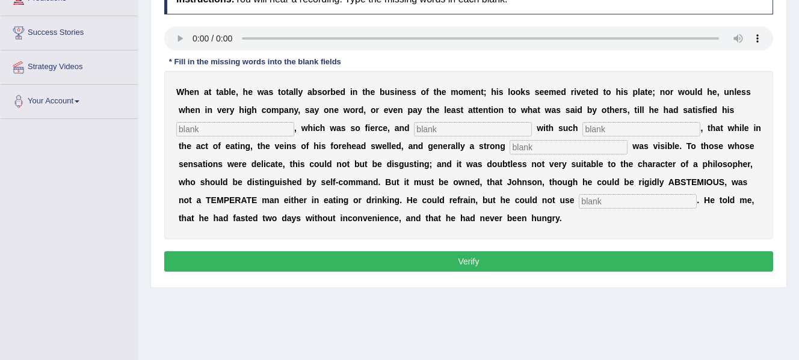
scroll to position [182, 0]
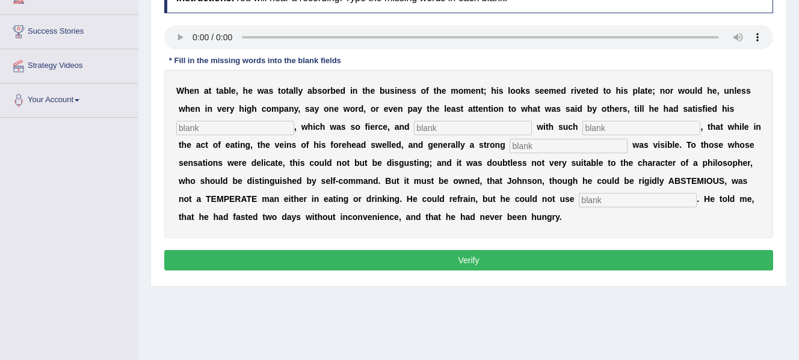
click at [201, 128] on input "text" at bounding box center [235, 128] width 118 height 14
type input "appet"
click at [430, 131] on input "text" at bounding box center [473, 128] width 118 height 14
type input "end"
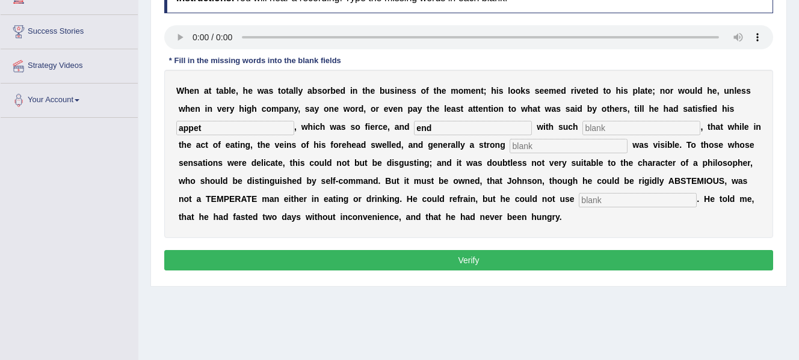
click at [540, 143] on input "text" at bounding box center [569, 146] width 118 height 14
click at [579, 208] on input "text" at bounding box center [638, 200] width 118 height 14
click at [237, 124] on input "appet" at bounding box center [235, 128] width 118 height 14
type input "a"
type input "appetite"
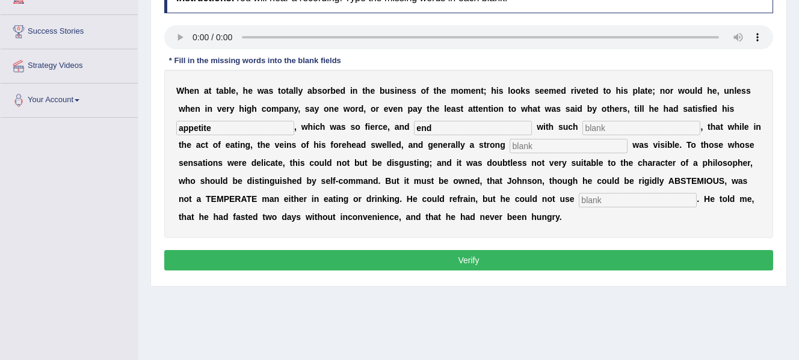
click at [446, 128] on input "end" at bounding box center [473, 128] width 118 height 14
type input "e"
type input "indulge"
click at [608, 130] on input "text" at bounding box center [641, 128] width 118 height 14
click at [499, 132] on input "indulge" at bounding box center [473, 128] width 118 height 14
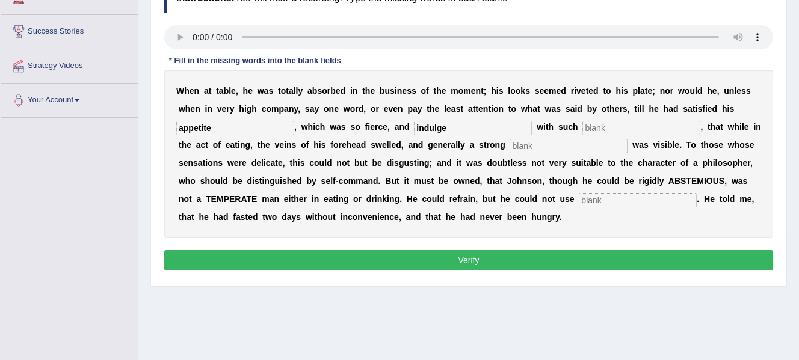
drag, startPoint x: 499, startPoint y: 132, endPoint x: 630, endPoint y: 137, distance: 131.2
click at [630, 137] on div "W h e n a t t a b l e , h e w a s t o t a l l y a b s o r b e d i n t h e b u s…" at bounding box center [468, 154] width 609 height 168
drag, startPoint x: 630, startPoint y: 137, endPoint x: 633, endPoint y: 123, distance: 13.7
click at [633, 123] on div "W h e n a t t a b l e , h e w a s t o t a l l y a b s o r b e d i n t h e b u s…" at bounding box center [468, 154] width 609 height 168
click at [633, 123] on input "text" at bounding box center [641, 128] width 118 height 14
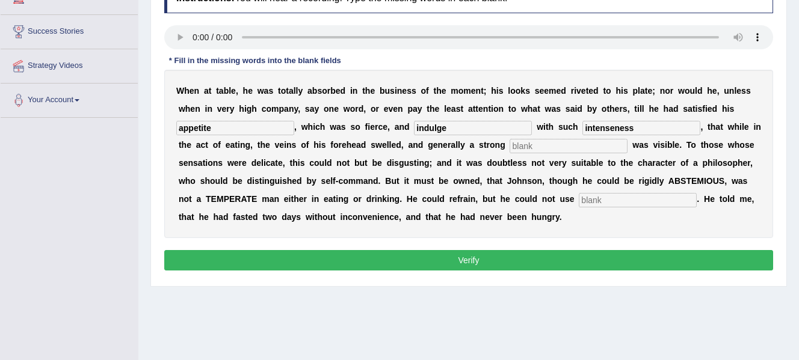
type input "intenseness"
click at [576, 148] on input "text" at bounding box center [569, 146] width 118 height 14
type input "perspiration"
click at [579, 208] on input "text" at bounding box center [638, 200] width 118 height 14
type input "moderately"
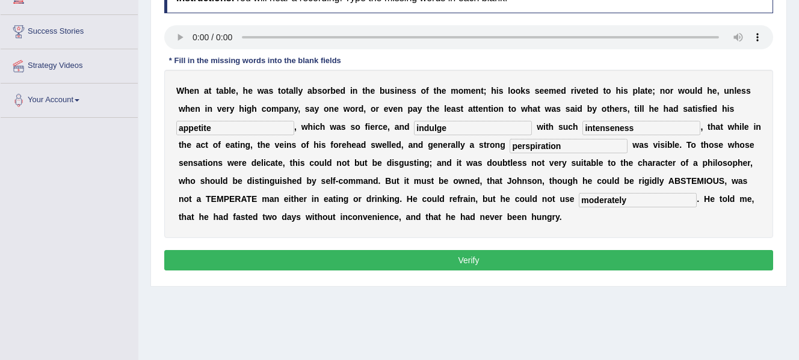
click at [260, 260] on button "Verify" at bounding box center [468, 260] width 609 height 20
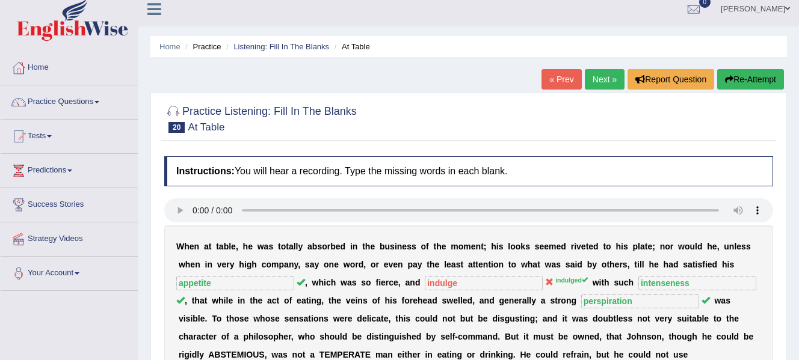
scroll to position [0, 0]
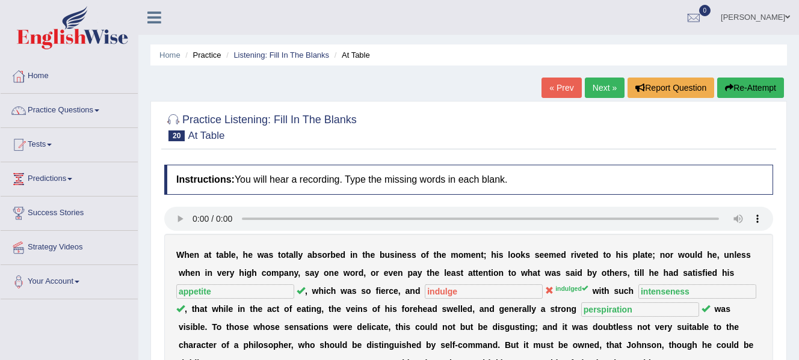
click at [599, 94] on link "Next »" at bounding box center [605, 88] width 40 height 20
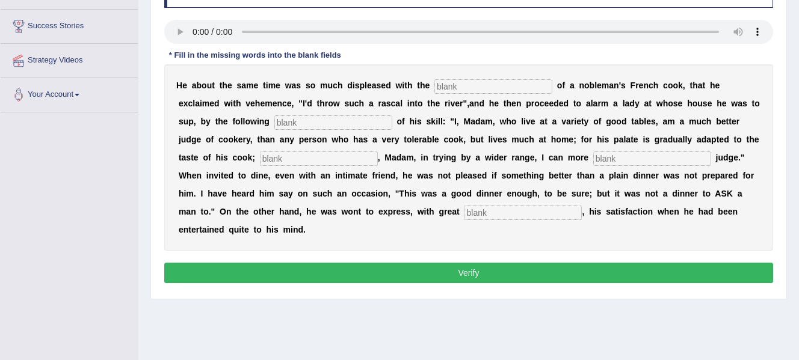
scroll to position [188, 0]
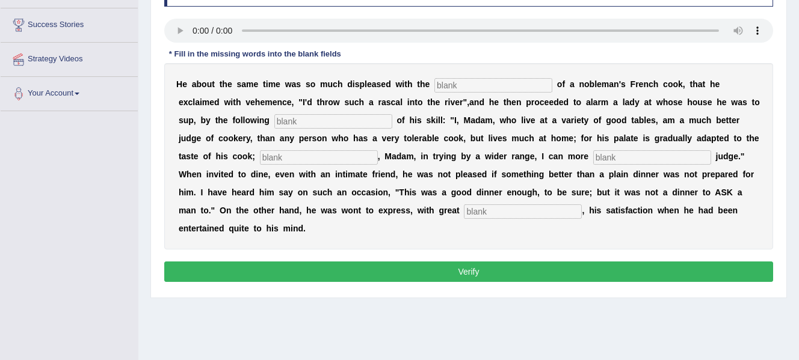
click at [618, 160] on input "text" at bounding box center [652, 157] width 118 height 14
click at [526, 209] on input "text" at bounding box center [523, 212] width 118 height 14
click at [526, 209] on input "gli" at bounding box center [523, 212] width 118 height 14
type input "glipe"
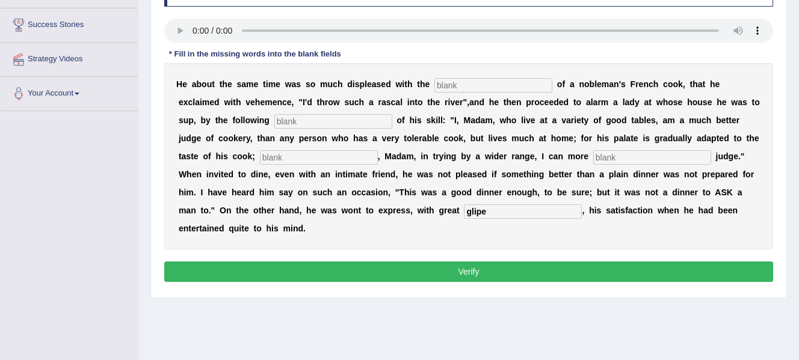
click at [516, 85] on input "text" at bounding box center [493, 85] width 118 height 14
type input "perfomances"
click at [368, 119] on input "text" at bounding box center [333, 121] width 118 height 14
type input "manifesto"
click at [307, 149] on div "H e a b o u t t h e s a m e t i m e w a s s o m u c h d i s p l e a s e d w i t…" at bounding box center [468, 156] width 609 height 187
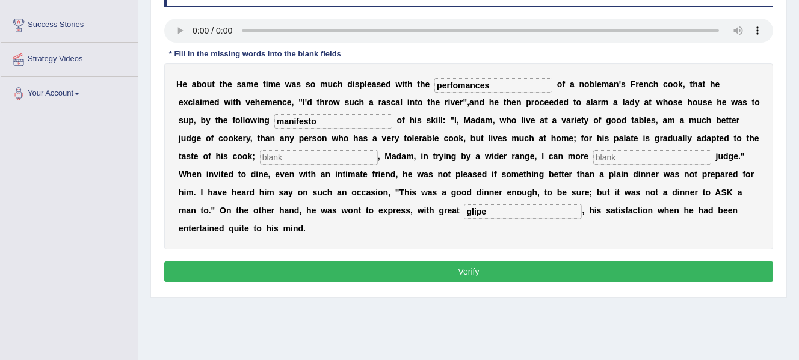
click at [309, 160] on input "text" at bounding box center [319, 157] width 118 height 14
type input "whereas"
click at [620, 158] on input "text" at bounding box center [652, 157] width 118 height 14
click at [495, 212] on input "glipe" at bounding box center [523, 212] width 118 height 14
type input "gli"
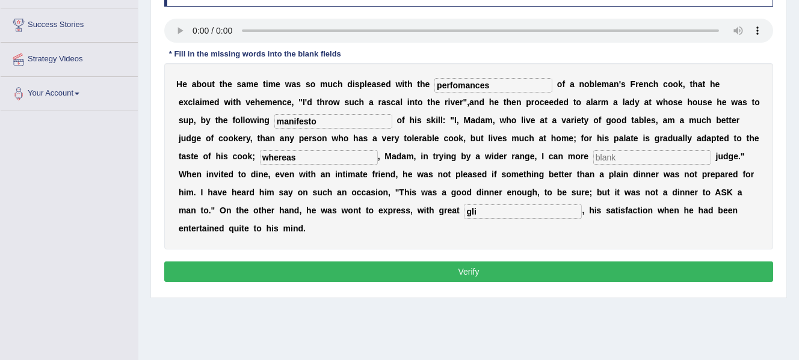
click at [611, 158] on input "text" at bounding box center [652, 157] width 118 height 14
click at [515, 267] on button "Verify" at bounding box center [468, 272] width 609 height 20
click at [605, 158] on input "text" at bounding box center [652, 157] width 118 height 14
type input "ex"
click at [543, 276] on button "Verify" at bounding box center [468, 272] width 609 height 20
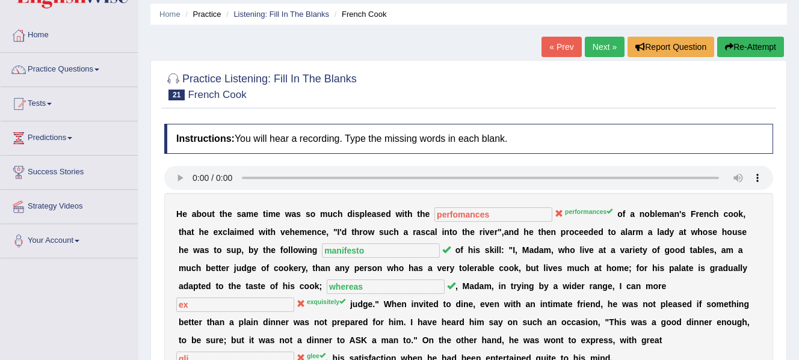
scroll to position [0, 0]
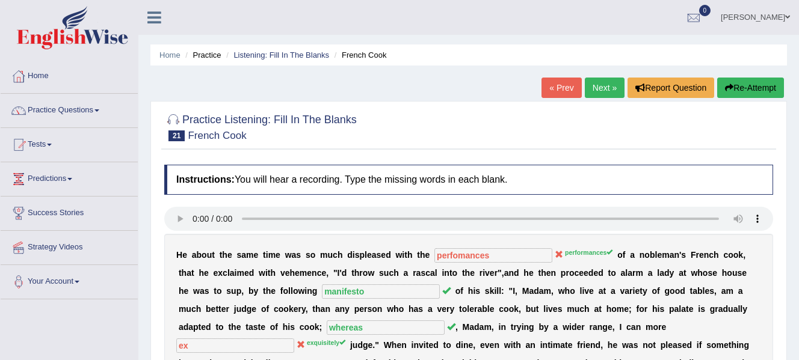
click at [599, 93] on link "Next »" at bounding box center [605, 88] width 40 height 20
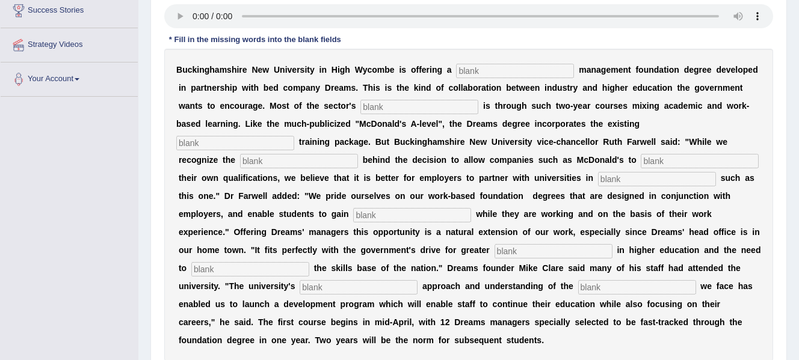
scroll to position [202, 0]
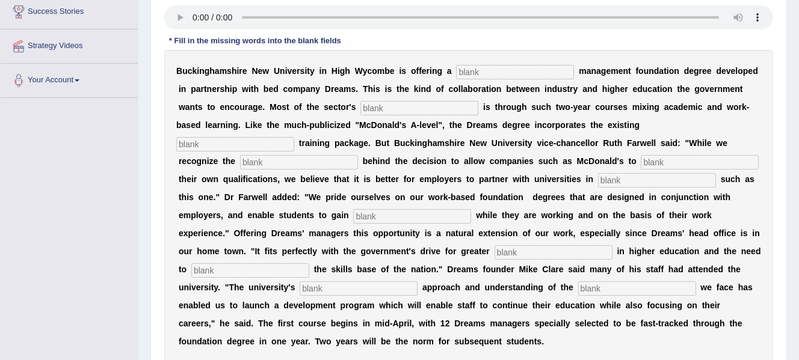
click at [468, 70] on input "text" at bounding box center [515, 72] width 118 height 14
type input "retail"
click at [398, 111] on input "text" at bounding box center [419, 108] width 118 height 14
type input "expansion"
click at [281, 142] on input "text" at bounding box center [235, 144] width 118 height 14
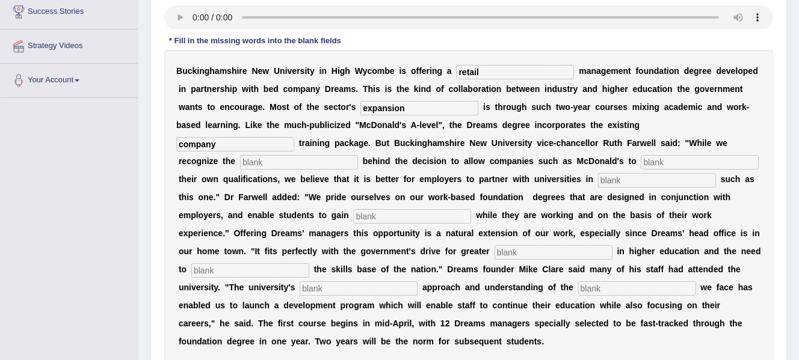
type input "company"
click at [310, 168] on input "text" at bounding box center [299, 162] width 118 height 14
type input "impetest"
click at [692, 165] on input "text" at bounding box center [700, 162] width 118 height 14
click at [674, 159] on input "text" at bounding box center [700, 162] width 118 height 14
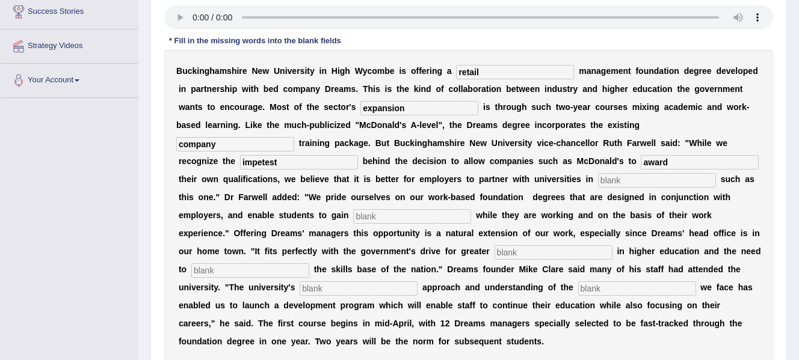
type input "award"
click at [659, 181] on input "text" at bounding box center [657, 180] width 118 height 14
type input "inisiative"
click at [424, 215] on input "text" at bounding box center [412, 216] width 118 height 14
type input "qualification"
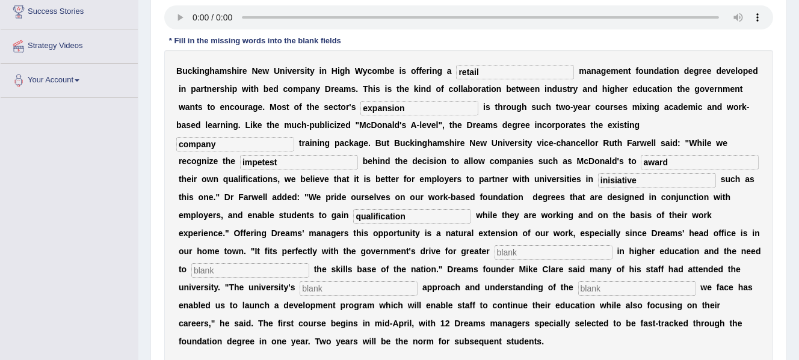
click at [517, 254] on input "text" at bounding box center [554, 252] width 118 height 14
type input "pertipt"
click at [309, 267] on input "text" at bounding box center [250, 271] width 118 height 14
type input "enhance"
click at [388, 294] on input "text" at bounding box center [359, 289] width 118 height 14
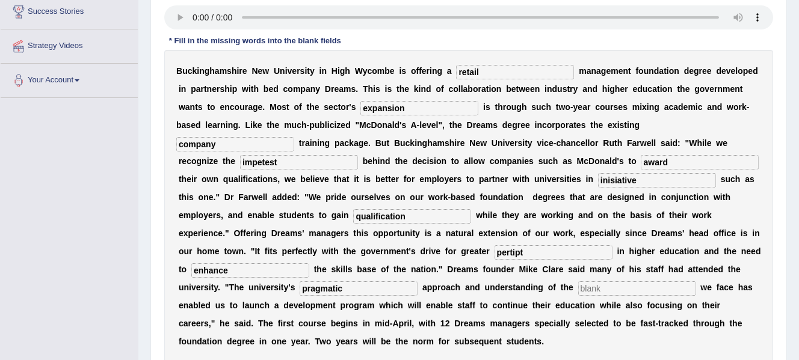
type input "pragmatic"
click at [391, 286] on input "pragmatic" at bounding box center [359, 289] width 118 height 14
click at [609, 289] on input "text" at bounding box center [637, 289] width 118 height 14
type input "challenges"
click at [526, 74] on input "retail" at bounding box center [515, 72] width 118 height 14
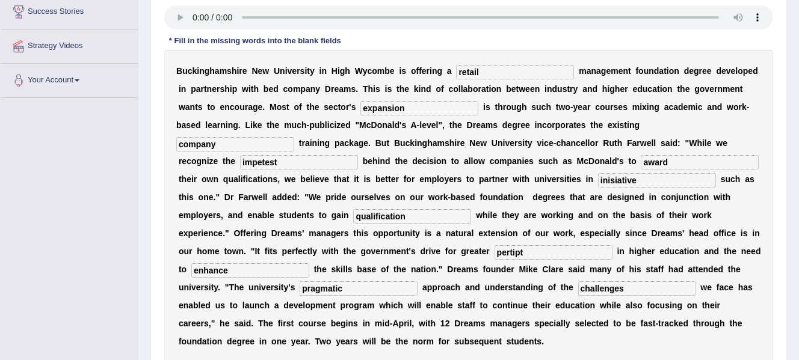
click at [418, 111] on input "expansion" at bounding box center [419, 108] width 118 height 14
click at [257, 147] on input "company" at bounding box center [235, 144] width 118 height 14
click at [305, 166] on input "impetest" at bounding box center [299, 162] width 118 height 14
click at [284, 272] on input "enhance" at bounding box center [250, 271] width 118 height 14
click at [370, 295] on input "pragmatic" at bounding box center [359, 289] width 118 height 14
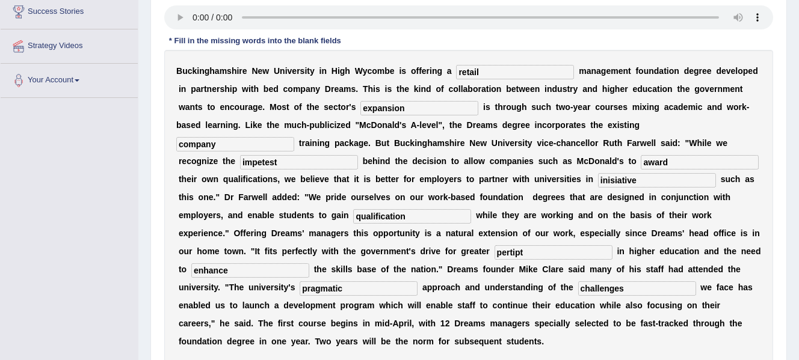
click at [556, 250] on input "pertipt" at bounding box center [554, 252] width 118 height 14
type input "participate"
click at [638, 185] on input "inisiative" at bounding box center [657, 180] width 118 height 14
type input "i"
type input "initiative"
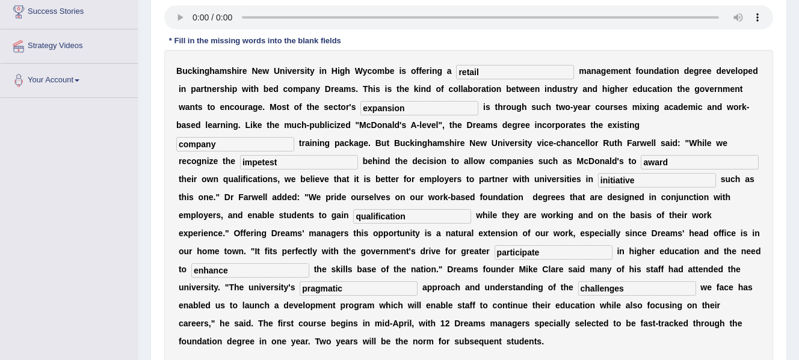
click at [377, 289] on input "pragmatic" at bounding box center [359, 289] width 118 height 14
click at [329, 165] on input "impetest" at bounding box center [299, 162] width 118 height 14
type input "i"
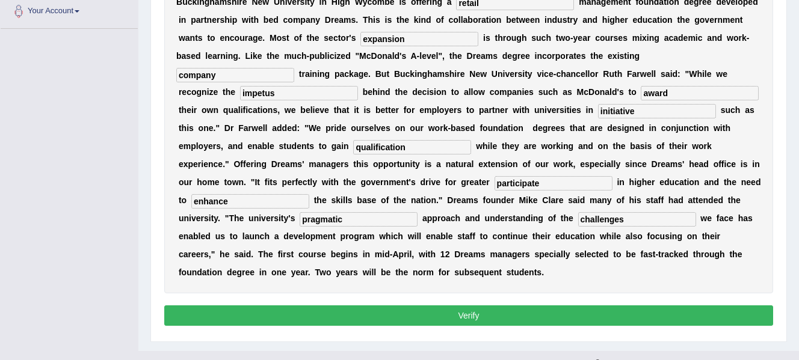
scroll to position [270, 0]
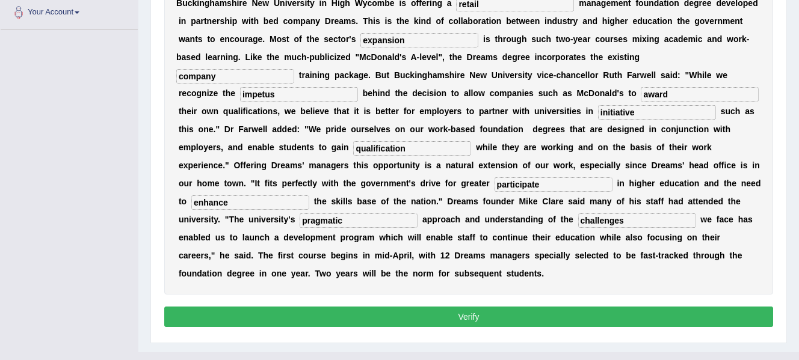
type input "impetus"
click at [686, 313] on button "Verify" at bounding box center [468, 317] width 609 height 20
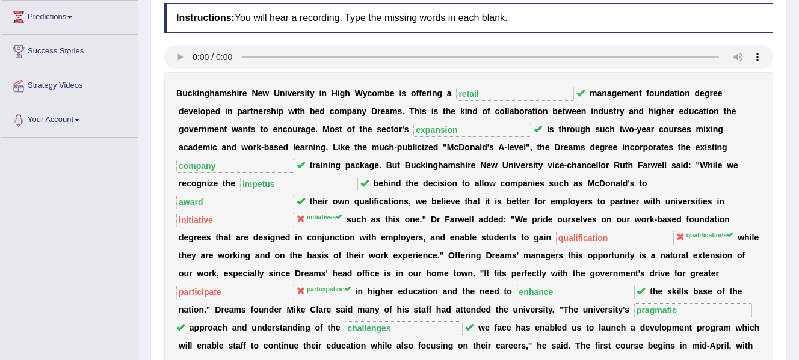
scroll to position [0, 0]
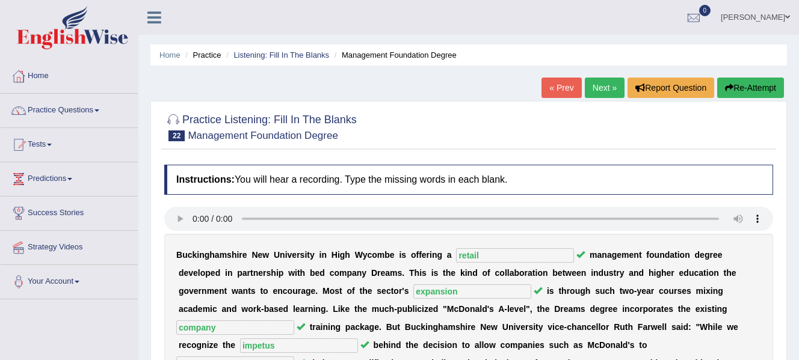
click at [739, 91] on button "Re-Attempt" at bounding box center [750, 88] width 67 height 20
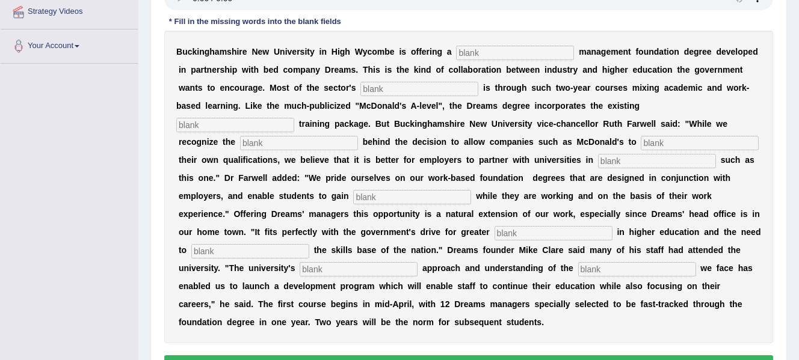
scroll to position [238, 0]
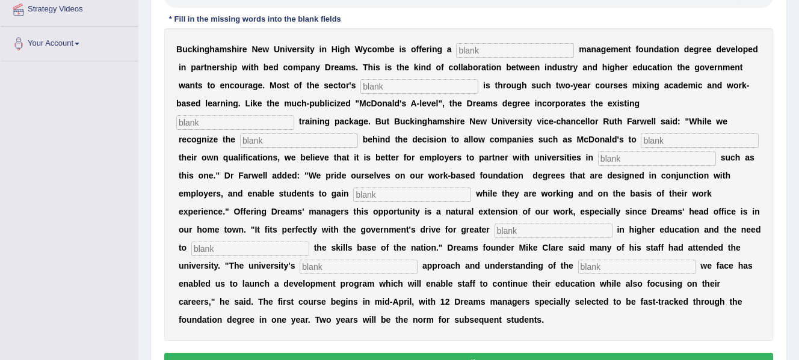
click at [540, 57] on input "text" at bounding box center [515, 50] width 118 height 14
type input "retail"
click at [420, 86] on input "text" at bounding box center [419, 86] width 118 height 14
type input "expansion"
click at [271, 120] on input "text" at bounding box center [235, 123] width 118 height 14
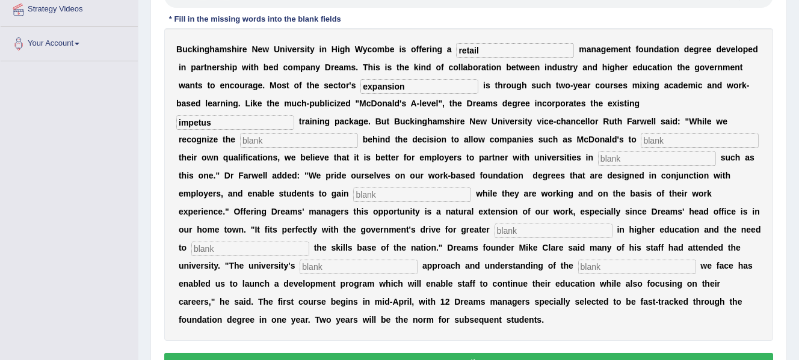
click at [315, 141] on input "text" at bounding box center [299, 141] width 118 height 14
click at [275, 120] on input "impetus" at bounding box center [235, 123] width 118 height 14
type input "i"
type input "company"
click at [290, 141] on input "text" at bounding box center [299, 141] width 118 height 14
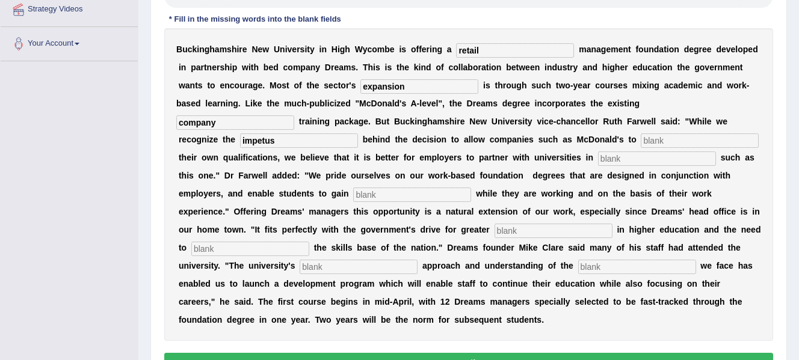
type input "impetus"
click at [686, 143] on input "text" at bounding box center [700, 141] width 118 height 14
type input "award"
click at [651, 161] on input "text" at bounding box center [657, 159] width 118 height 14
type input "initiatives"
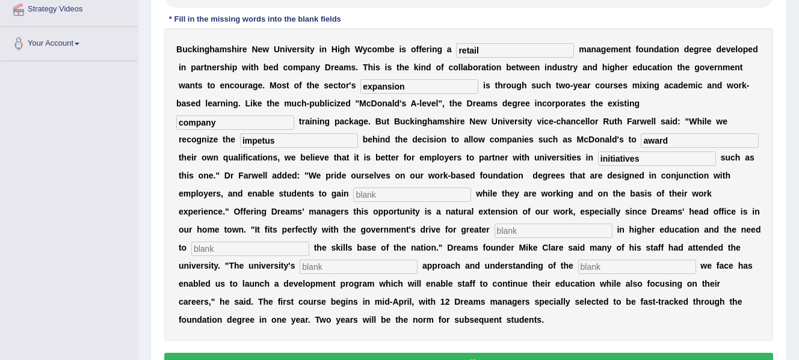
click at [391, 194] on input "text" at bounding box center [412, 195] width 118 height 14
type input "qualifications"
click at [536, 227] on input "text" at bounding box center [554, 231] width 118 height 14
type input "participation"
click at [306, 248] on input "text" at bounding box center [250, 249] width 118 height 14
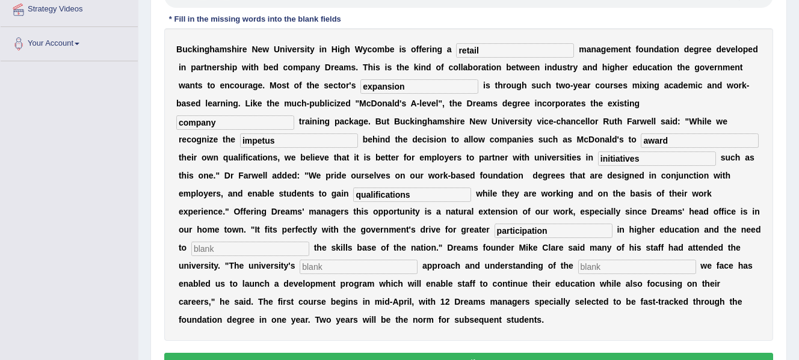
click at [345, 268] on input "text" at bounding box center [359, 267] width 118 height 14
type input "pragmatic"
click at [297, 242] on input "text" at bounding box center [250, 249] width 118 height 14
type input "enhance"
click at [633, 269] on input "text" at bounding box center [637, 267] width 118 height 14
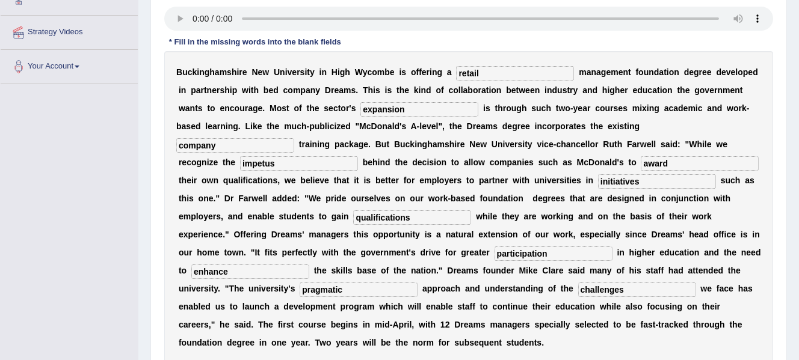
scroll to position [217, 0]
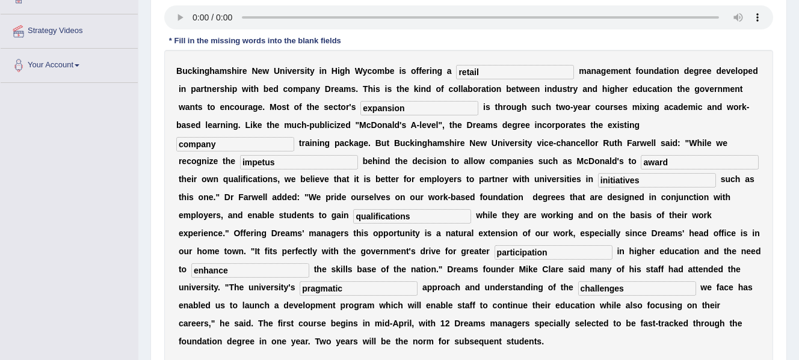
type input "challenges"
click at [670, 292] on input "challenges" at bounding box center [637, 289] width 118 height 14
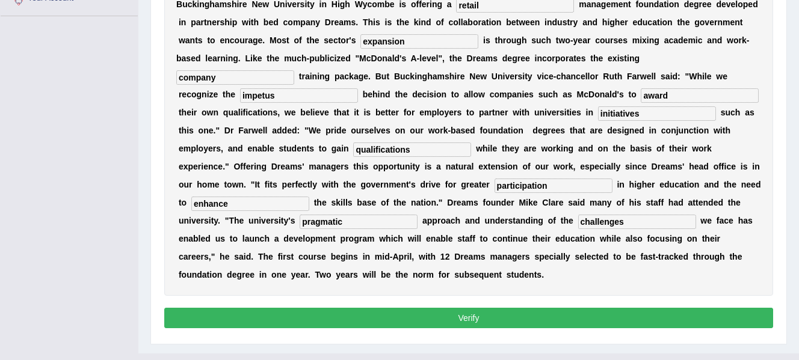
scroll to position [307, 0]
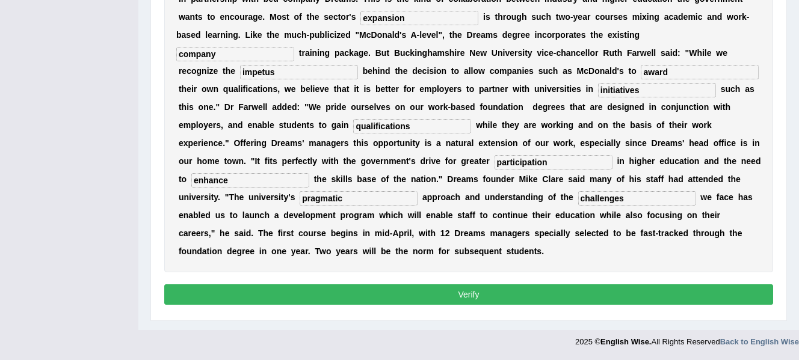
click at [675, 292] on button "Verify" at bounding box center [468, 295] width 609 height 20
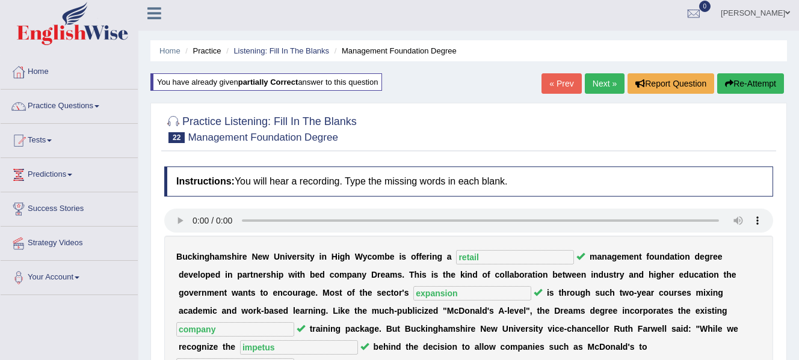
scroll to position [0, 0]
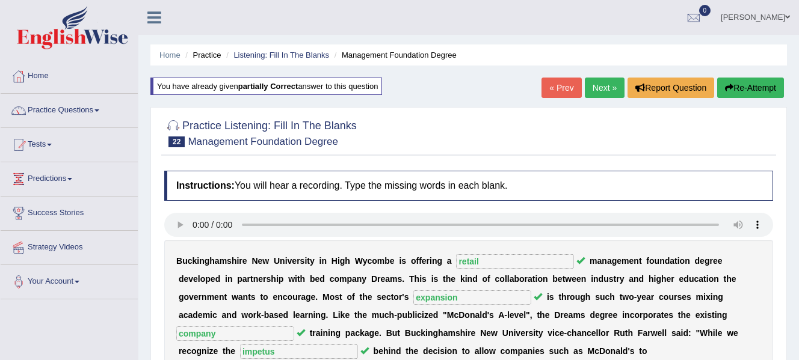
click at [600, 88] on link "Next »" at bounding box center [605, 88] width 40 height 20
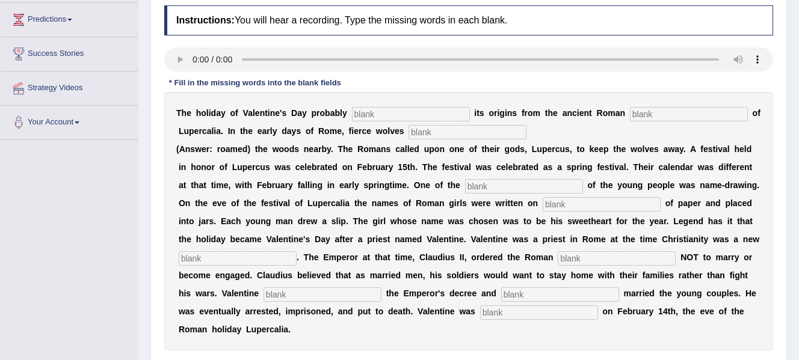
scroll to position [162, 0]
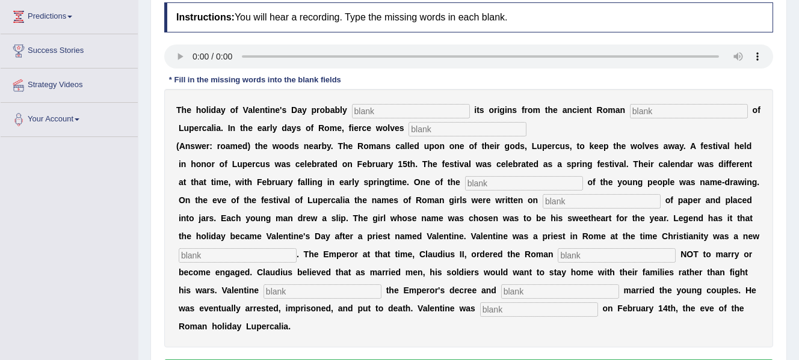
click at [798, 129] on html "Toggle navigation Home Practice Questions Speaking Practice Read Aloud Repeat S…" at bounding box center [399, 18] width 799 height 360
click at [383, 110] on input "text" at bounding box center [411, 111] width 118 height 14
type input "derives"
click at [637, 113] on input "text" at bounding box center [689, 111] width 118 height 14
type input "[PERSON_NAME]"
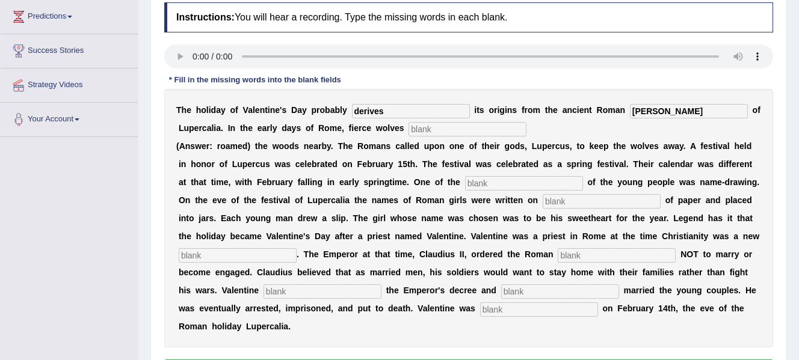
click at [434, 129] on input "text" at bounding box center [467, 129] width 118 height 14
type input "romed"
click at [498, 183] on input "text" at bounding box center [524, 183] width 118 height 14
type input "costumes"
click at [570, 200] on input "text" at bounding box center [602, 201] width 118 height 14
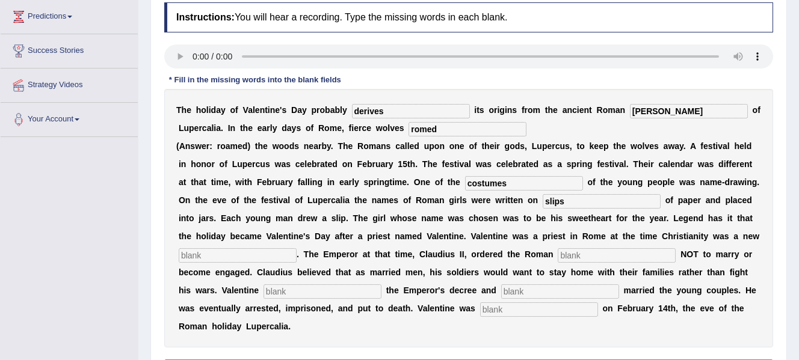
type input "slips"
click at [582, 257] on input "text" at bounding box center [617, 255] width 118 height 14
click at [218, 256] on input "text" at bounding box center [238, 255] width 118 height 14
type input "religion"
click at [591, 257] on input "text" at bounding box center [617, 255] width 118 height 14
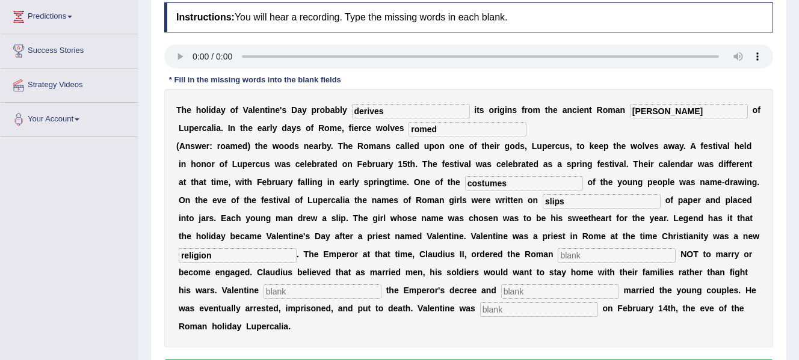
click at [324, 294] on input "text" at bounding box center [323, 292] width 118 height 14
click at [608, 254] on input "text" at bounding box center [617, 255] width 118 height 14
type input "soldiers"
click at [313, 286] on input "text" at bounding box center [323, 292] width 118 height 14
type input "defied"
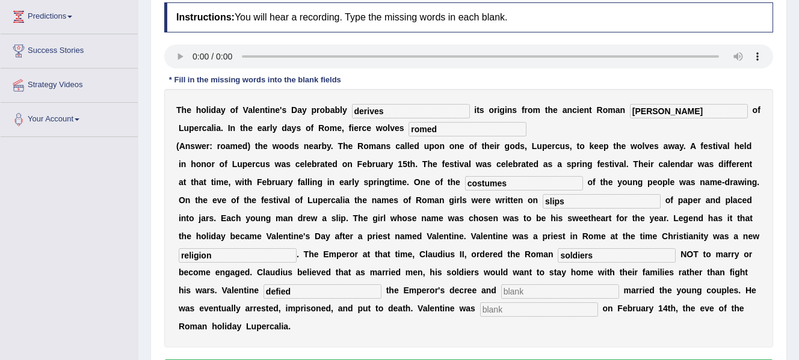
click at [529, 295] on input "text" at bounding box center [560, 292] width 118 height 14
type input "secretely"
click at [554, 312] on input "text" at bounding box center [539, 310] width 118 height 14
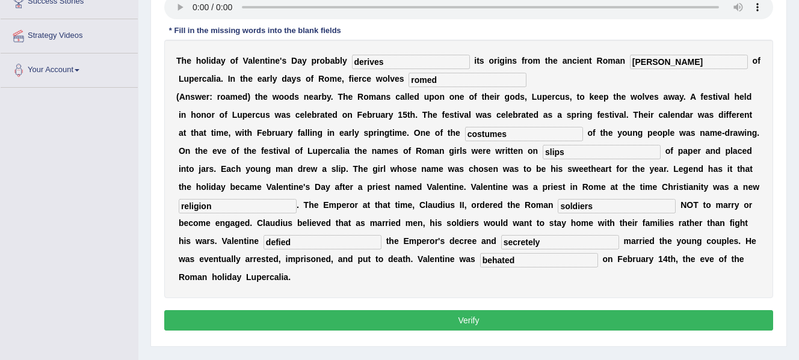
scroll to position [266, 0]
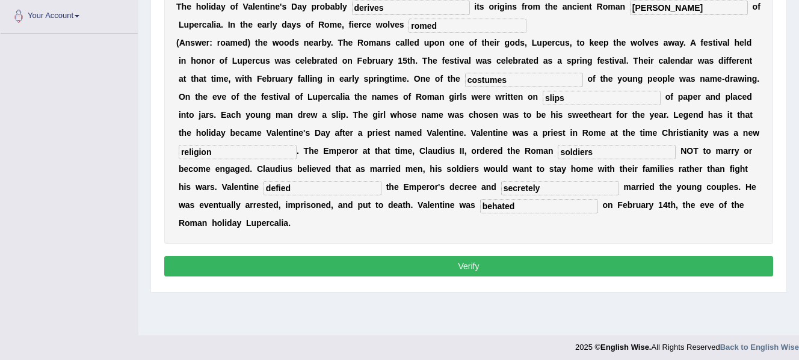
type input "behated"
click at [738, 271] on button "Verify" at bounding box center [468, 266] width 609 height 20
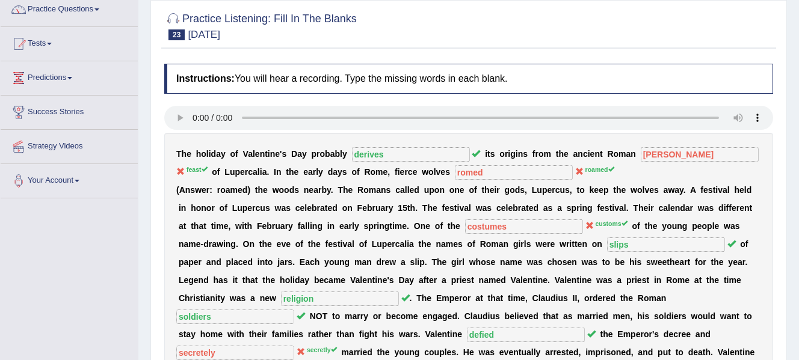
scroll to position [0, 0]
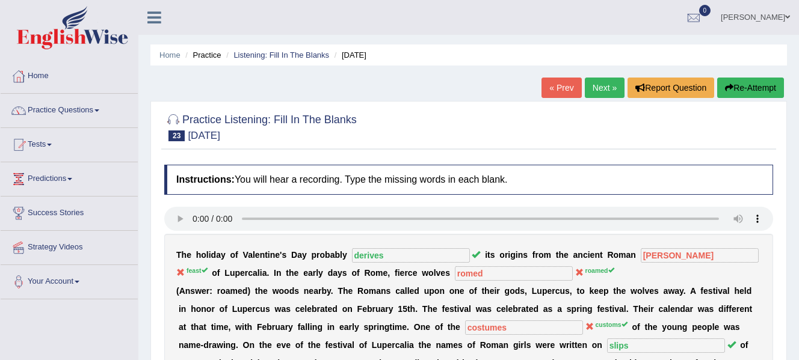
click at [748, 87] on button "Re-Attempt" at bounding box center [750, 88] width 67 height 20
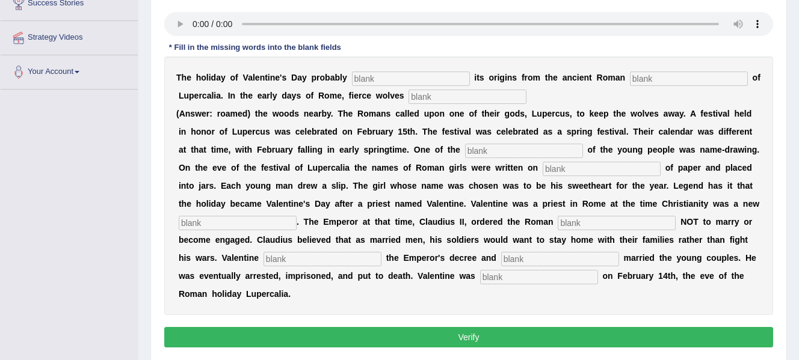
scroll to position [213, 0]
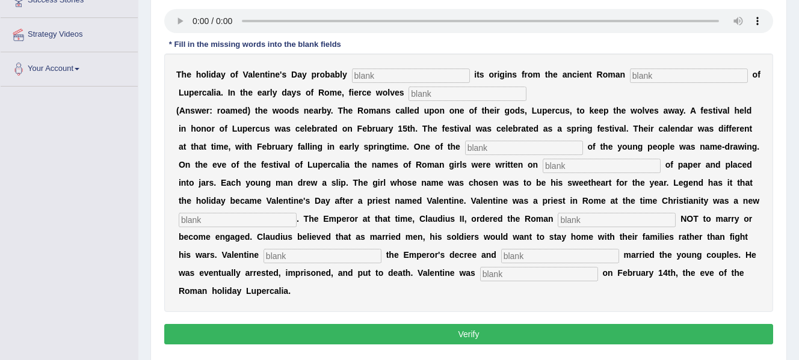
click at [451, 82] on input "text" at bounding box center [411, 76] width 118 height 14
click at [371, 72] on input "text" at bounding box center [411, 76] width 118 height 14
type input "derives"
click at [664, 76] on input "text" at bounding box center [689, 76] width 118 height 14
click at [651, 73] on input "text" at bounding box center [689, 76] width 118 height 14
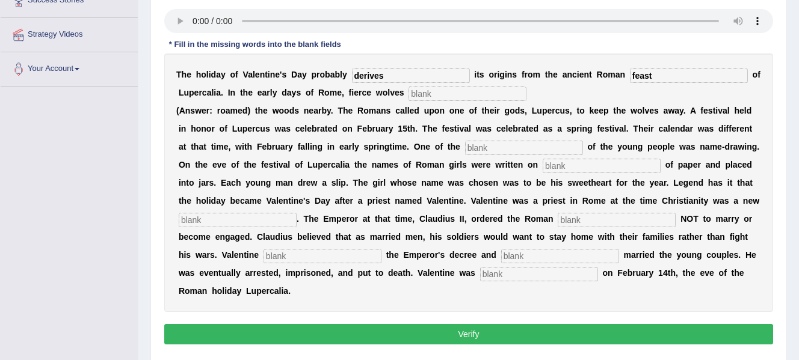
type input "feast"
click at [495, 90] on input "text" at bounding box center [467, 94] width 118 height 14
type input "roamed"
click at [487, 146] on input "text" at bounding box center [524, 148] width 118 height 14
type input "customs"
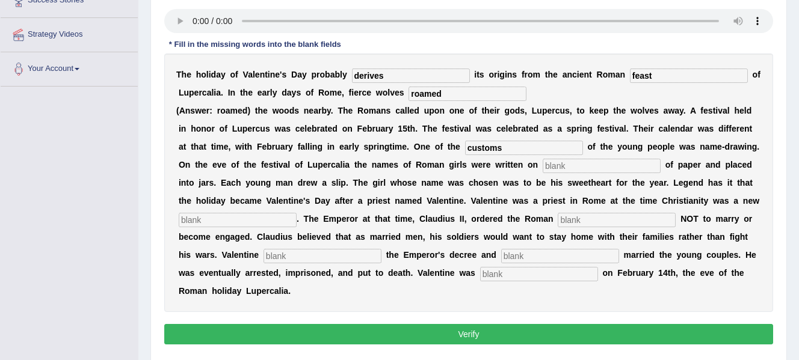
click at [562, 168] on input "text" at bounding box center [602, 166] width 118 height 14
type input "slips"
click at [582, 220] on input "text" at bounding box center [617, 220] width 118 height 14
type input "soldiers"
click at [274, 215] on input "text" at bounding box center [238, 220] width 118 height 14
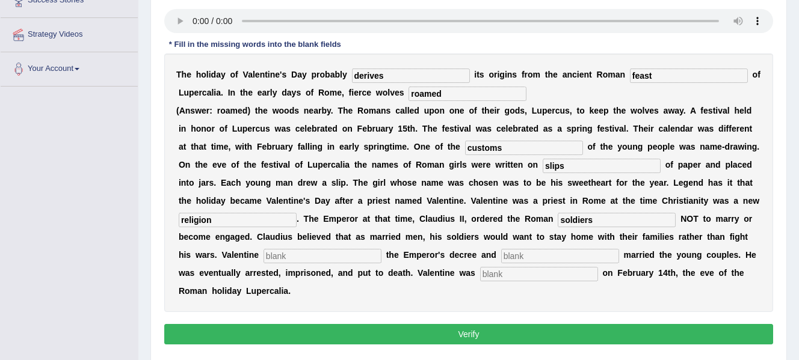
type input "religion"
click at [532, 256] on input "text" at bounding box center [560, 256] width 118 height 14
click at [340, 257] on input "text" at bounding box center [323, 256] width 118 height 14
type input "defied"
click at [534, 260] on input "text" at bounding box center [560, 256] width 118 height 14
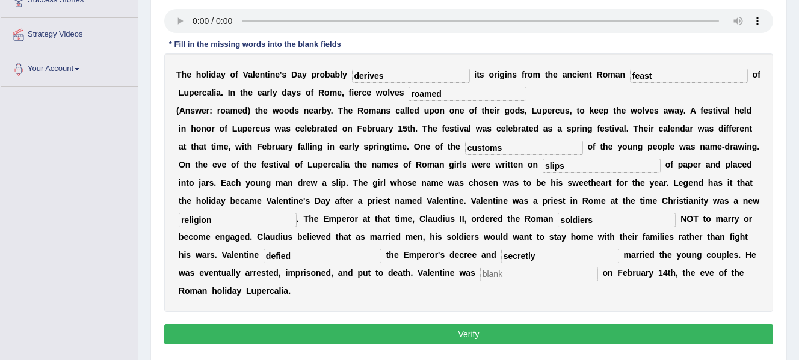
type input "secretly"
click at [522, 275] on input "text" at bounding box center [539, 274] width 118 height 14
type input "beheaded"
click at [532, 337] on button "Verify" at bounding box center [468, 334] width 609 height 20
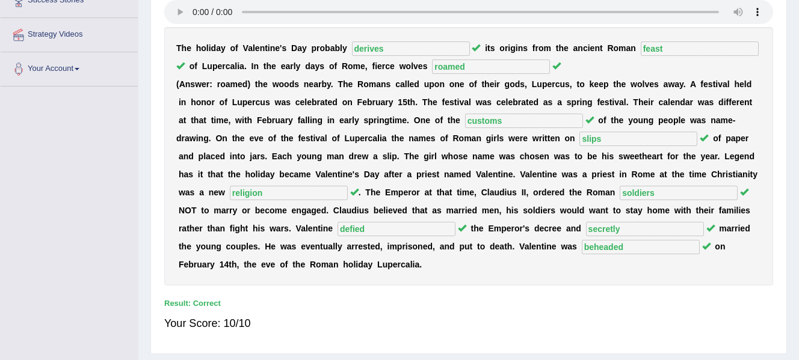
click at [789, 88] on div "Home Practice Listening: Fill In The Blanks [DATE] You have already given parti…" at bounding box center [468, 88] width 661 height 602
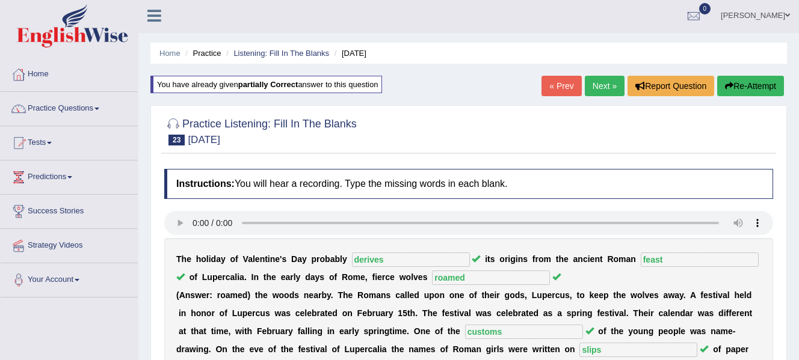
scroll to position [0, 0]
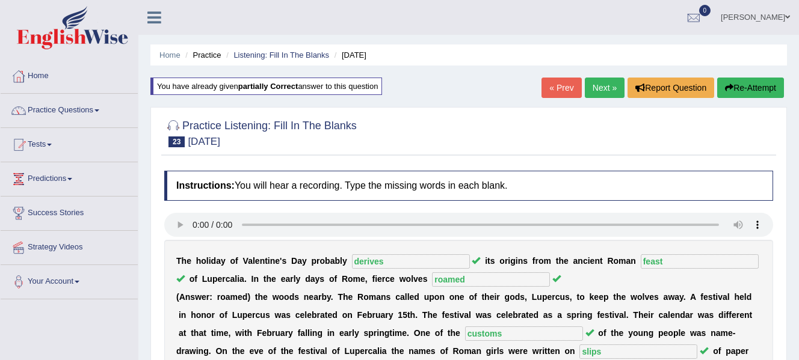
click at [602, 94] on link "Next »" at bounding box center [605, 88] width 40 height 20
